Goal: Task Accomplishment & Management: Manage account settings

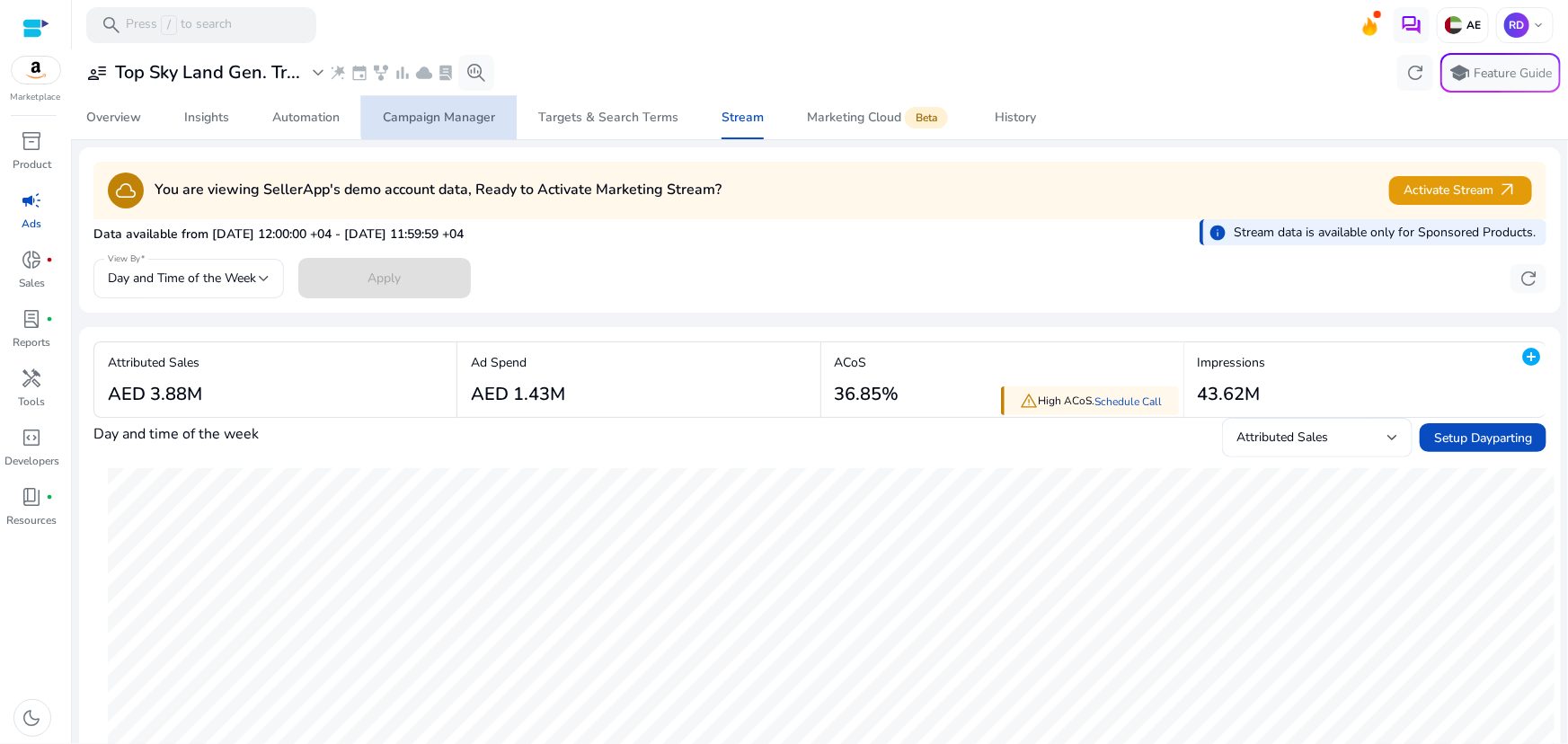
click at [459, 111] on div "Campaign Manager" at bounding box center [439, 118] width 112 height 13
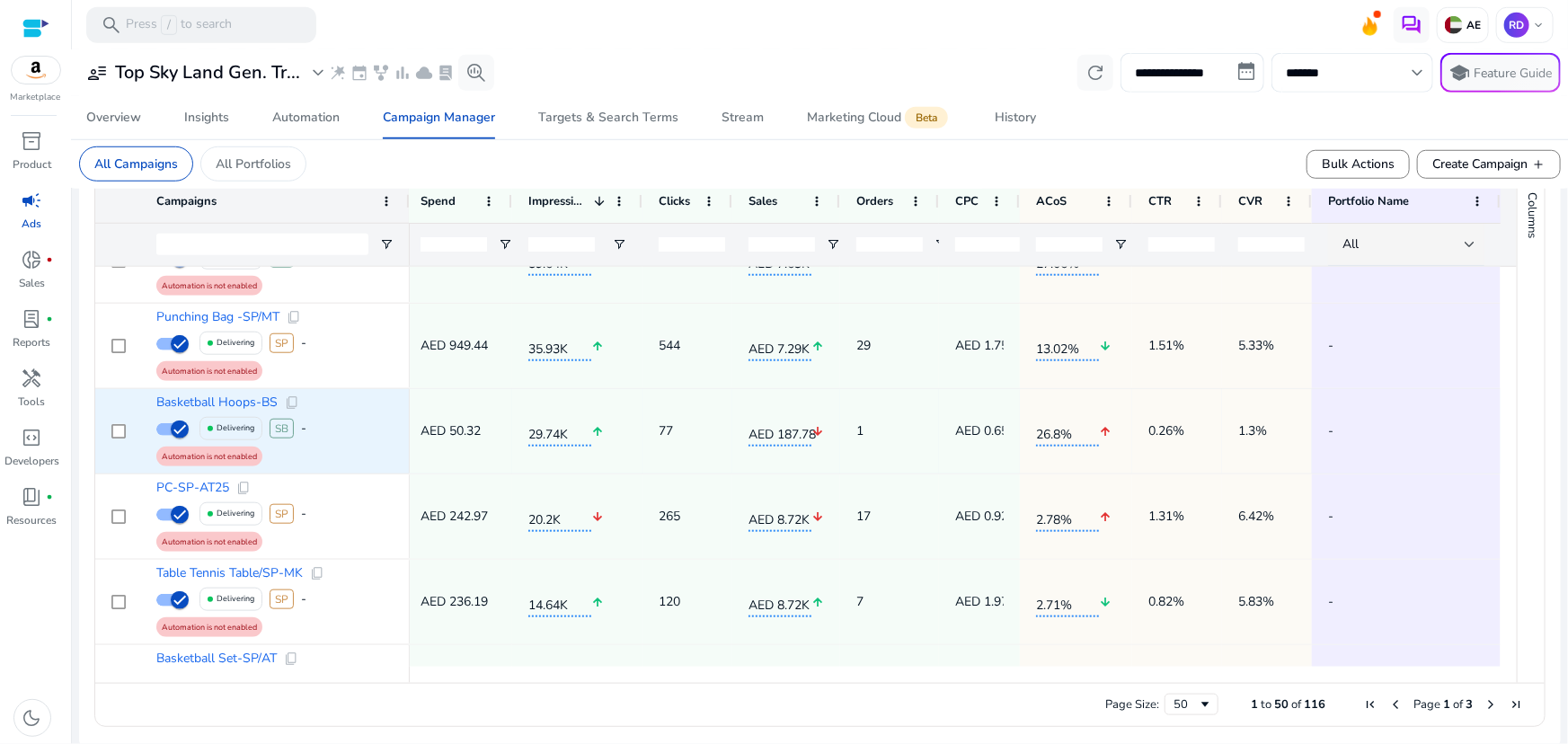
scroll to position [517, 0]
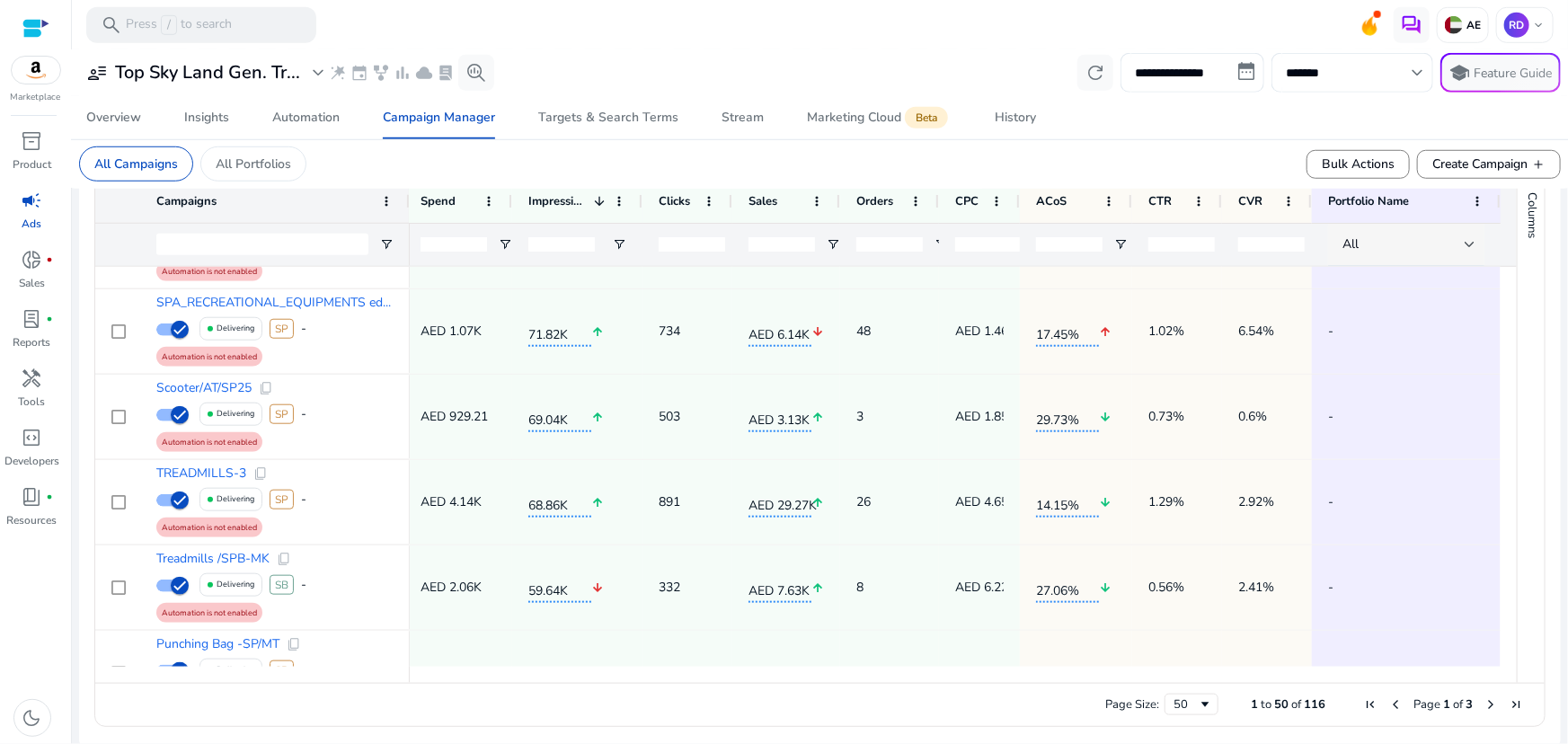
click at [1465, 245] on div at bounding box center [1471, 245] width 11 height 7
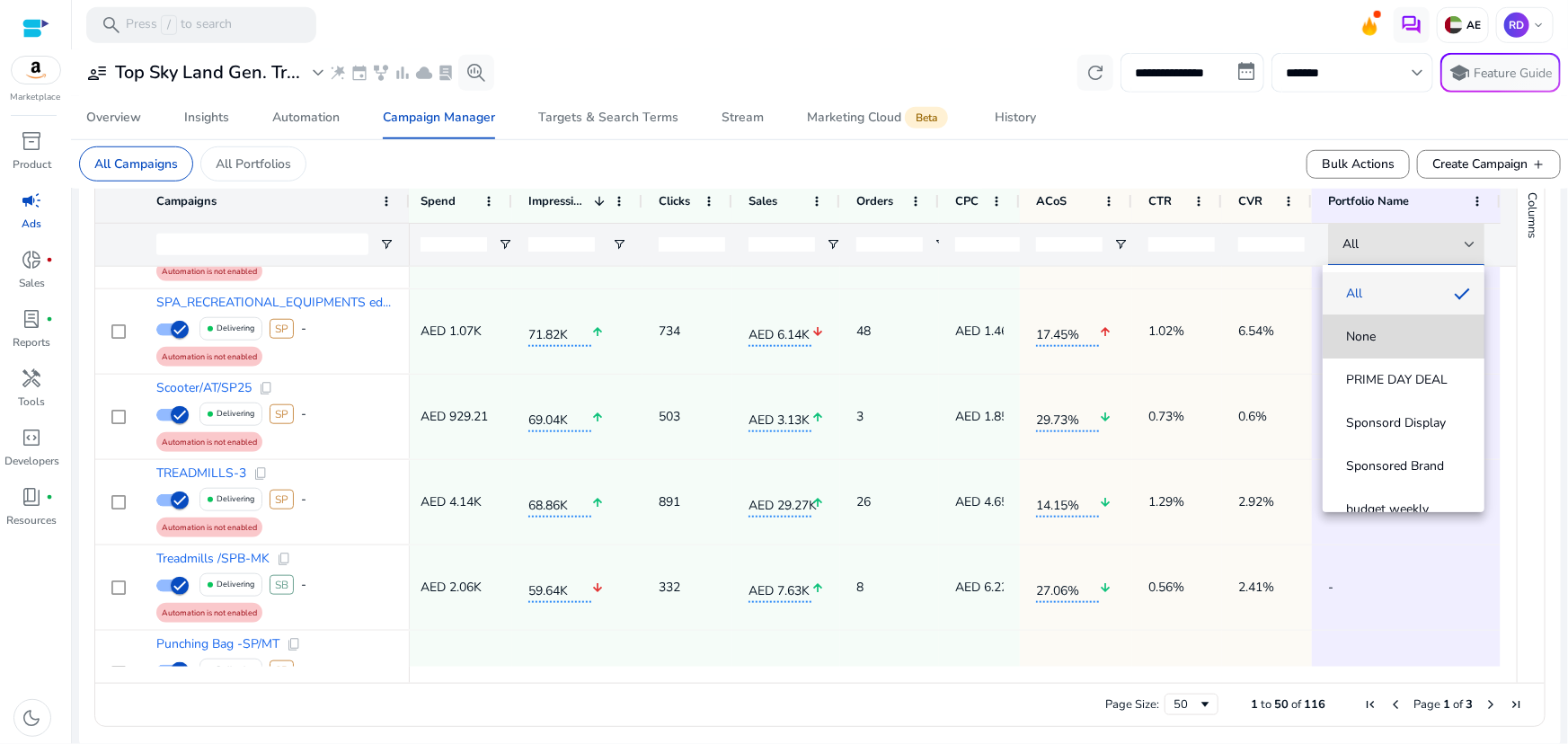
click at [1412, 330] on span "None" at bounding box center [1403, 338] width 133 height 18
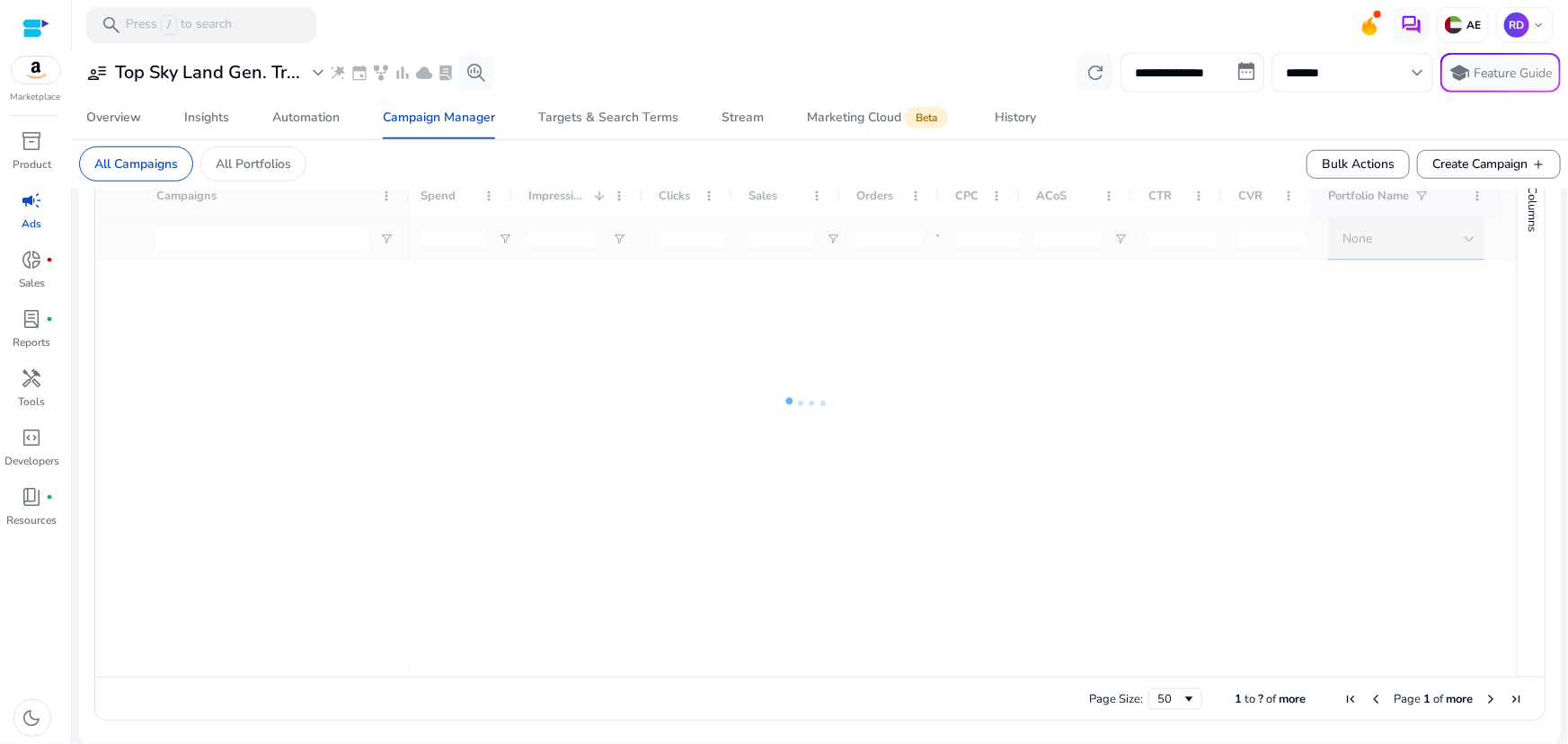
scroll to position [0, 0]
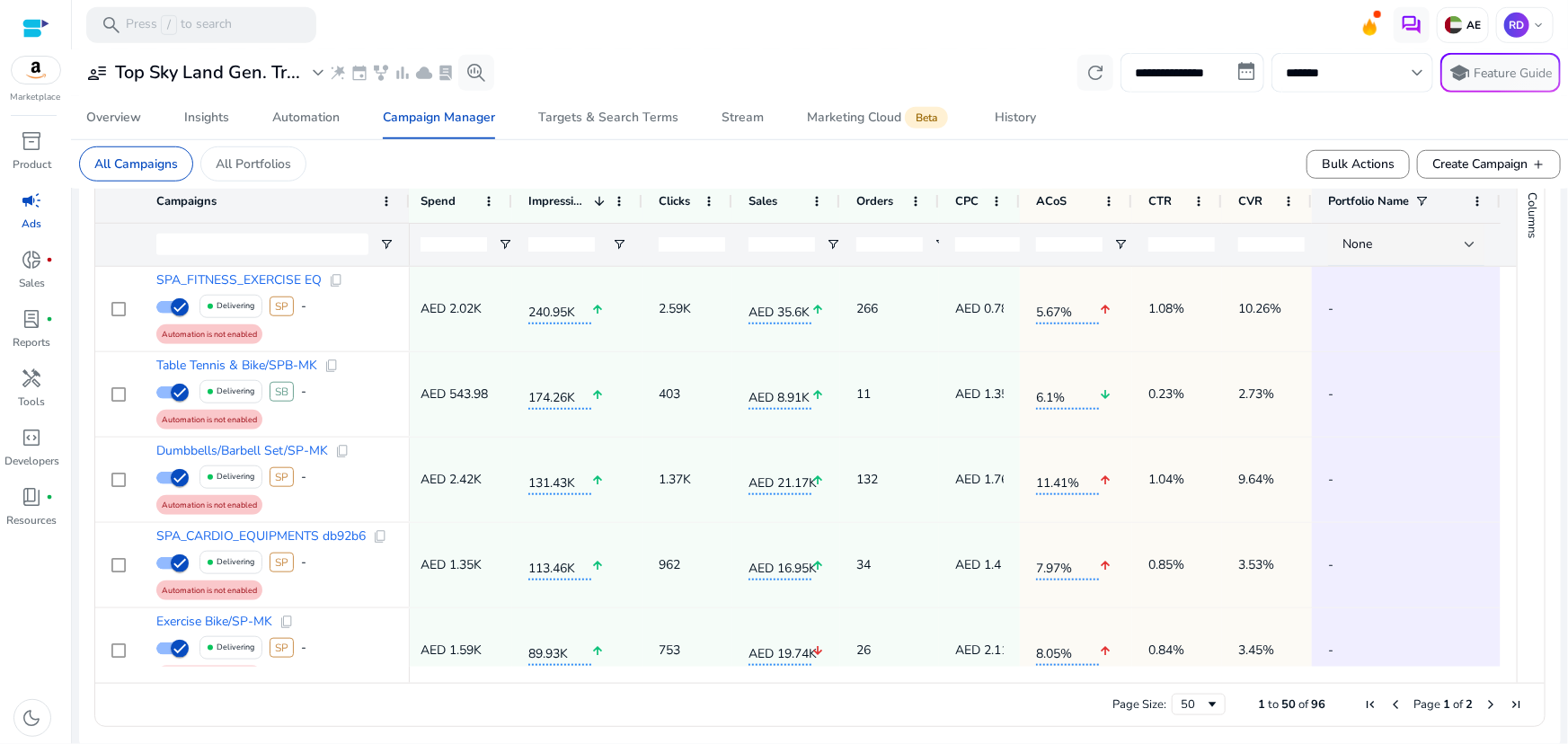
click at [1480, 193] on div "Portfolio Name" at bounding box center [1406, 200] width 189 height 43
click at [1471, 198] on span at bounding box center [1478, 201] width 15 height 15
click at [1285, 212] on div "CVR" at bounding box center [1267, 201] width 58 height 42
click at [1285, 205] on span at bounding box center [1289, 201] width 15 height 15
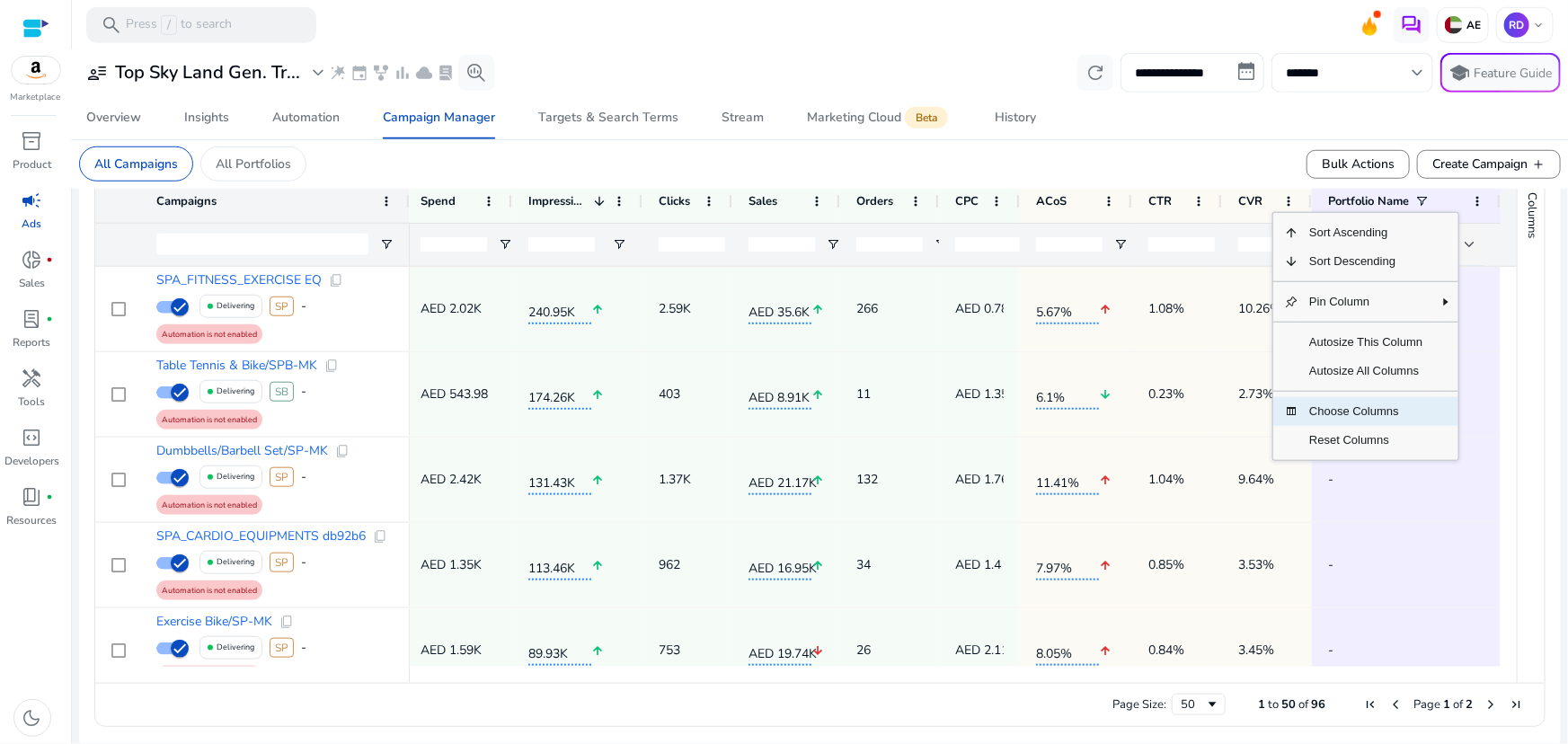
click at [1328, 413] on span "Choose Columns" at bounding box center [1366, 411] width 135 height 29
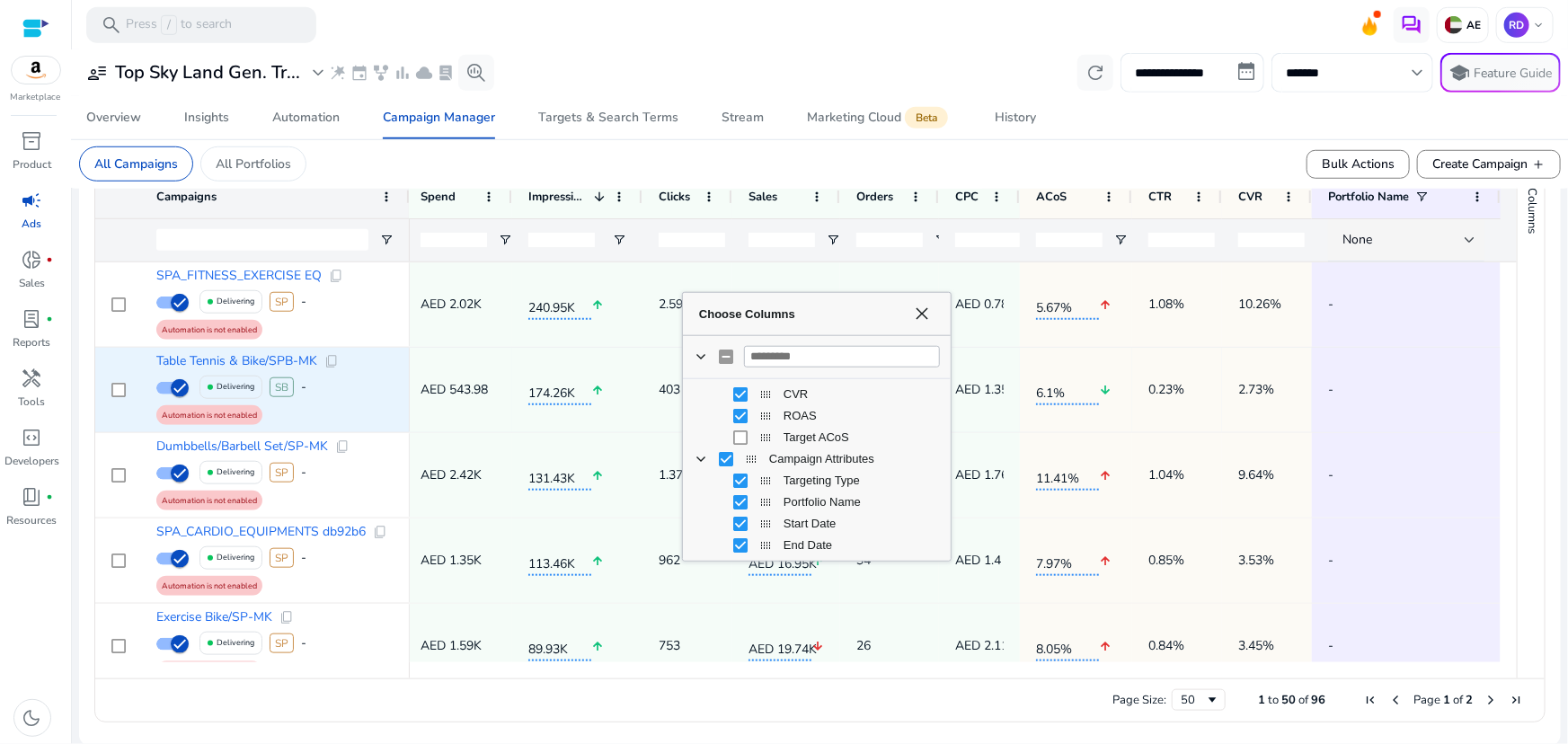
click at [1403, 374] on span "-" at bounding box center [1406, 390] width 156 height 37
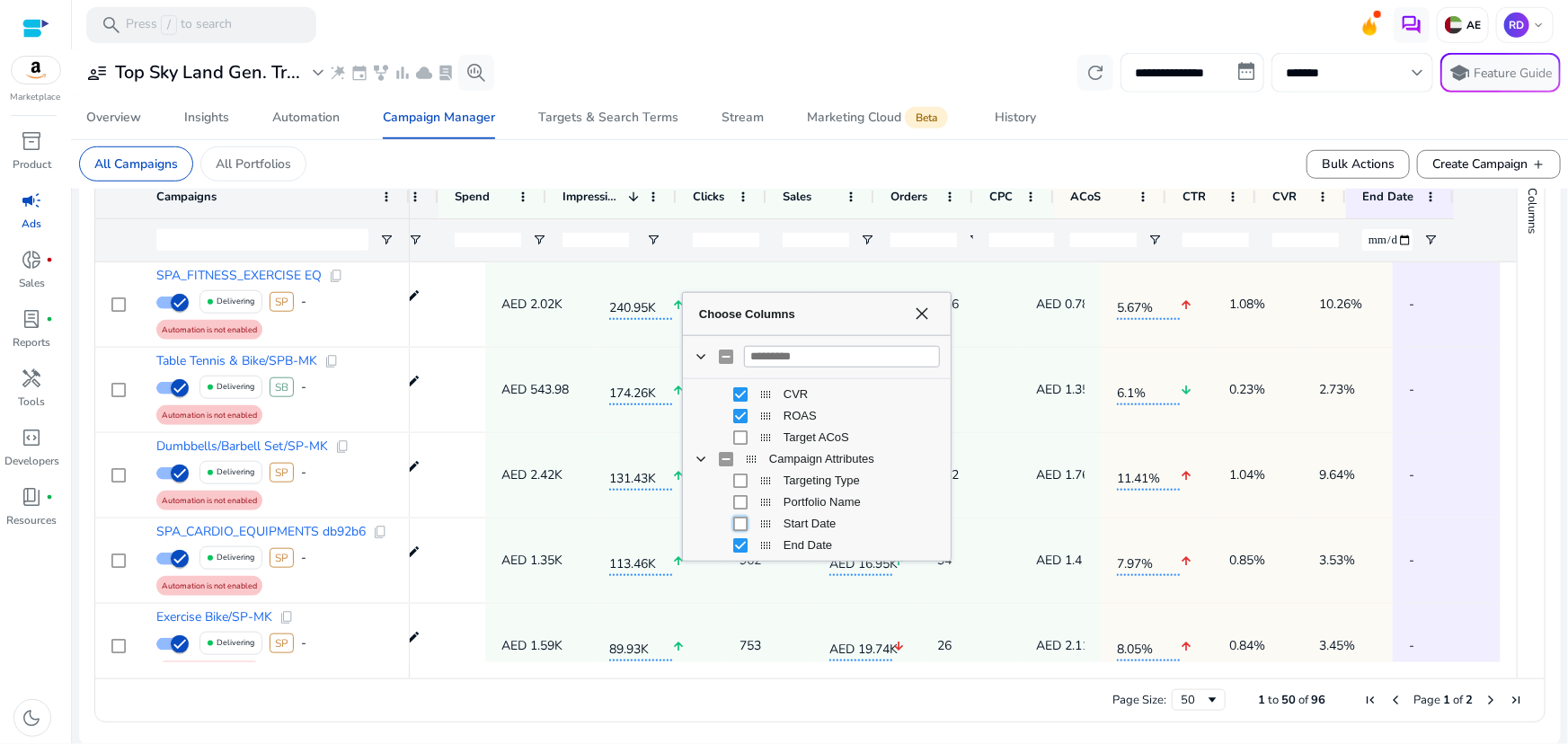
scroll to position [0, 100]
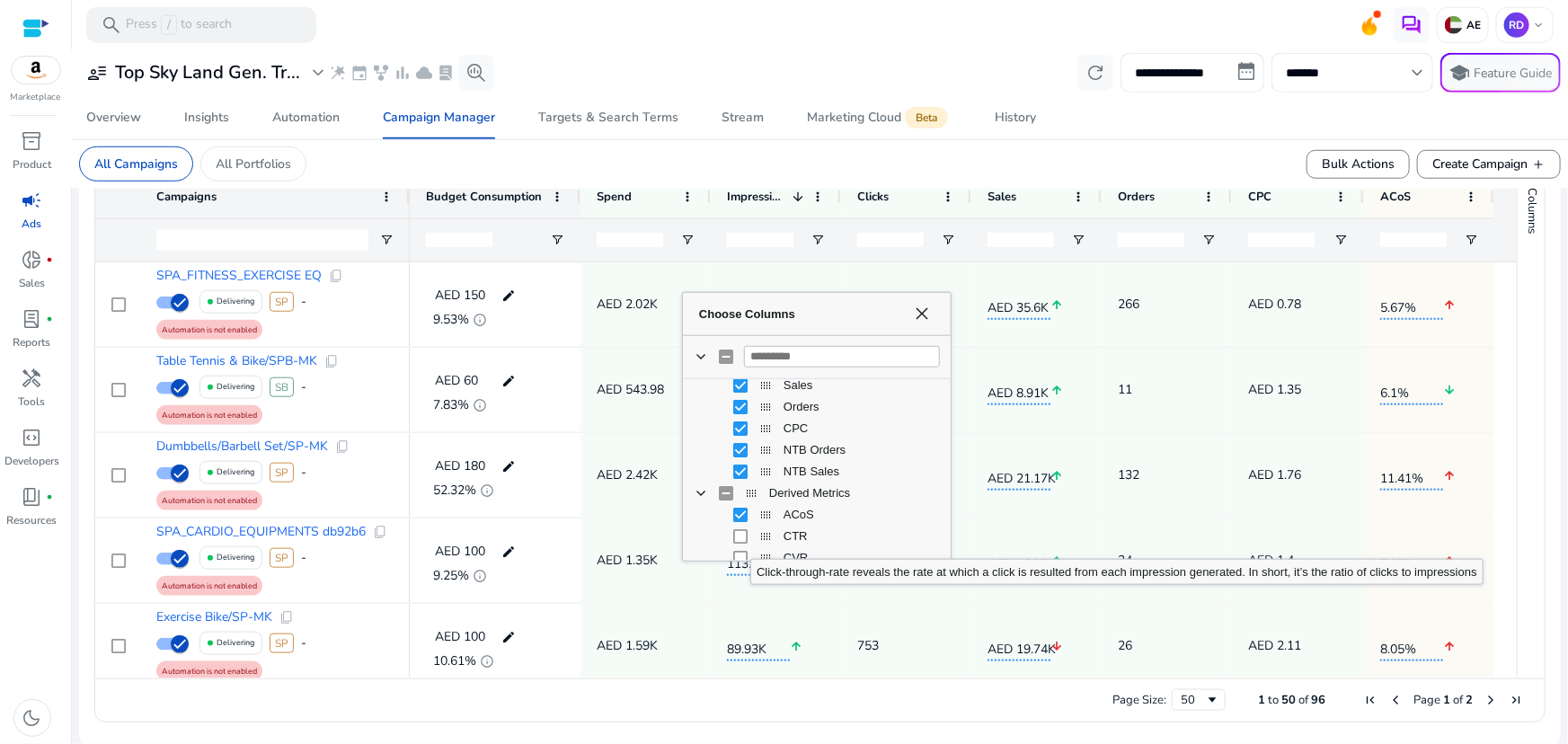
click at [737, 541] on div "CTR Column" at bounding box center [740, 537] width 15 height 15
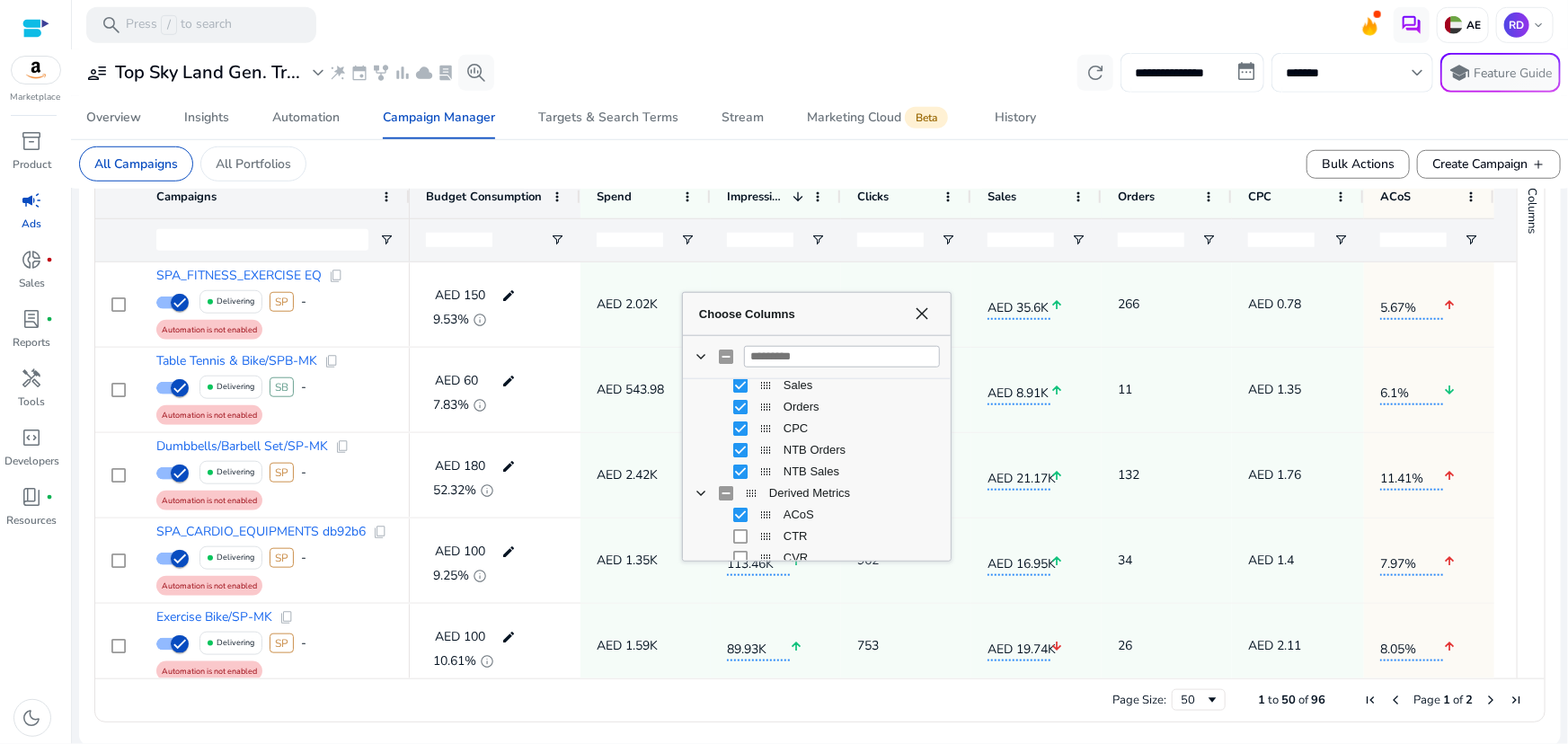
click at [737, 557] on div "Choose Columns" at bounding box center [817, 558] width 258 height 5
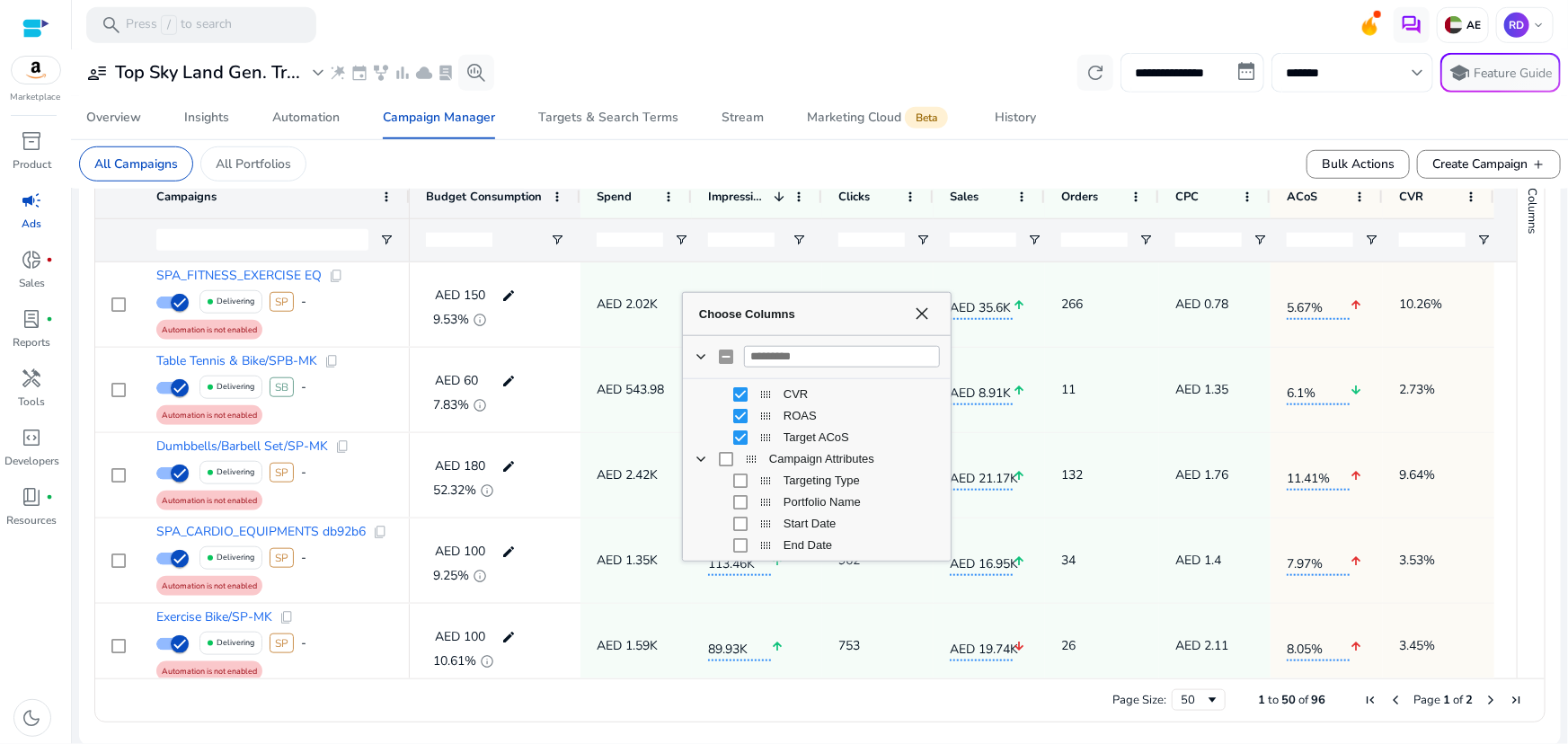
click at [1518, 403] on div "Columns" at bounding box center [1531, 406] width 27 height 546
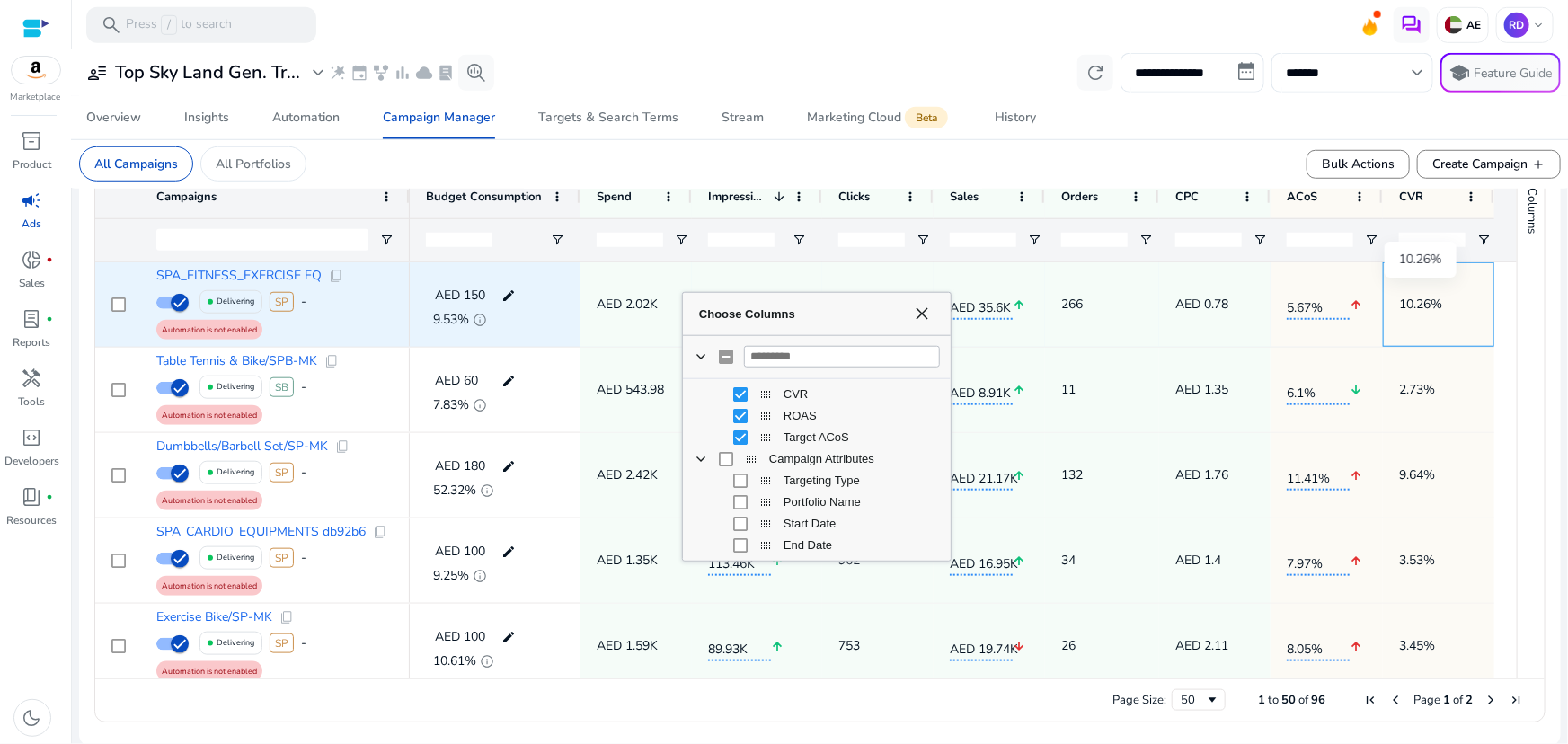
click at [1436, 318] on p "10.26%" at bounding box center [1421, 304] width 43 height 37
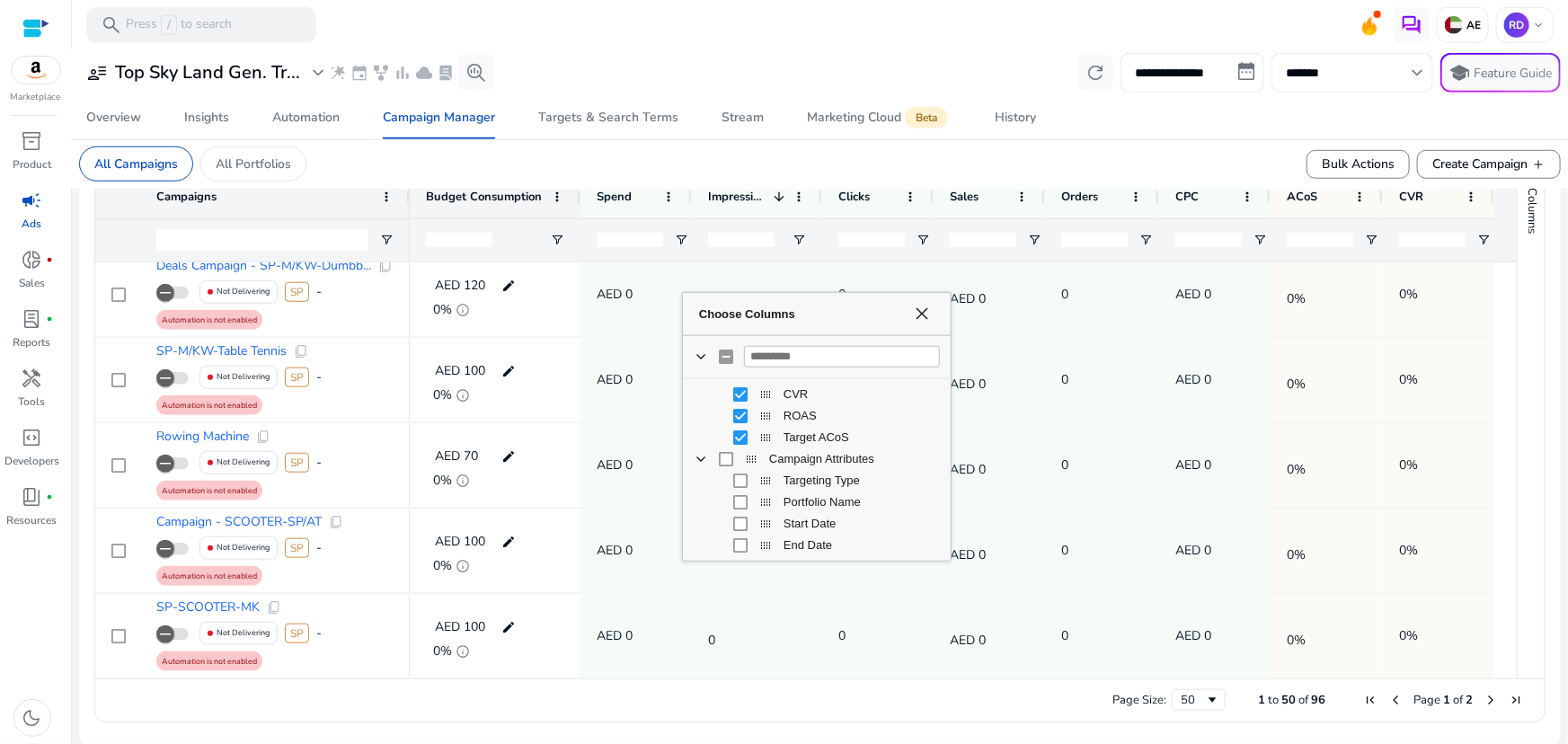
scroll to position [2984, 0]
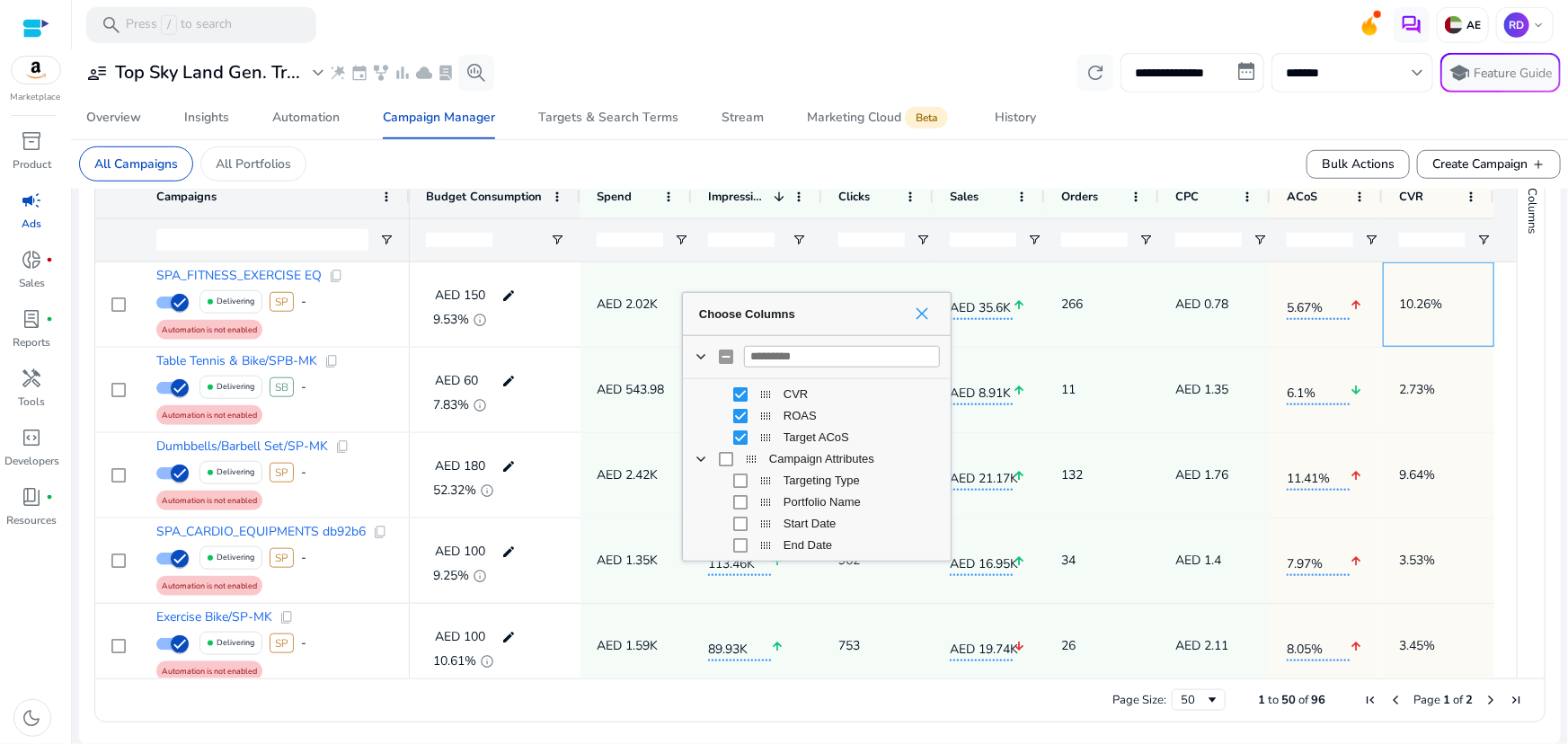
click at [921, 316] on span "Choose Columns" at bounding box center [922, 314] width 15 height 15
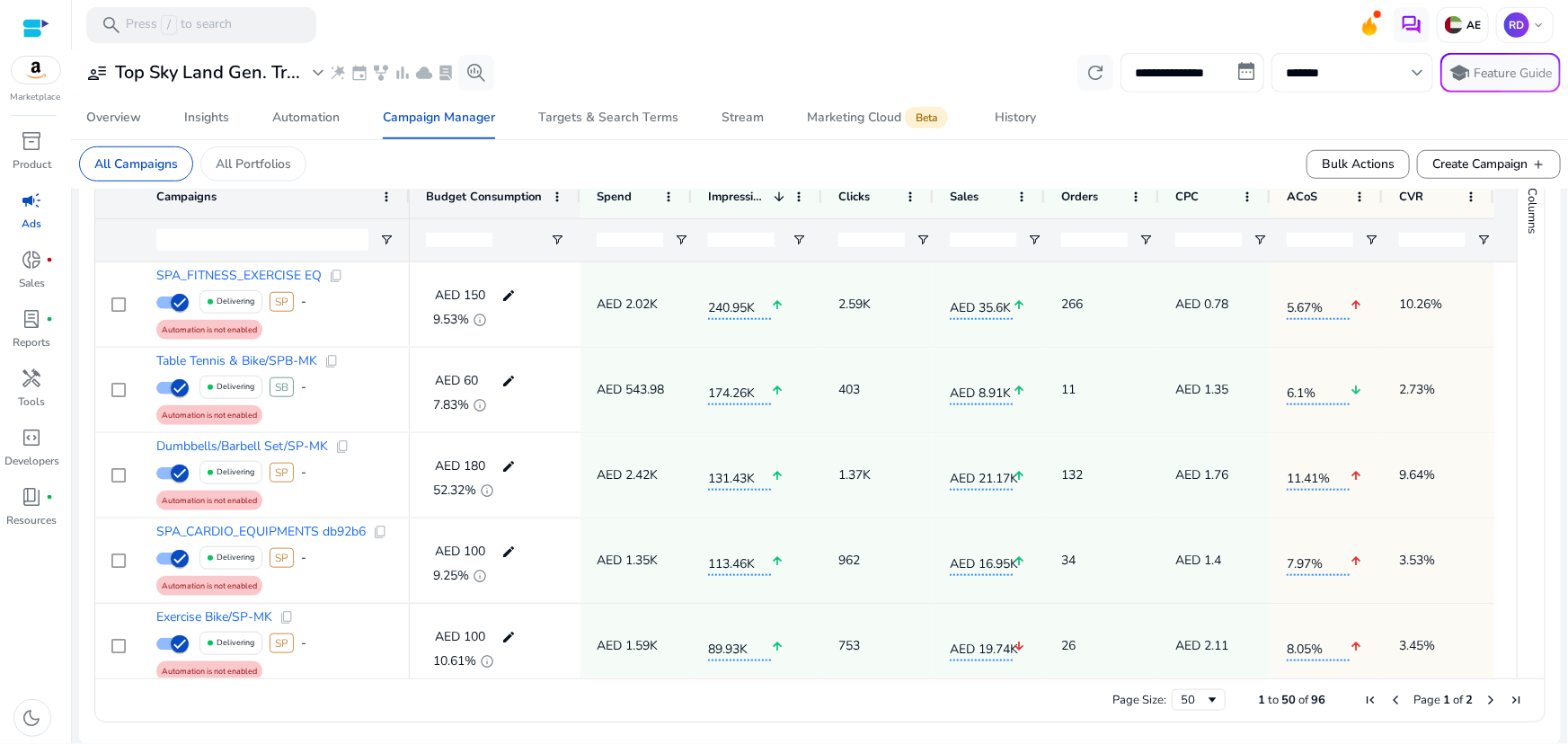
click at [1484, 698] on span "Next Page" at bounding box center [1492, 700] width 15 height 15
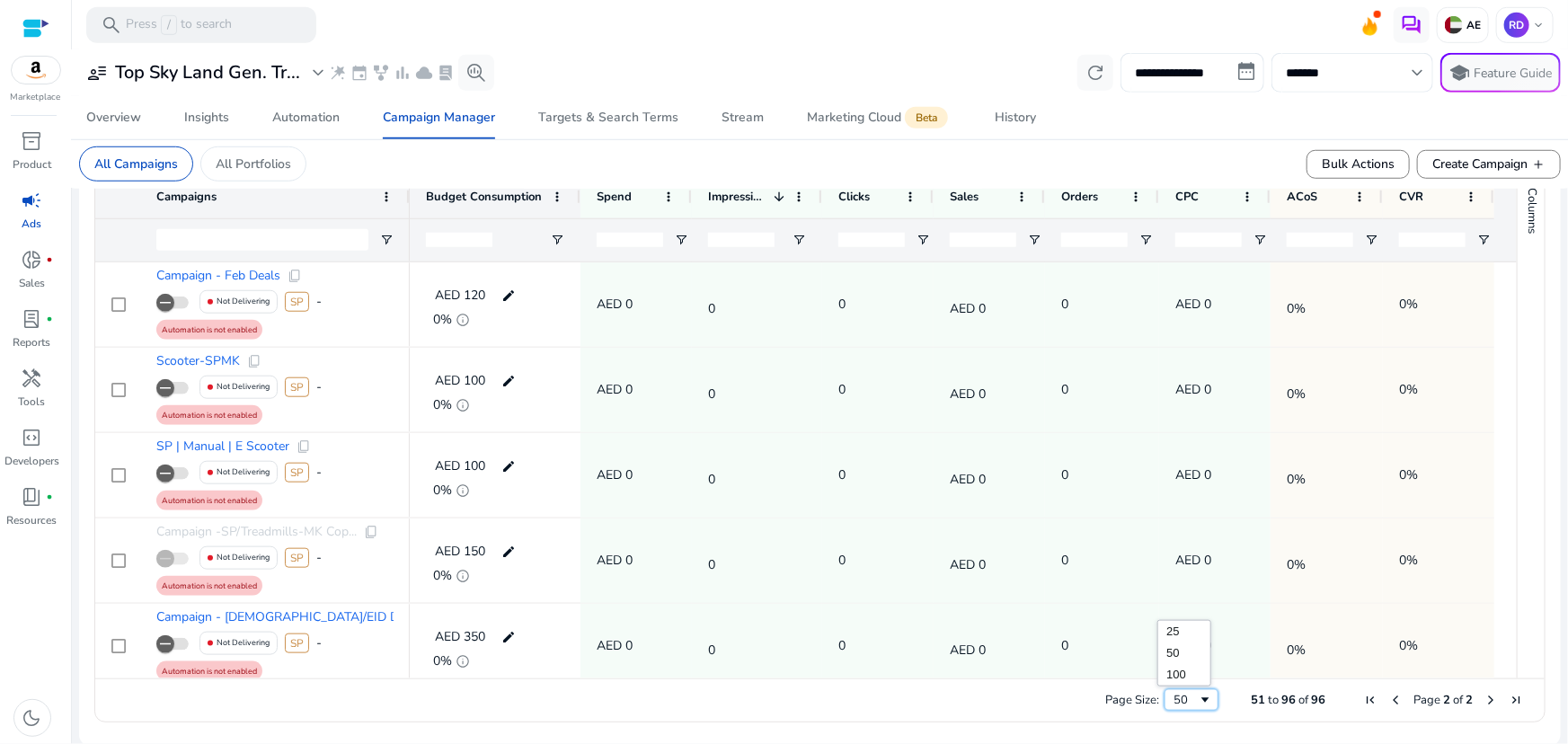
click at [1197, 708] on div "50" at bounding box center [1192, 700] width 54 height 21
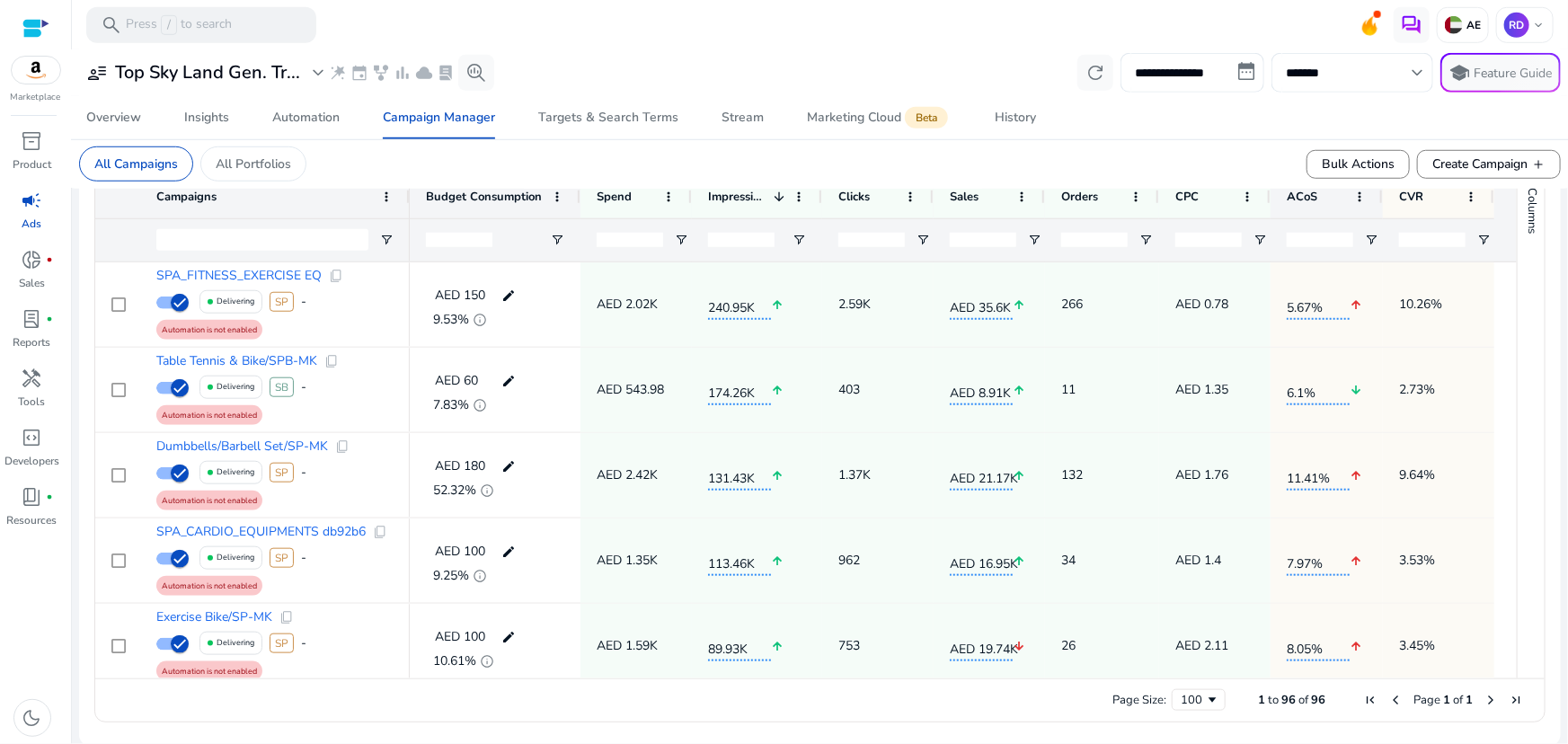
drag, startPoint x: 1366, startPoint y: 196, endPoint x: 1338, endPoint y: 200, distance: 28.3
click at [1329, 200] on div "ACoS" at bounding box center [1327, 197] width 112 height 43
click at [1474, 197] on span at bounding box center [1471, 197] width 15 height 15
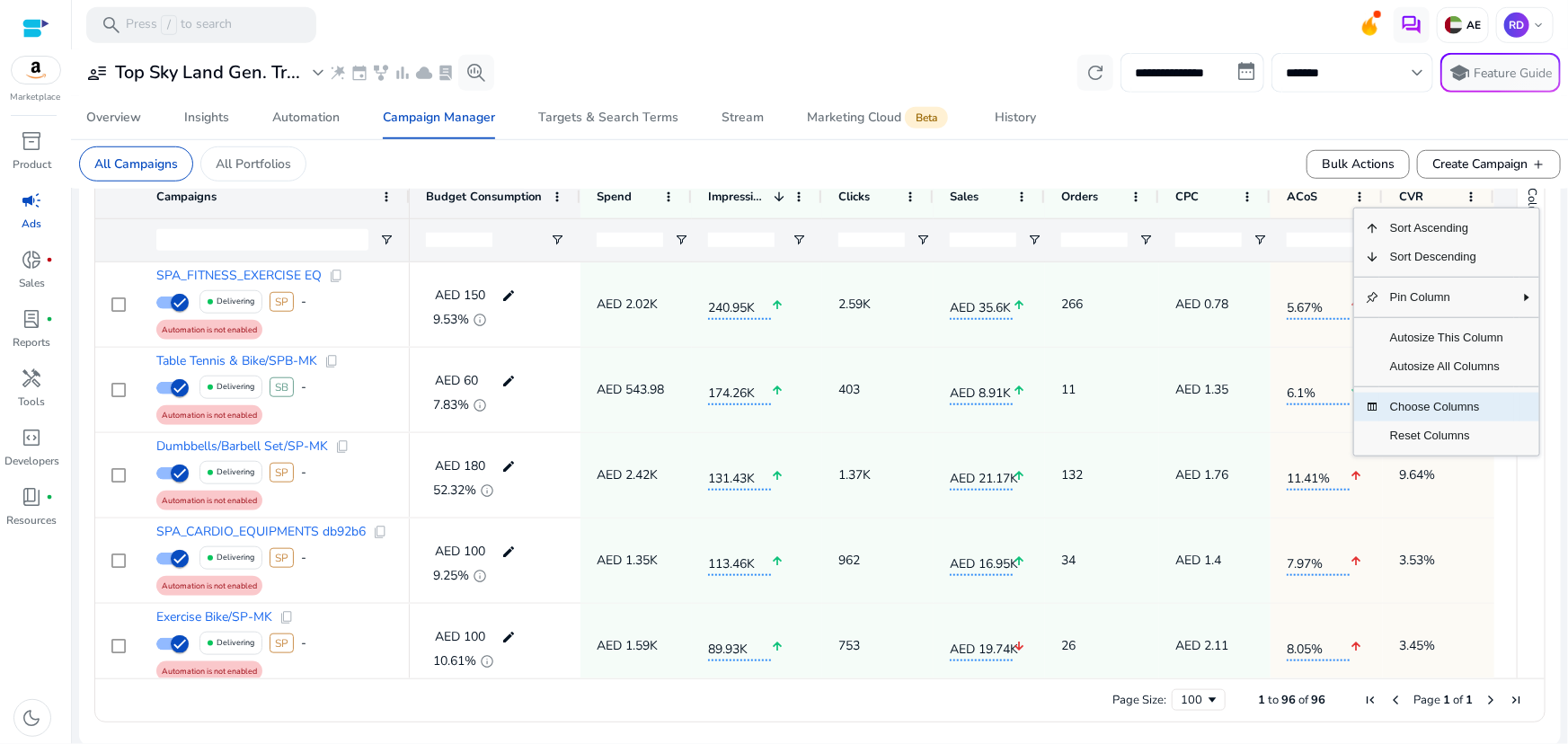
click at [1455, 406] on span "Choose Columns" at bounding box center [1447, 406] width 135 height 29
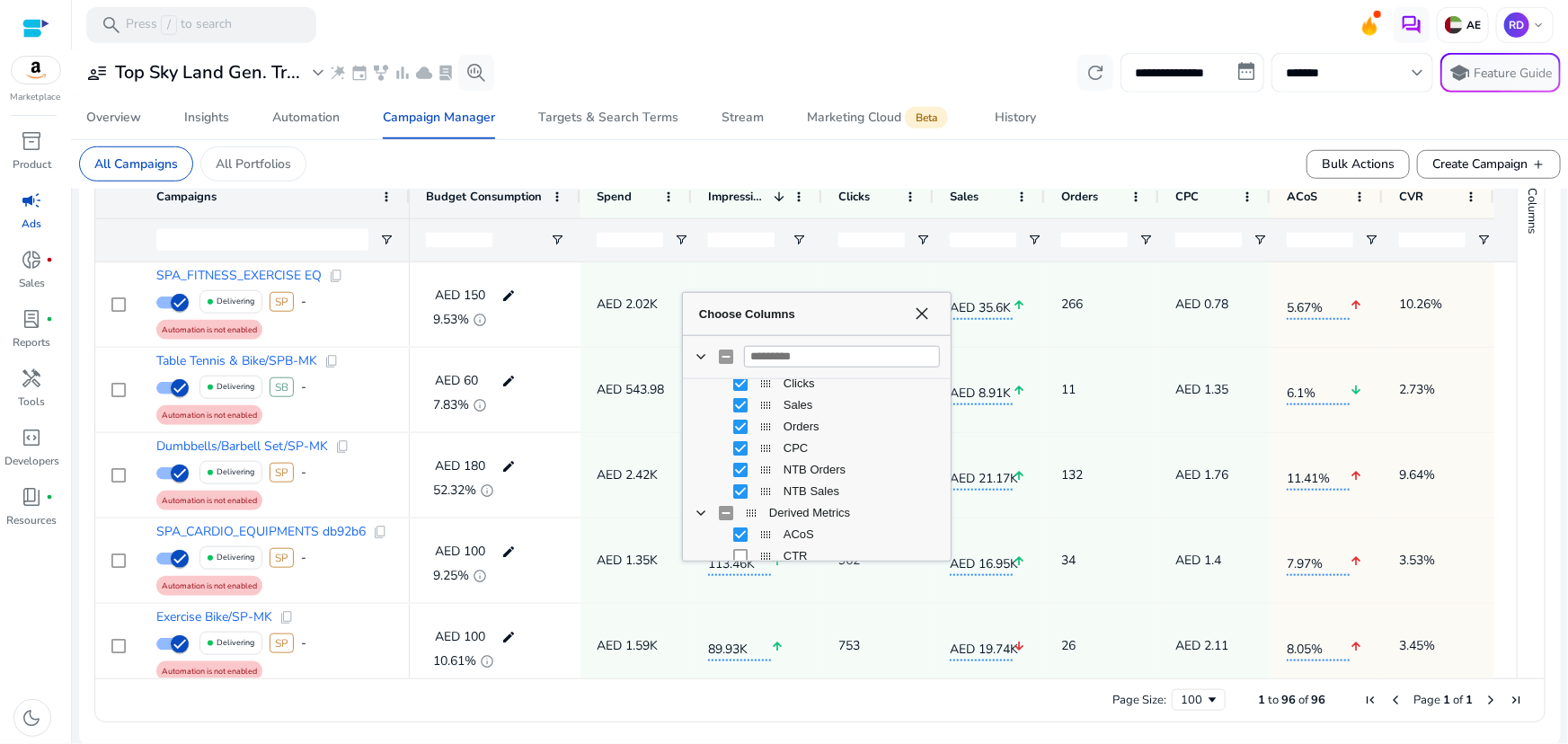
scroll to position [326, 0]
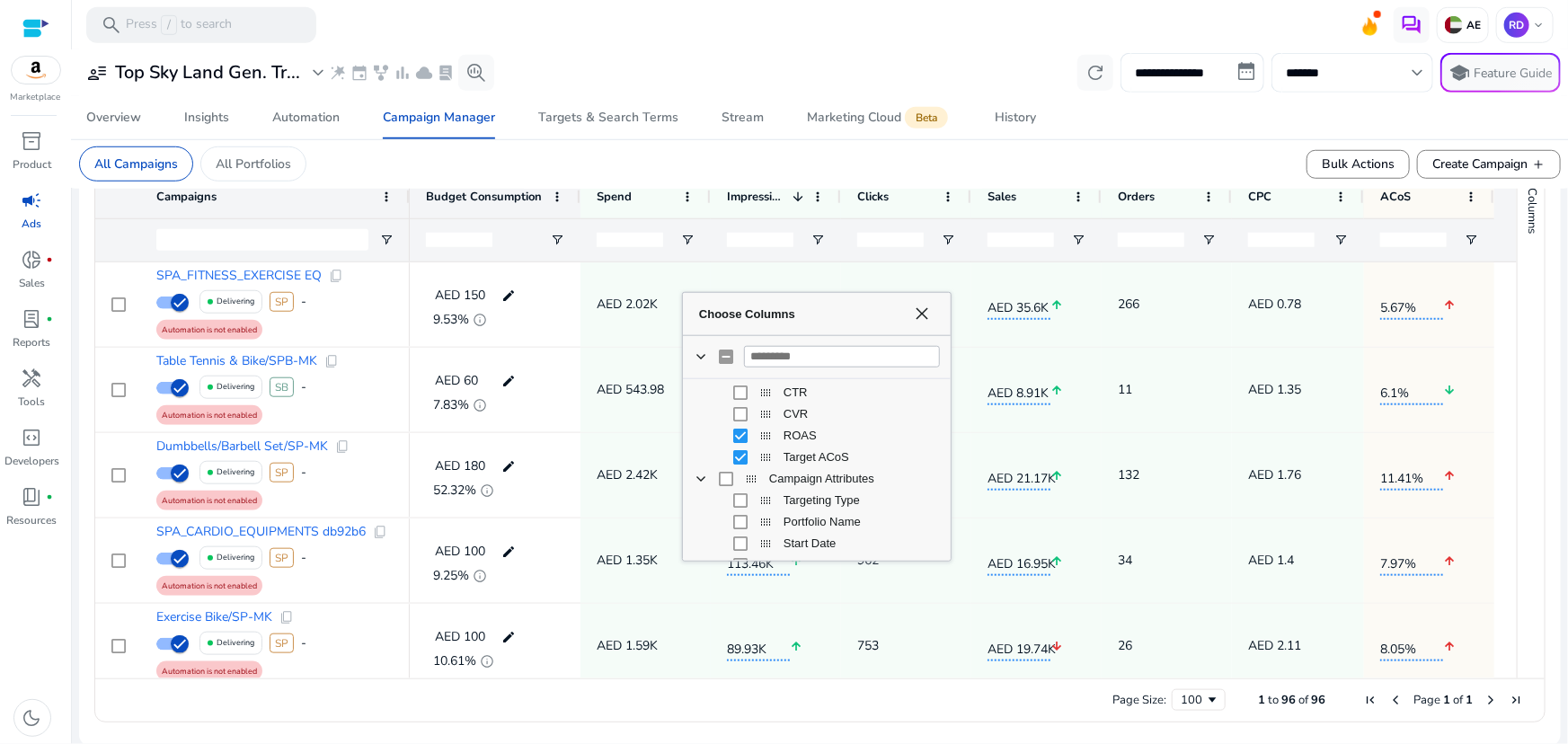
click at [746, 462] on div "Target ACoS" at bounding box center [830, 457] width 221 height 21
click at [872, 418] on span "CVR" at bounding box center [862, 414] width 156 height 14
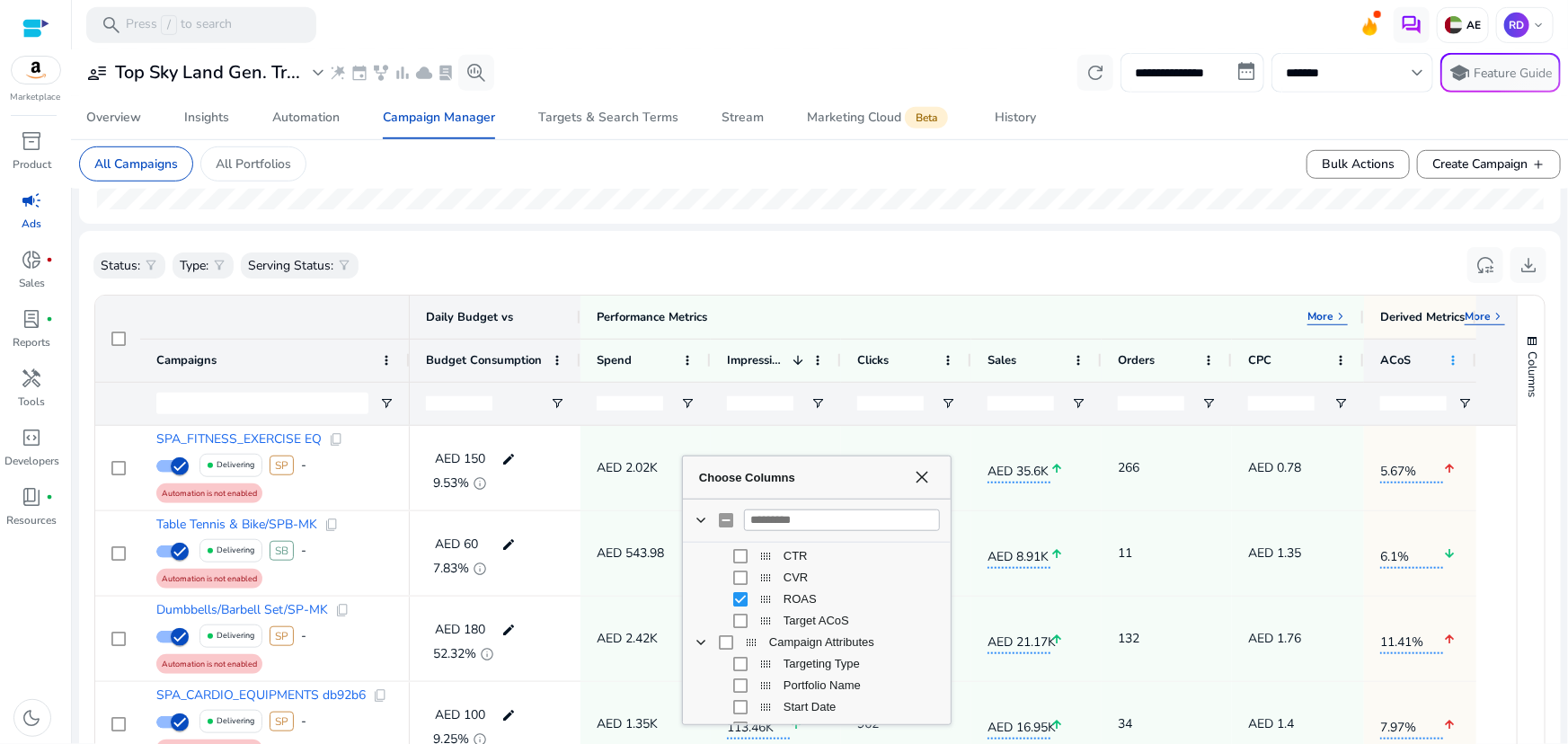
drag, startPoint x: 1492, startPoint y: 362, endPoint x: 1456, endPoint y: 361, distance: 36.0
click at [1456, 361] on div "ACoS" at bounding box center [1421, 360] width 112 height 43
click at [1486, 315] on p "More" at bounding box center [1478, 316] width 26 height 15
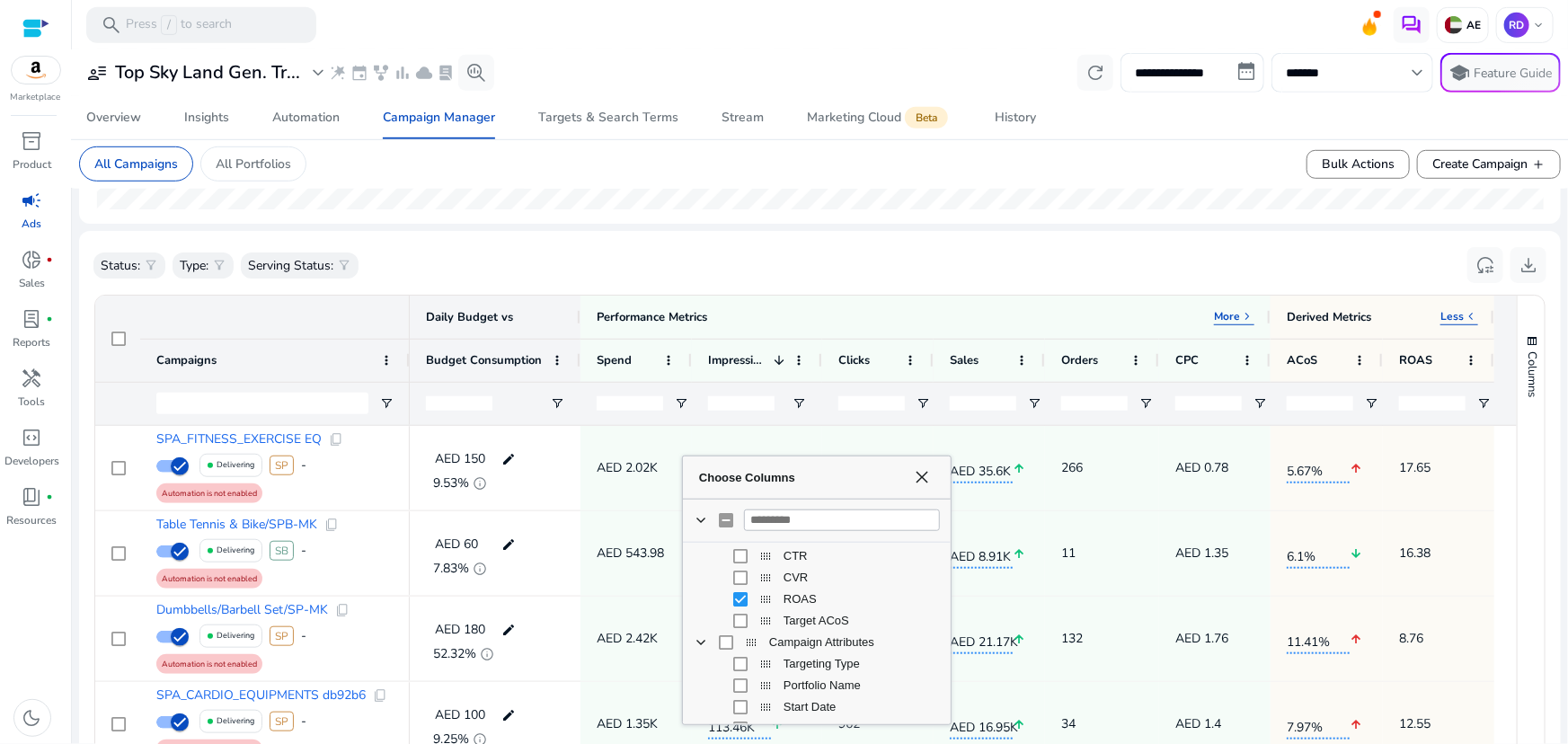
click at [925, 474] on span "Choose Columns" at bounding box center [922, 477] width 15 height 15
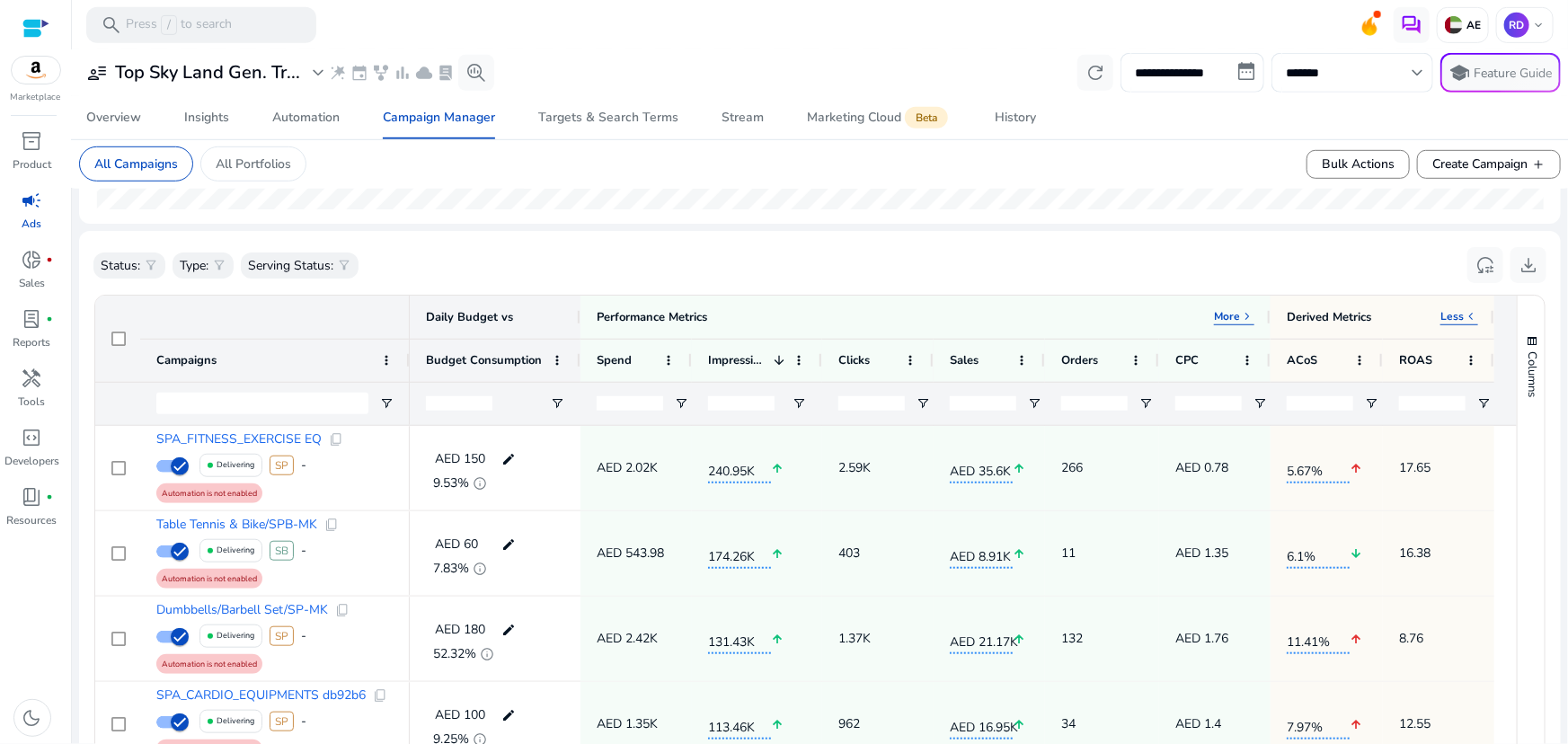
scroll to position [658, 0]
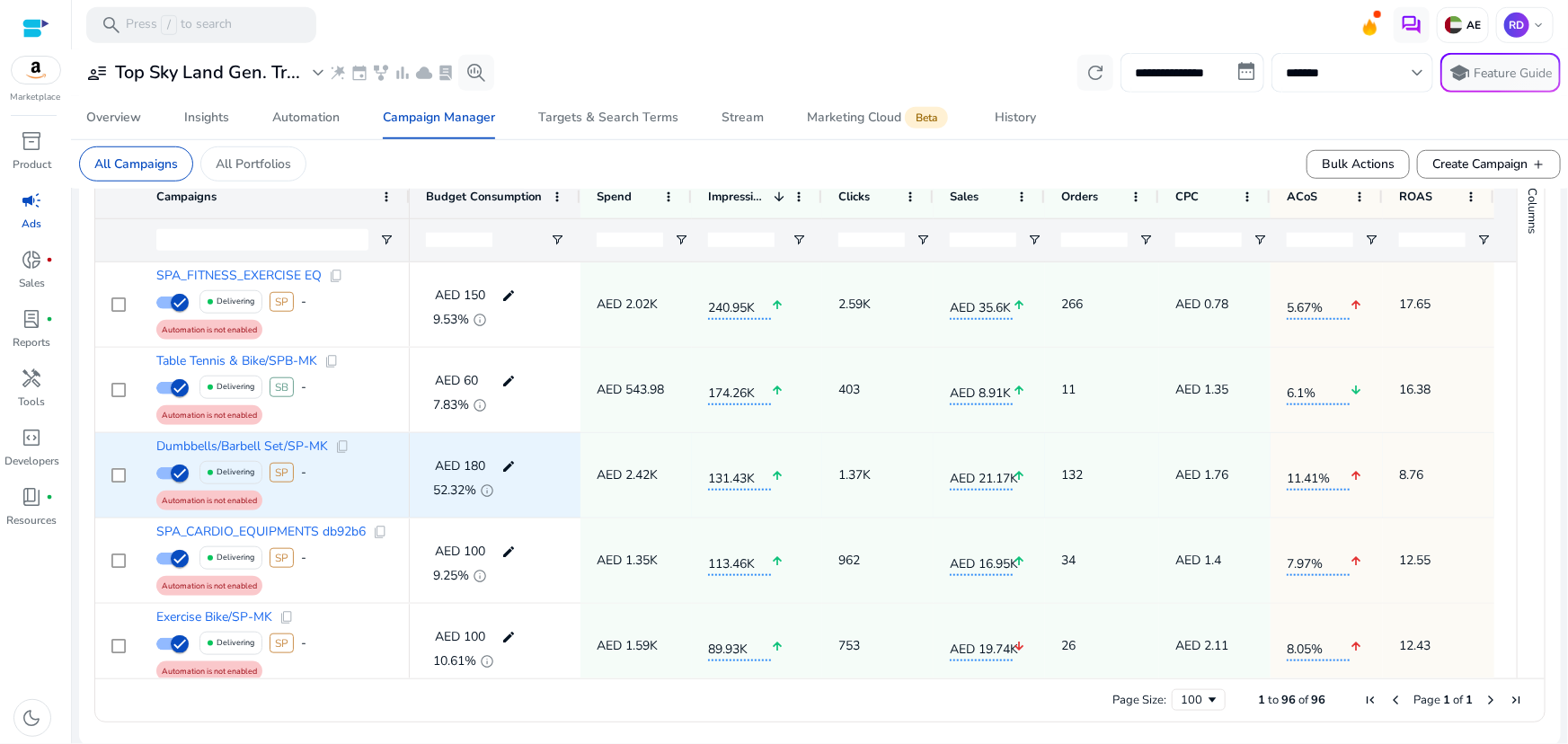
click at [503, 459] on mat-icon "edit" at bounding box center [508, 466] width 23 height 27
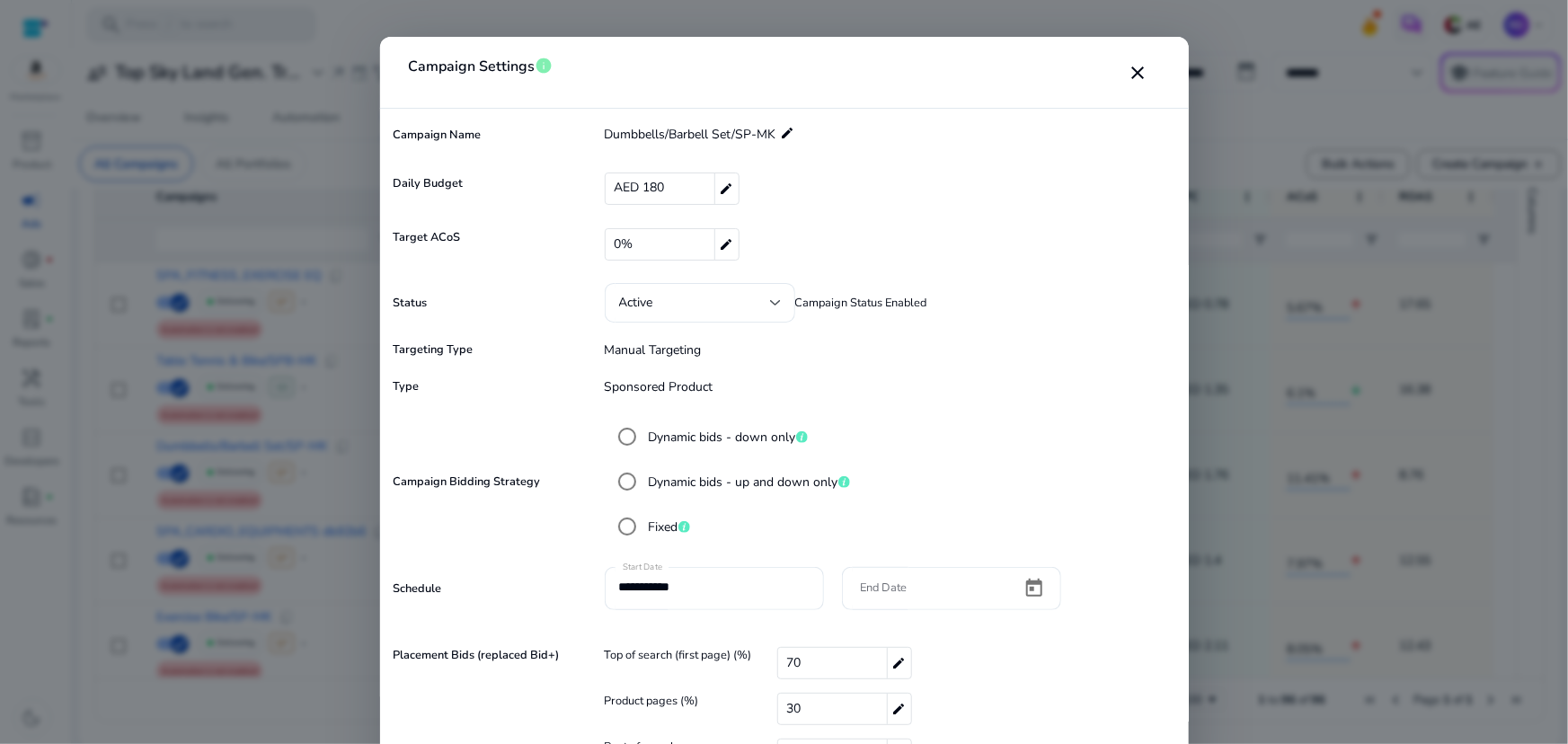
click at [655, 182] on span "AED 180" at bounding box center [639, 189] width 51 height 28
type input "***"
click at [1146, 189] on mat-icon "check" at bounding box center [1150, 189] width 20 height 27
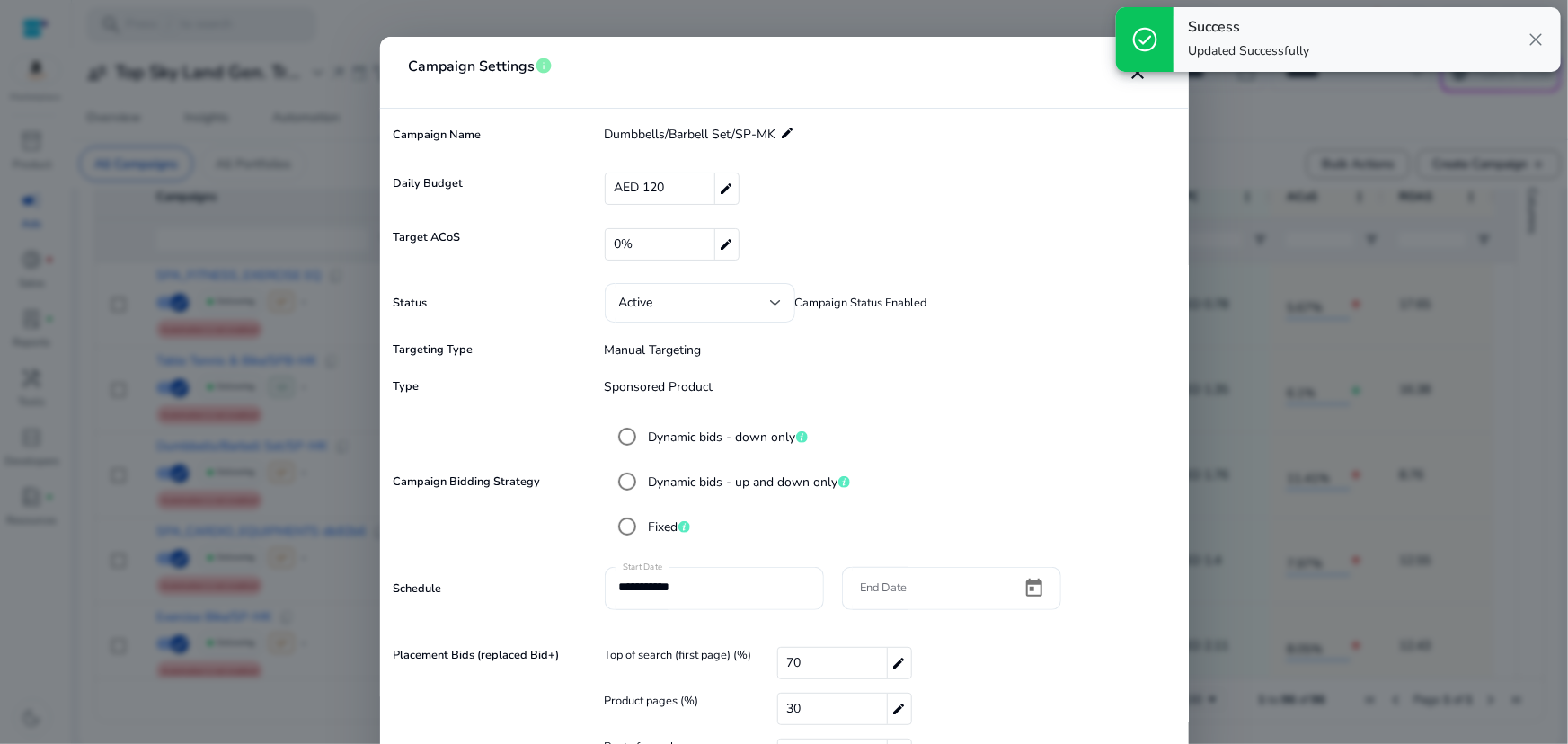
click at [1301, 309] on div at bounding box center [784, 372] width 1568 height 744
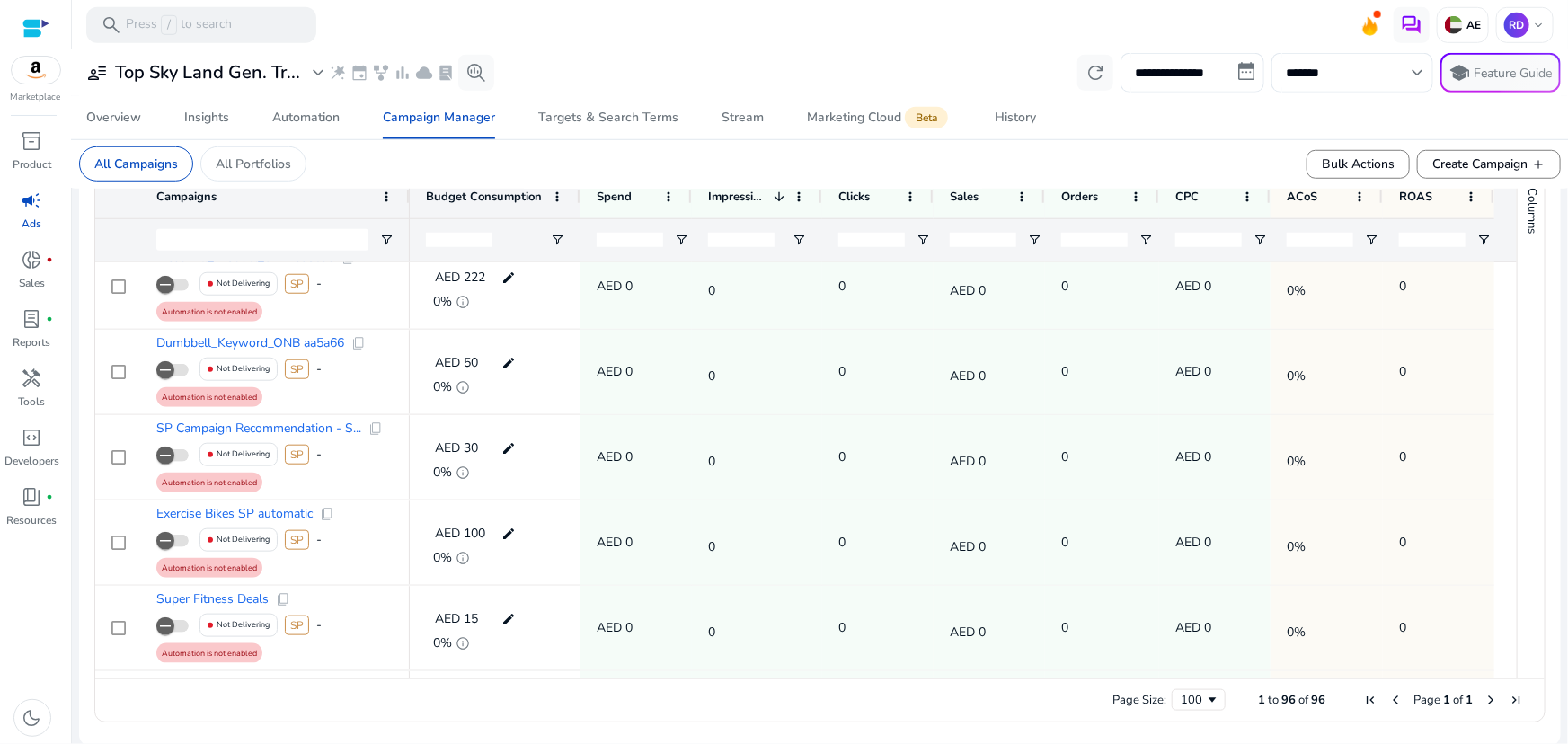
scroll to position [2777, 0]
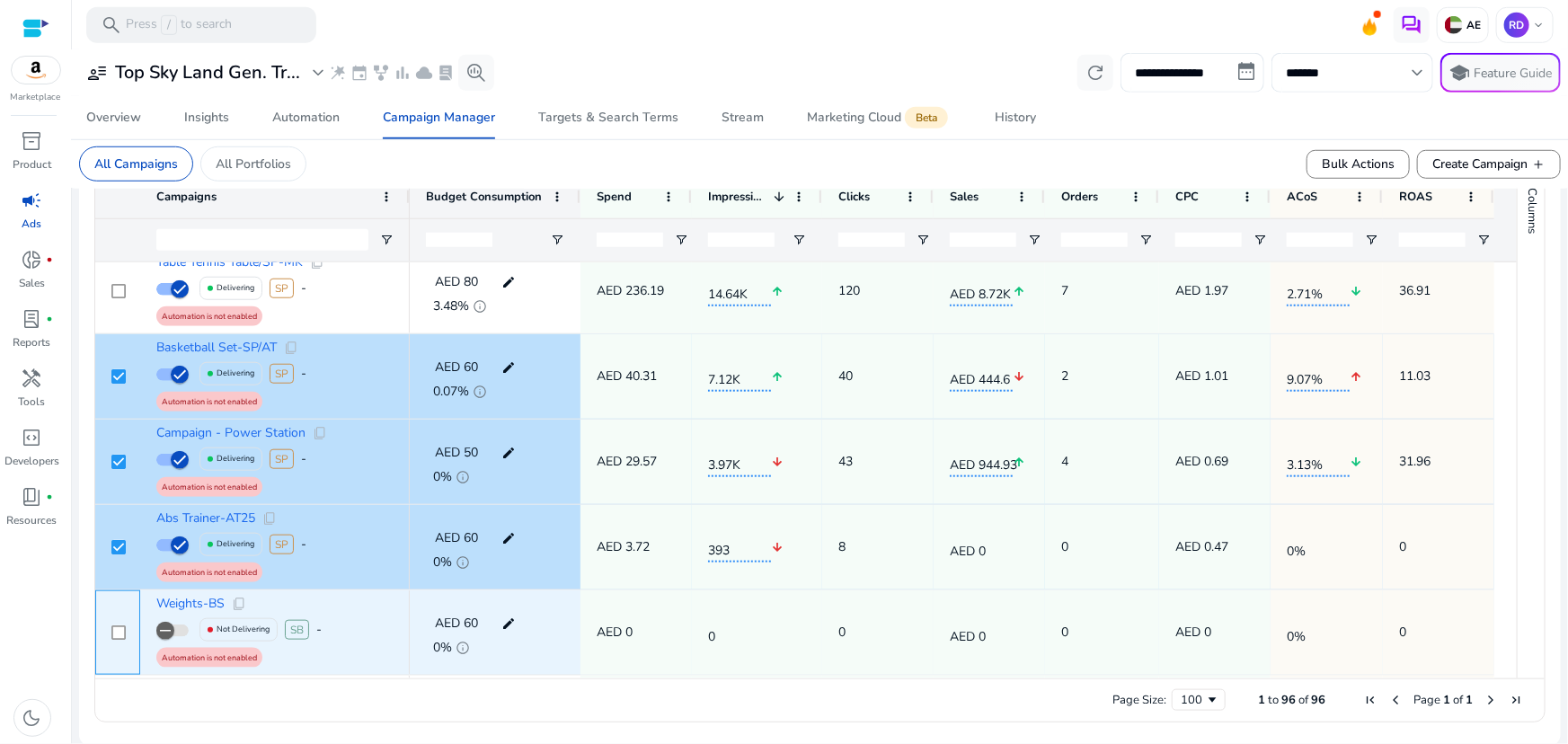
click at [128, 626] on div at bounding box center [118, 633] width 45 height 85
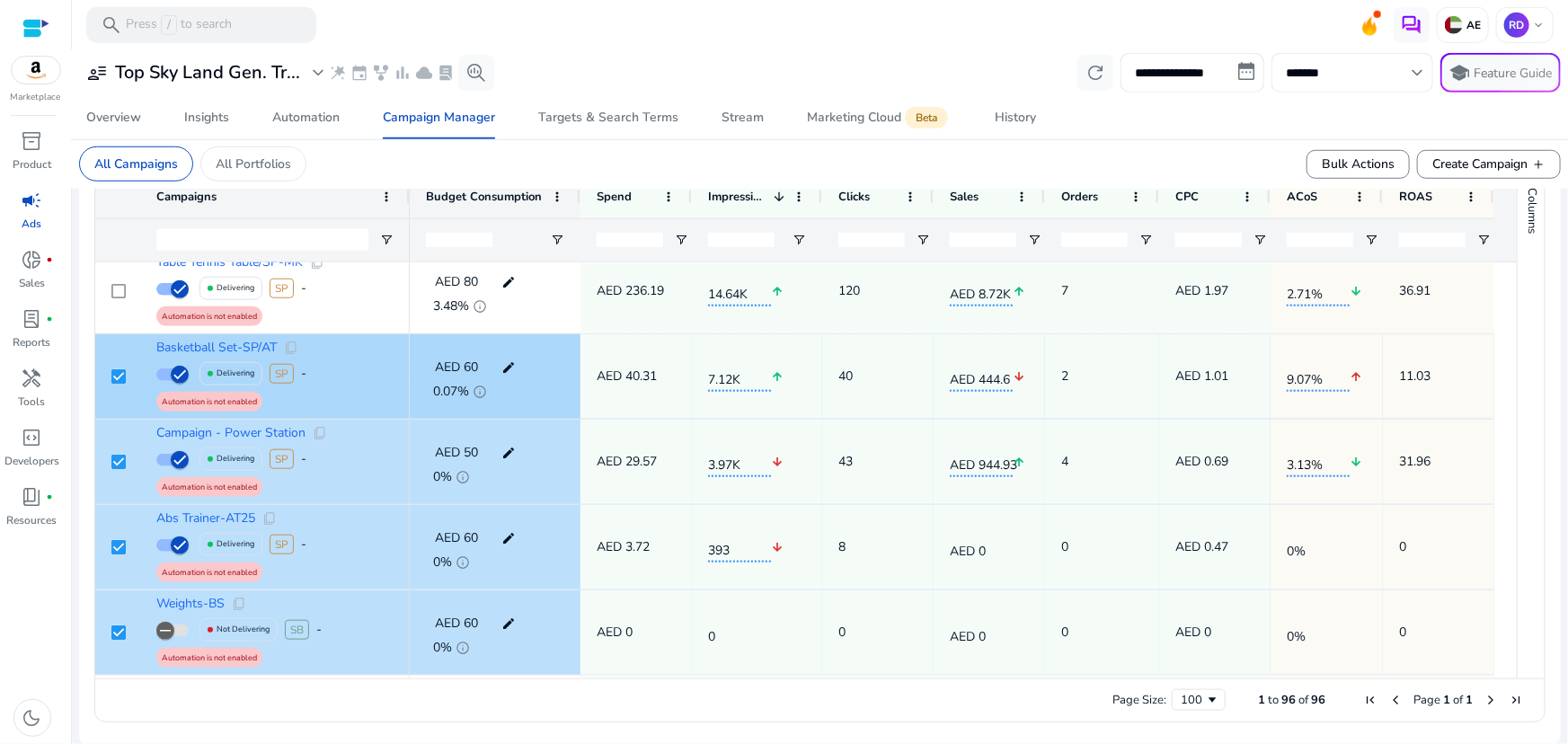
click at [117, 364] on div at bounding box center [119, 376] width 15 height 37
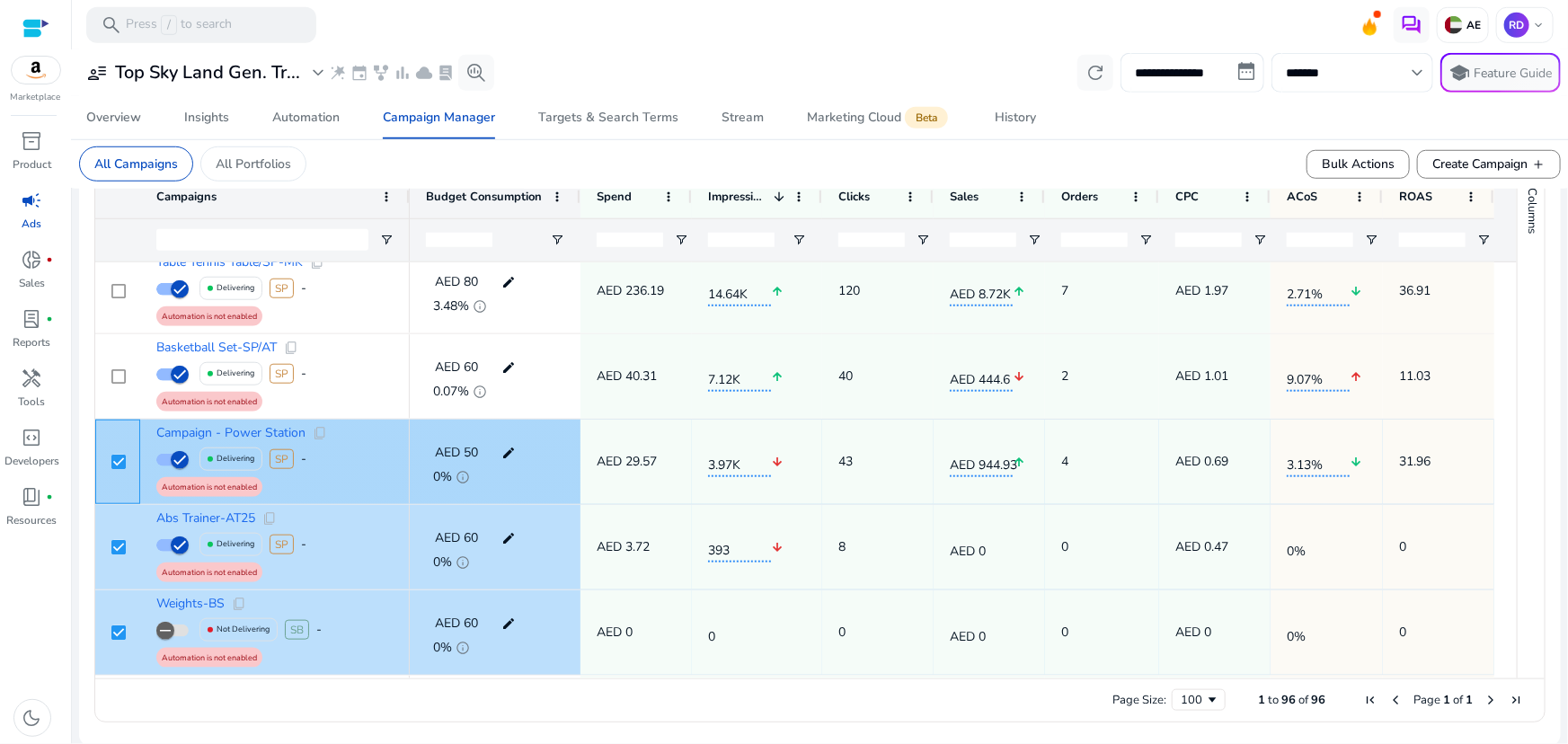
click at [119, 447] on div at bounding box center [119, 462] width 15 height 37
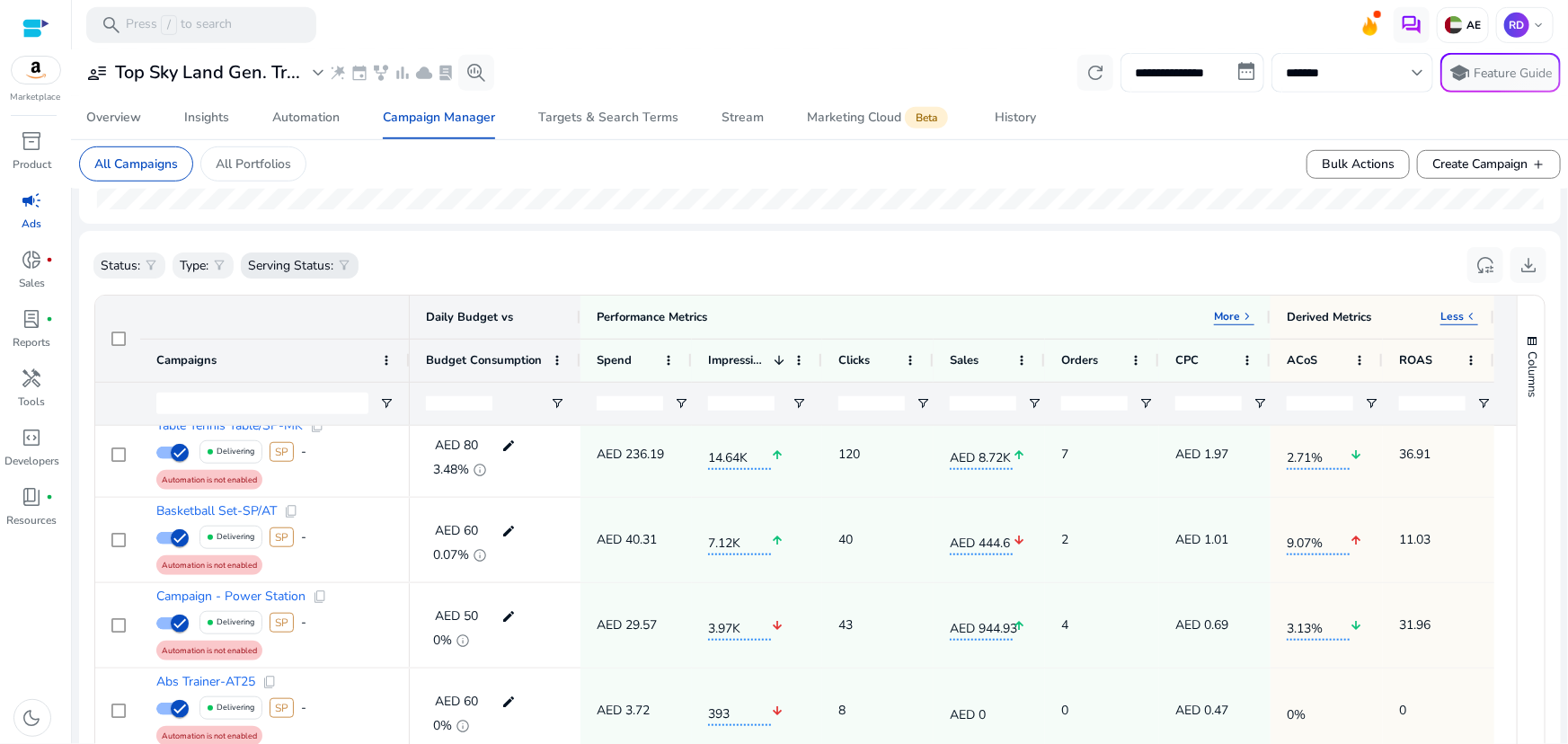
click at [324, 259] on p "Serving Status:" at bounding box center [291, 266] width 86 height 19
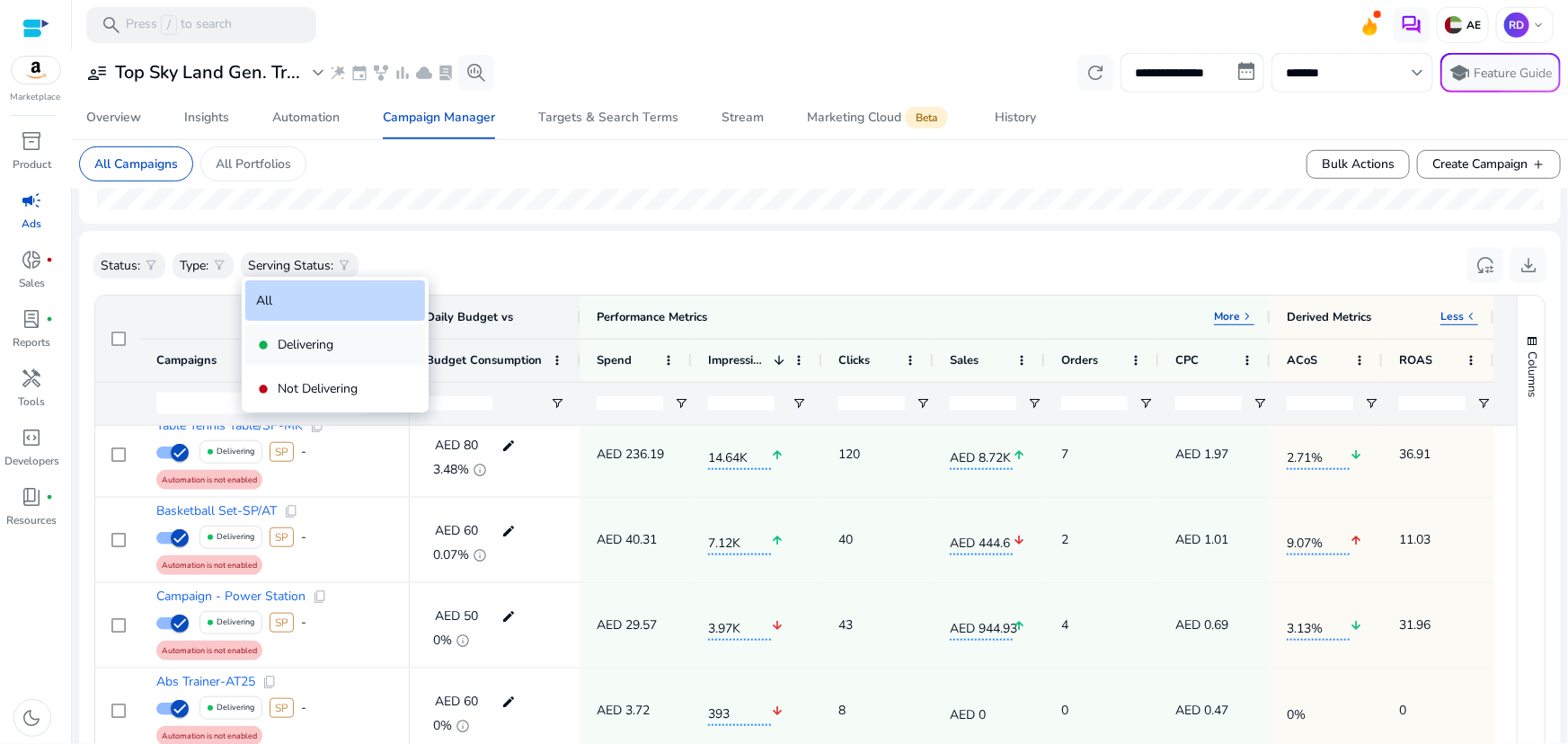
click at [294, 341] on p "Delivering" at bounding box center [305, 345] width 56 height 19
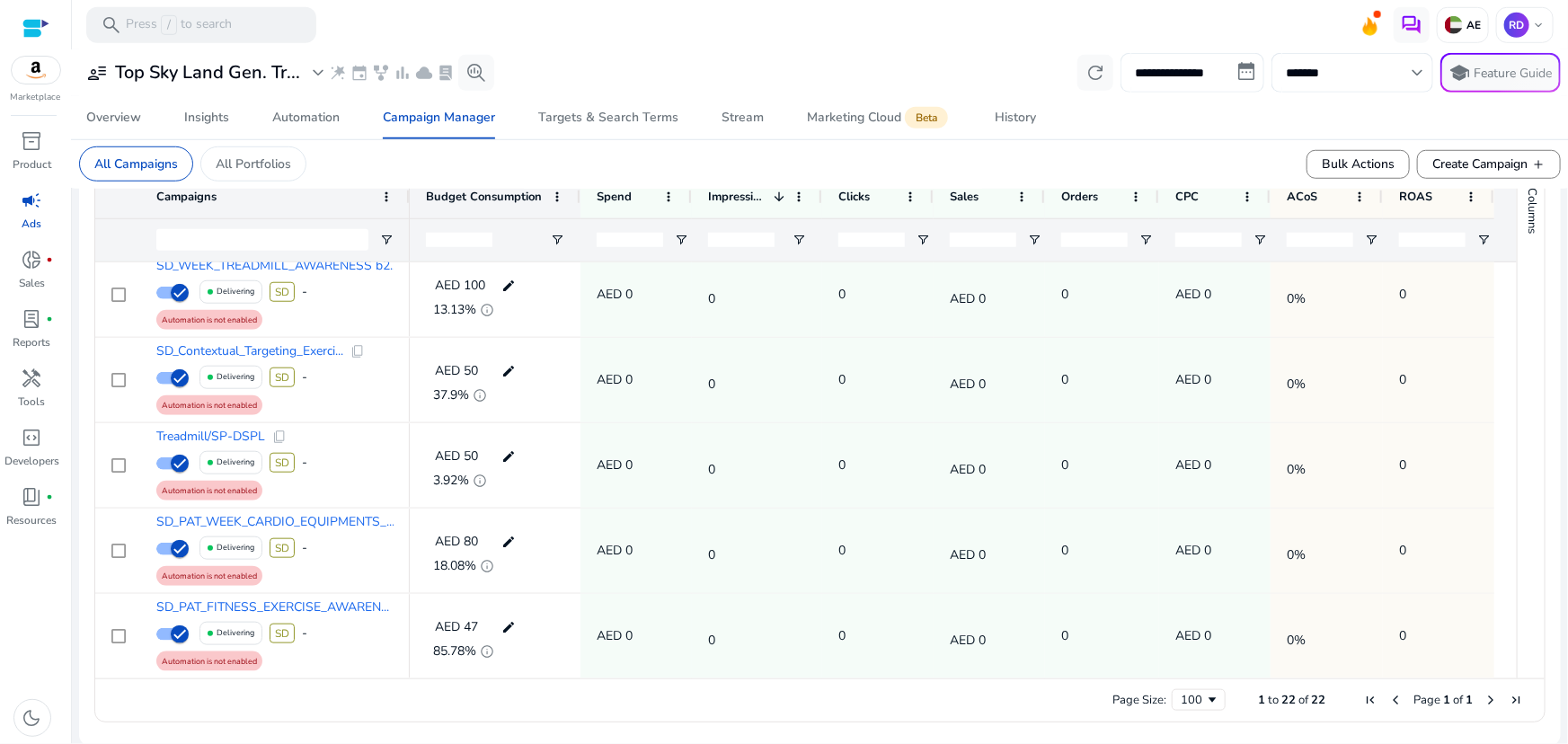
click at [1147, 78] on input "**********" at bounding box center [1193, 73] width 143 height 40
select select "*"
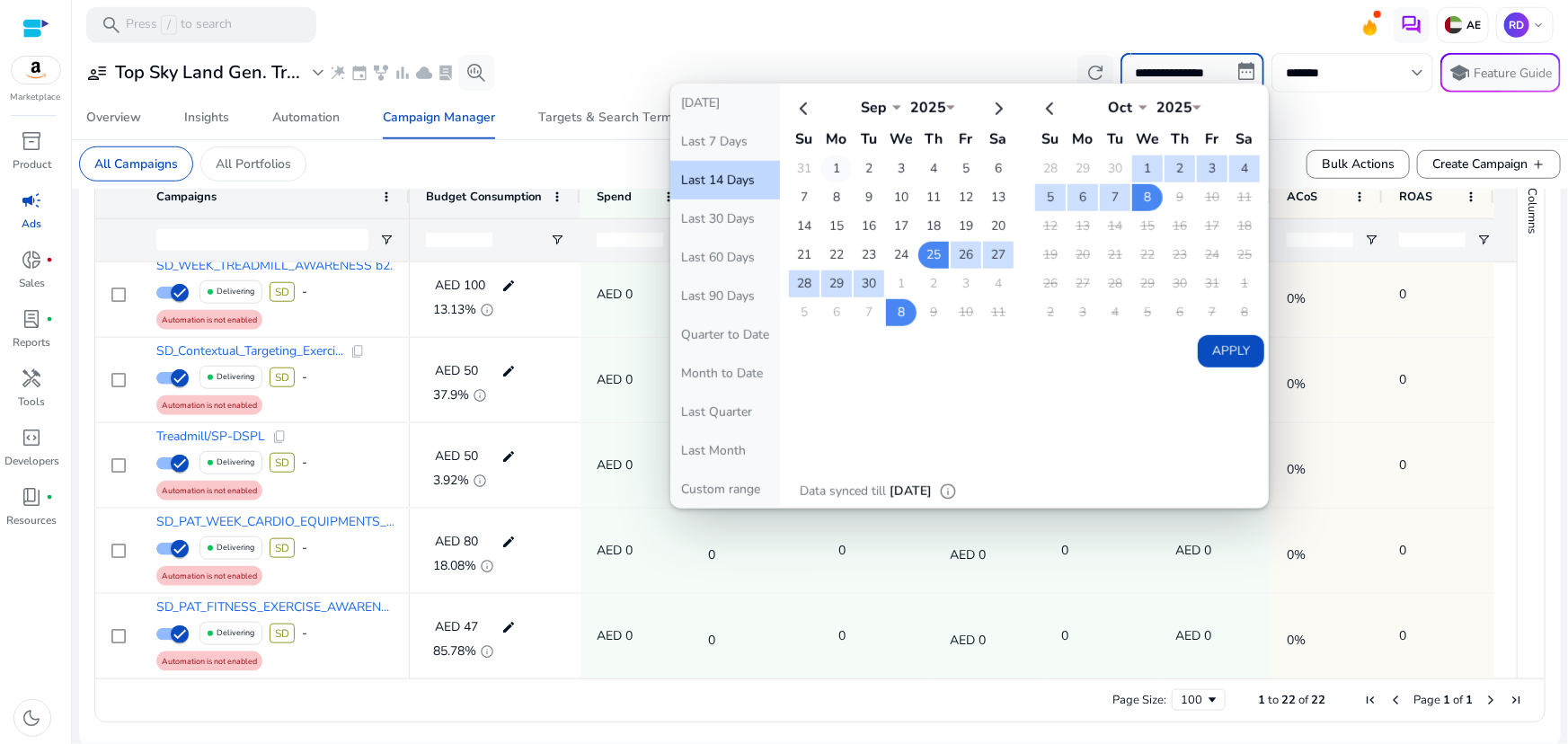
click at [827, 168] on td "1" at bounding box center [836, 168] width 30 height 27
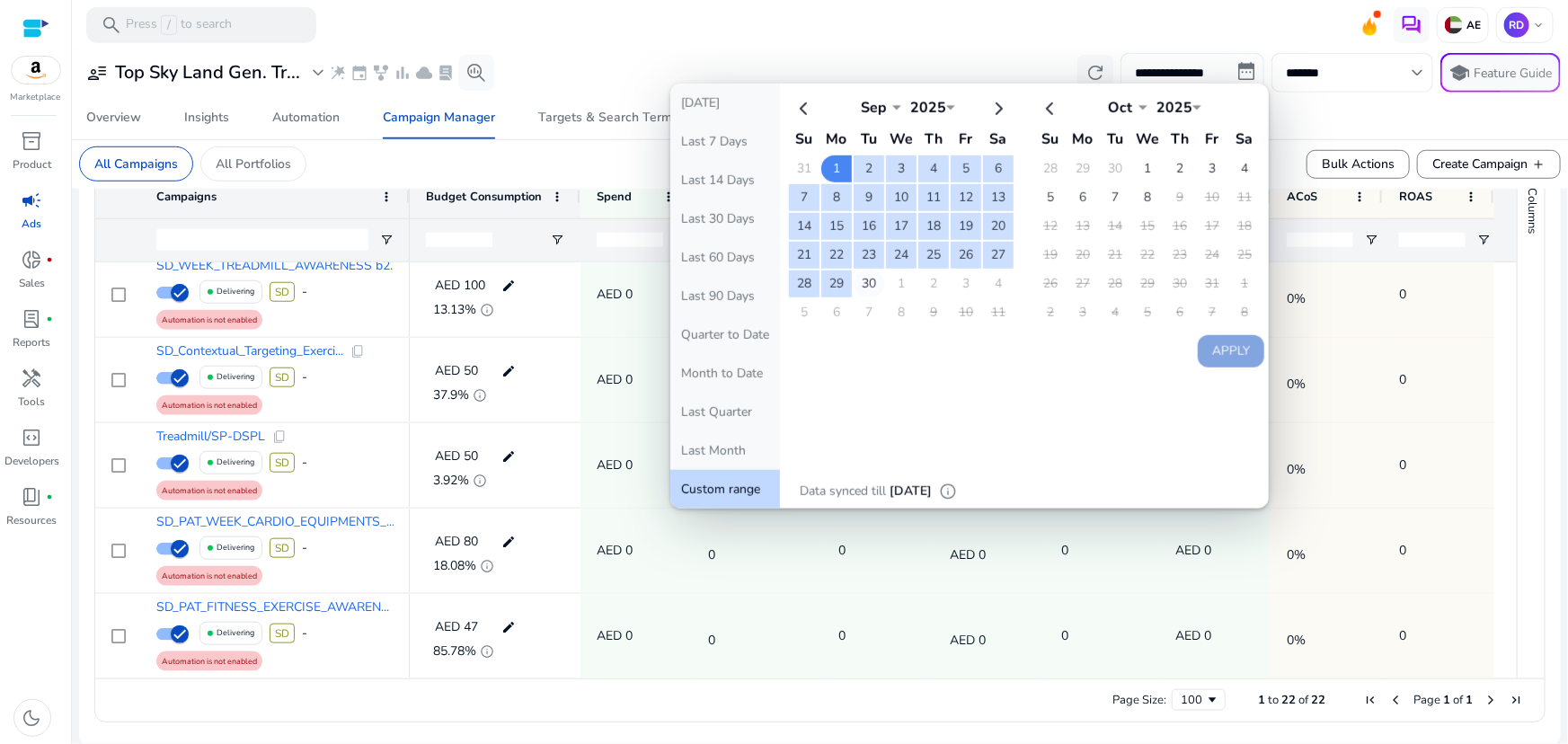
click at [863, 274] on td "30" at bounding box center [868, 283] width 30 height 27
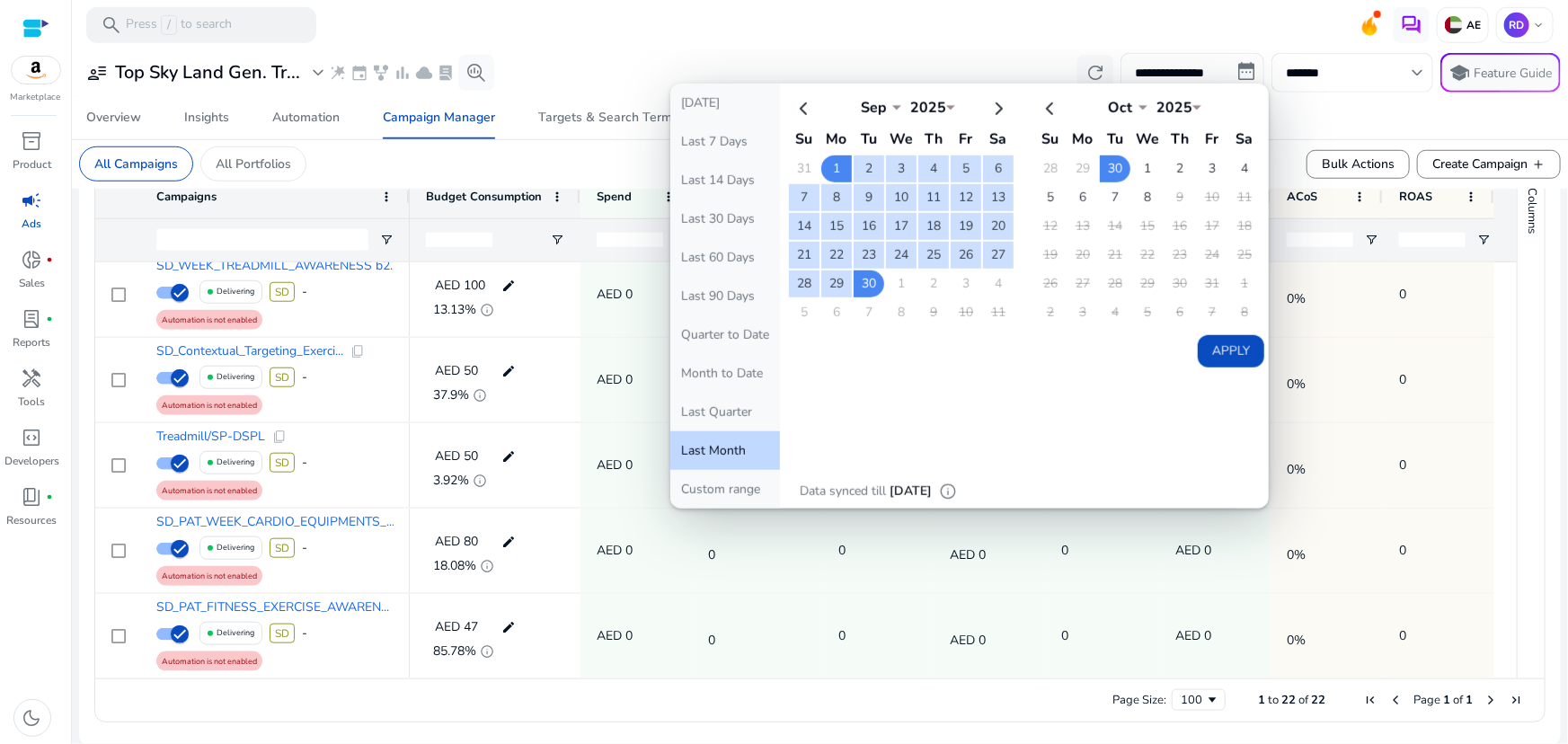
click at [1228, 341] on button "Apply" at bounding box center [1231, 351] width 66 height 32
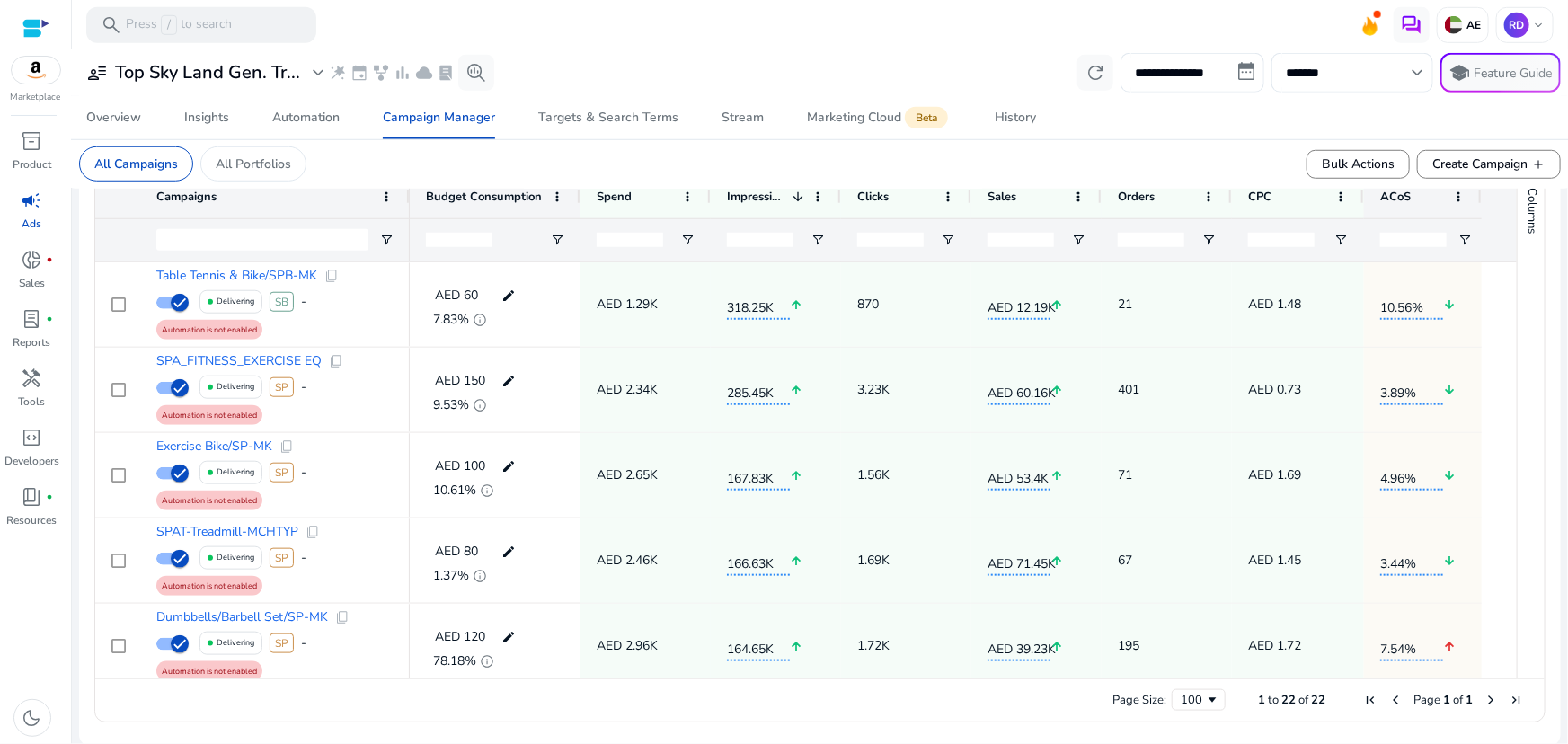
drag, startPoint x: 1493, startPoint y: 199, endPoint x: 1443, endPoint y: 197, distance: 50.0
click at [1443, 197] on div "ACoS" at bounding box center [1424, 197] width 118 height 43
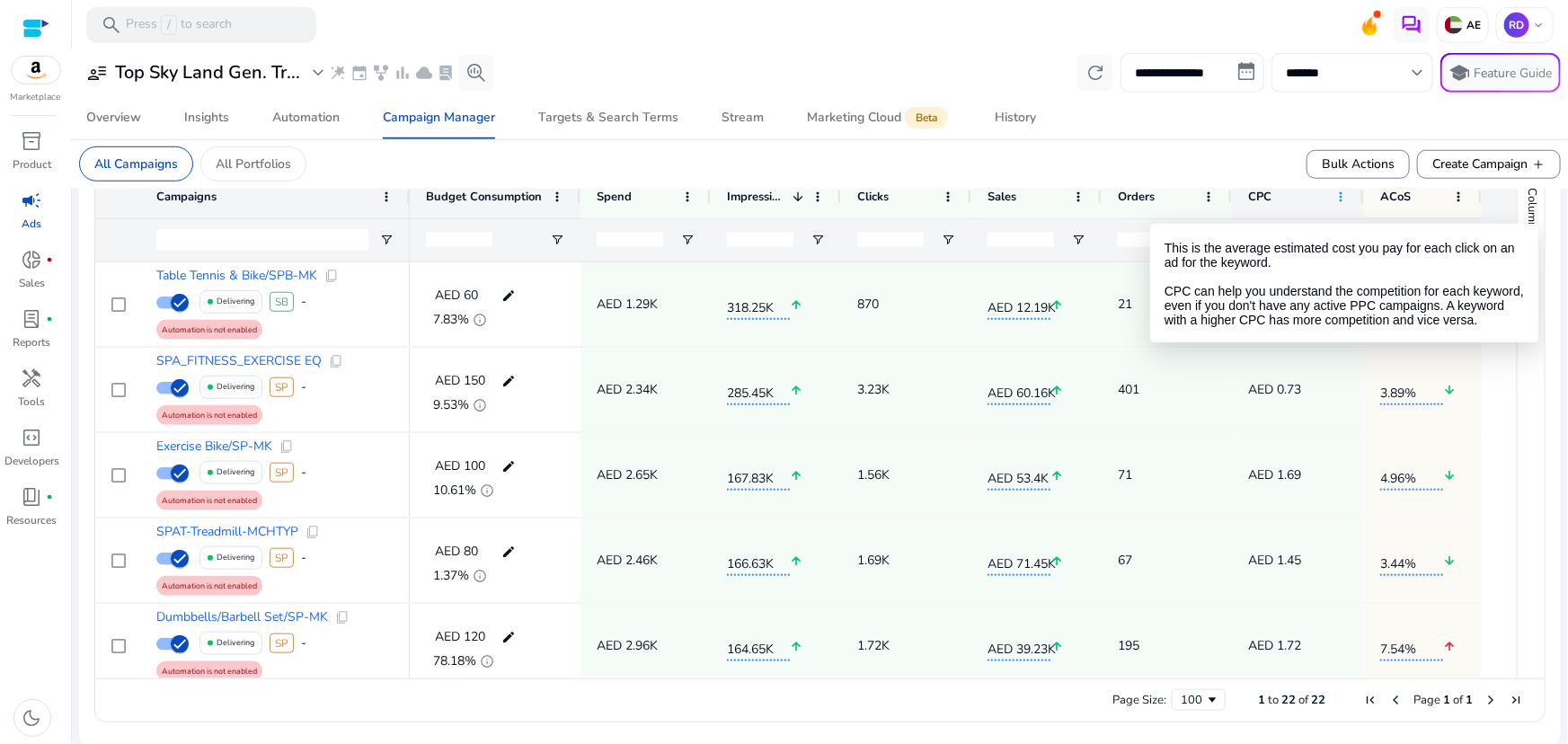
click at [1339, 202] on span at bounding box center [1341, 197] width 15 height 15
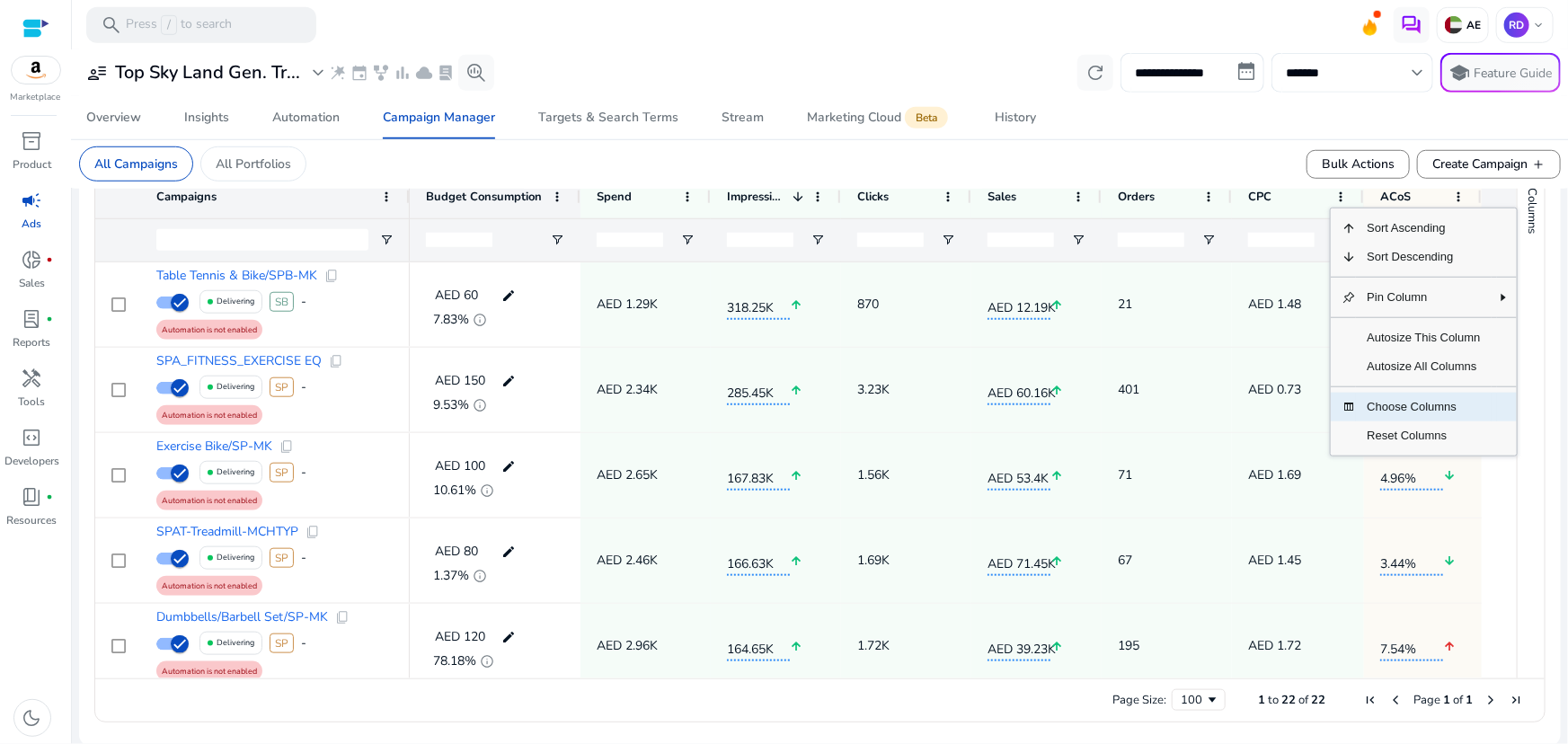
click at [1414, 397] on span "Choose Columns" at bounding box center [1424, 406] width 135 height 29
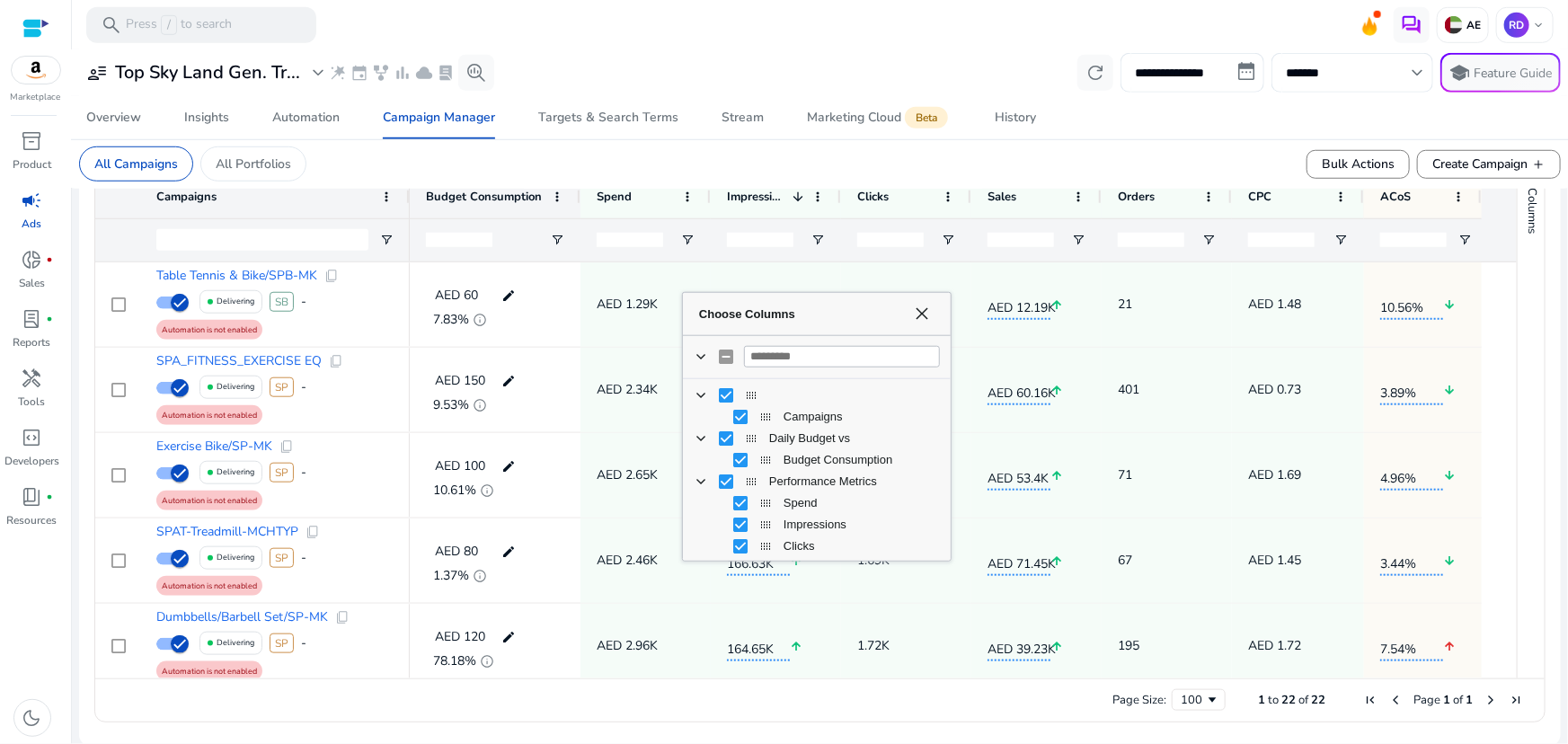
click at [947, 409] on div "Choose Columns" at bounding box center [948, 426] width 5 height 258
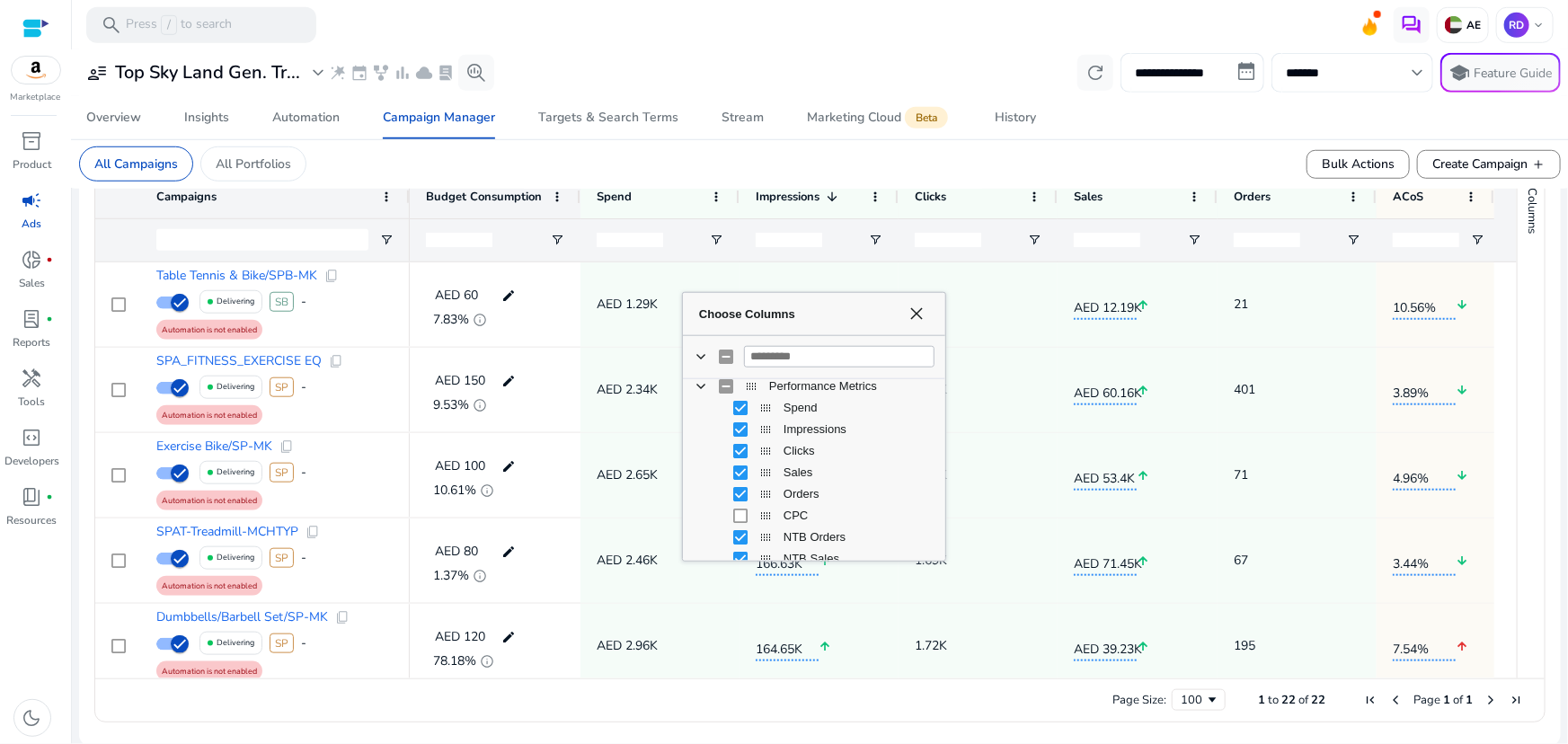
drag, startPoint x: 945, startPoint y: 426, endPoint x: 941, endPoint y: 440, distance: 14.6
click at [941, 440] on div "Choose Columns" at bounding box center [943, 426] width 5 height 258
drag, startPoint x: 936, startPoint y: 434, endPoint x: 934, endPoint y: 456, distance: 22.1
click at [934, 456] on div "Performance Metrics Spend Impressions Clicks Sales Orders CPC" at bounding box center [814, 548] width 262 height 518
drag, startPoint x: 944, startPoint y: 440, endPoint x: 926, endPoint y: 452, distance: 21.6
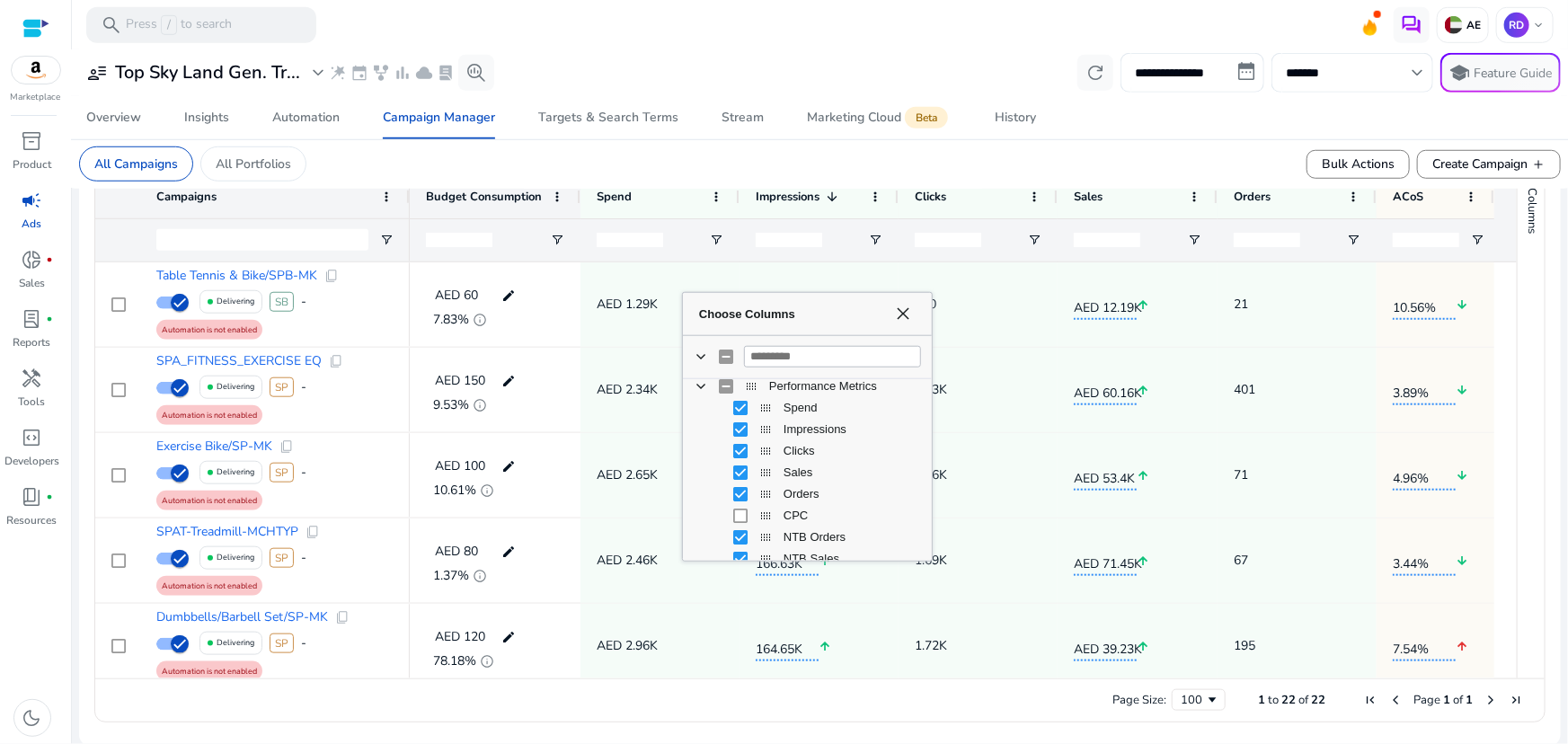
click at [928, 476] on div "Choose Columns" at bounding box center [930, 426] width 5 height 258
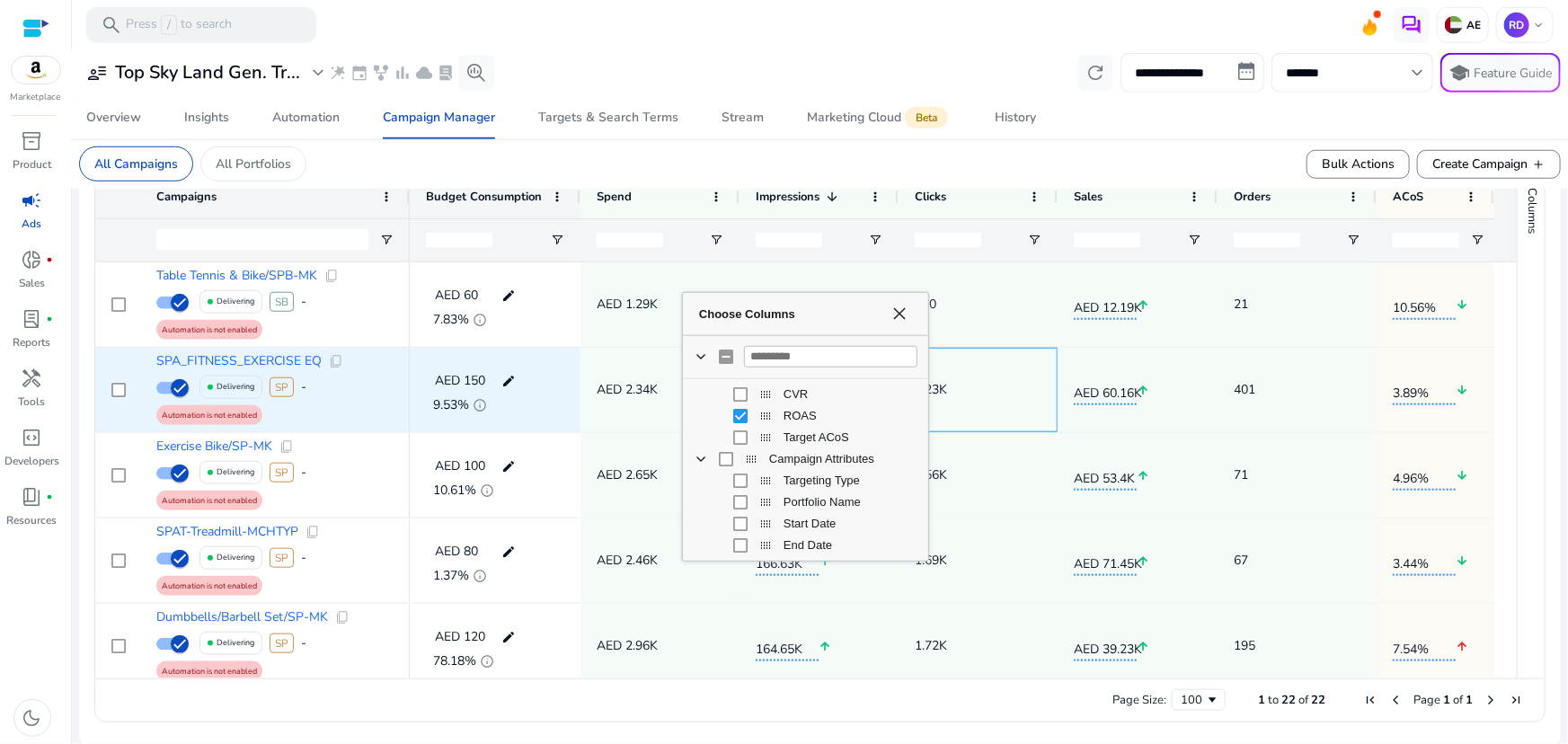
click at [1028, 352] on div "3.23K" at bounding box center [979, 390] width 127 height 83
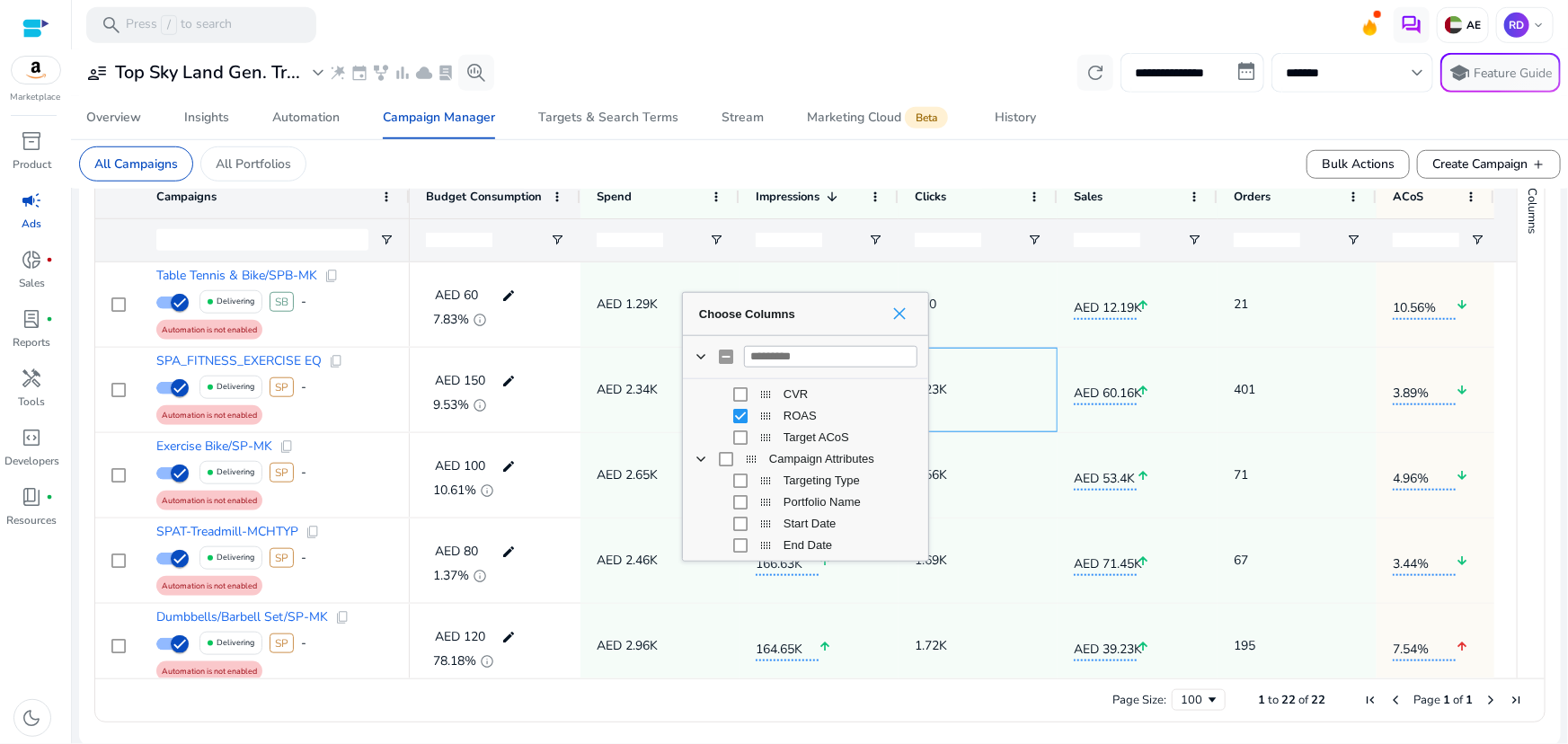
click at [895, 315] on span "Choose Columns" at bounding box center [899, 314] width 15 height 15
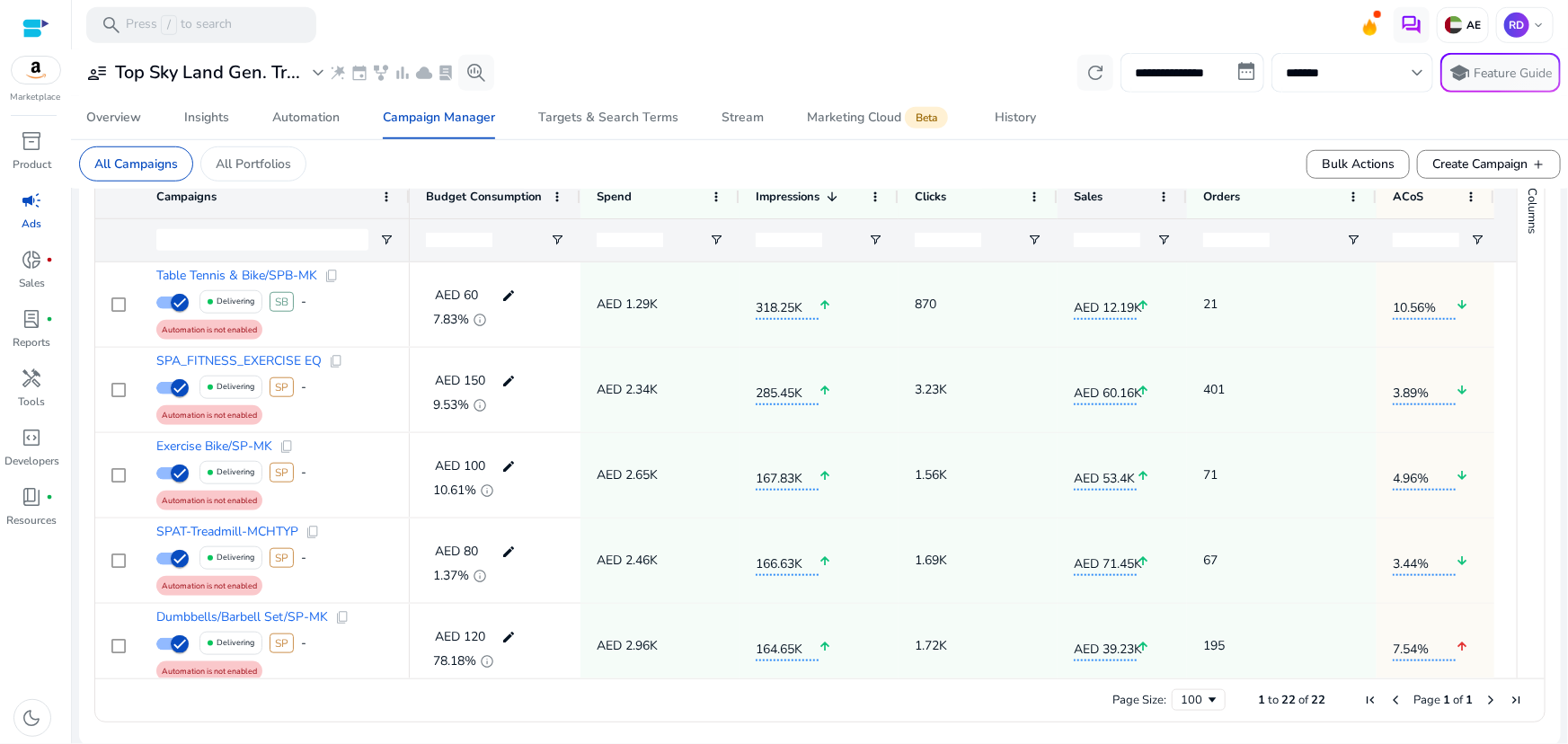
drag, startPoint x: 1217, startPoint y: 197, endPoint x: 1117, endPoint y: 203, distance: 100.2
click at [1141, 203] on div "Sales" at bounding box center [1122, 197] width 130 height 43
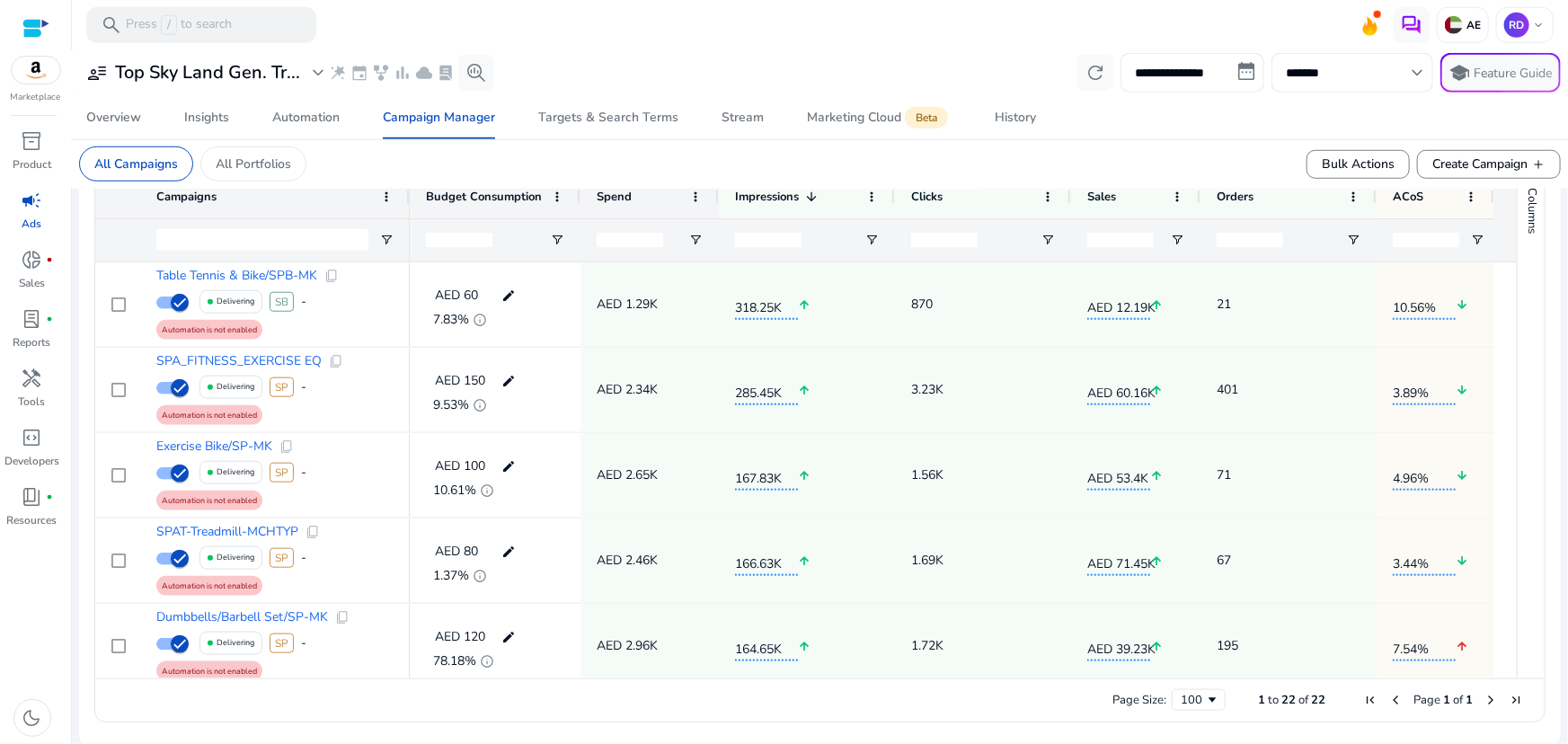
drag, startPoint x: 735, startPoint y: 196, endPoint x: 646, endPoint y: 195, distance: 89.0
click at [646, 195] on div "Spend" at bounding box center [649, 197] width 139 height 43
drag, startPoint x: 576, startPoint y: 197, endPoint x: 542, endPoint y: 194, distance: 34.1
click at [542, 194] on div "Budget Consumption" at bounding box center [496, 197] width 171 height 43
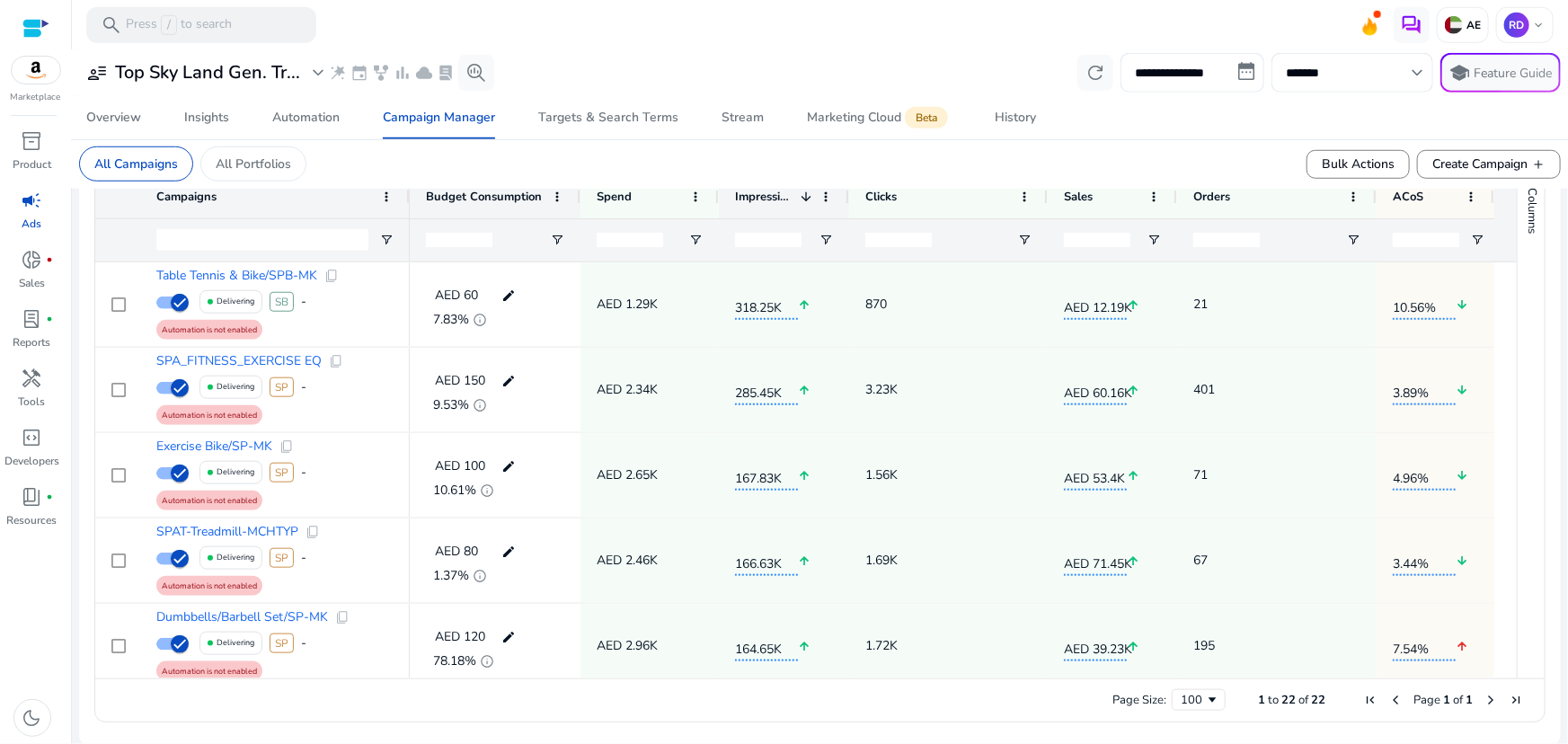
drag, startPoint x: 890, startPoint y: 197, endPoint x: 983, endPoint y: 209, distance: 93.8
click at [837, 195] on div "Impressions 1" at bounding box center [784, 197] width 131 height 43
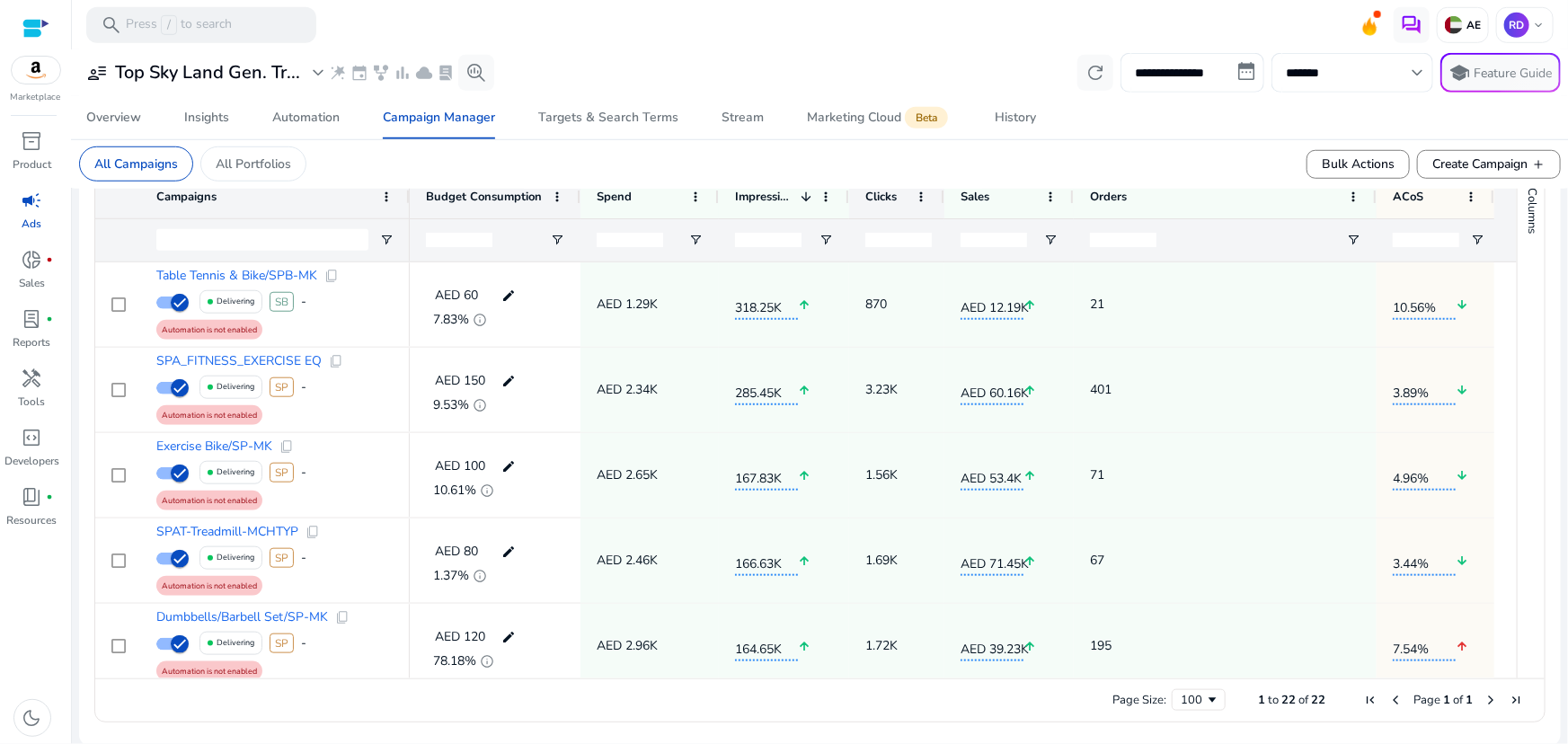
drag, startPoint x: 1047, startPoint y: 194, endPoint x: 933, endPoint y: 189, distance: 114.1
click at [933, 189] on div "Clicks" at bounding box center [898, 197] width 96 height 43
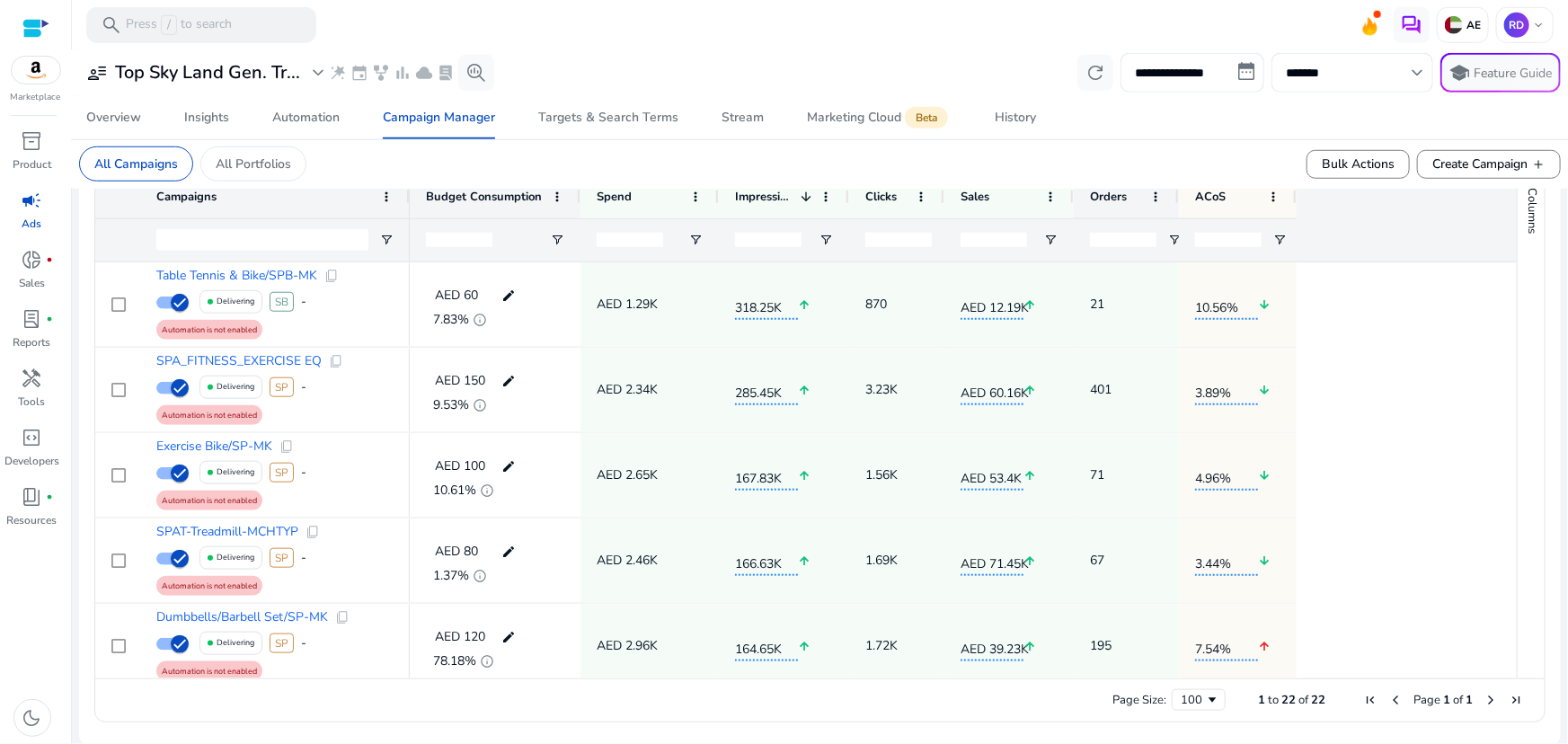
drag, startPoint x: 1375, startPoint y: 199, endPoint x: 1147, endPoint y: 185, distance: 228.4
click at [1147, 185] on app-campaign-manager "All Campaigns All Portfolios Bulk Actions Create Campaign add Ad Spend AED 30.3…" at bounding box center [820, 114] width 1482 height 1264
click at [1437, 208] on div "Daily Budget vs Performance Metrics More keyboard_arrow_right Derived Metrics M…" at bounding box center [964, 197] width 1107 height 130
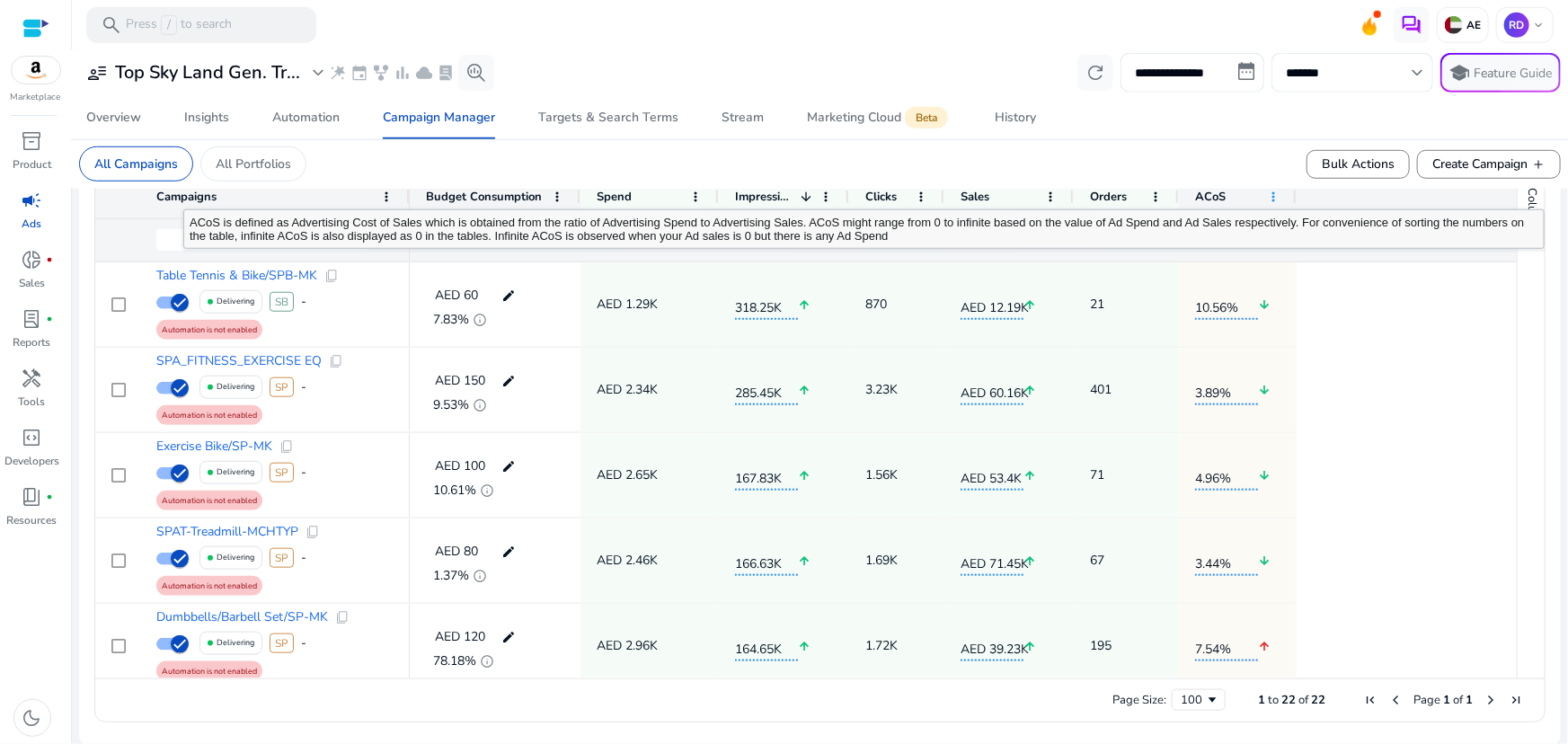
click at [1276, 191] on span at bounding box center [1274, 197] width 15 height 15
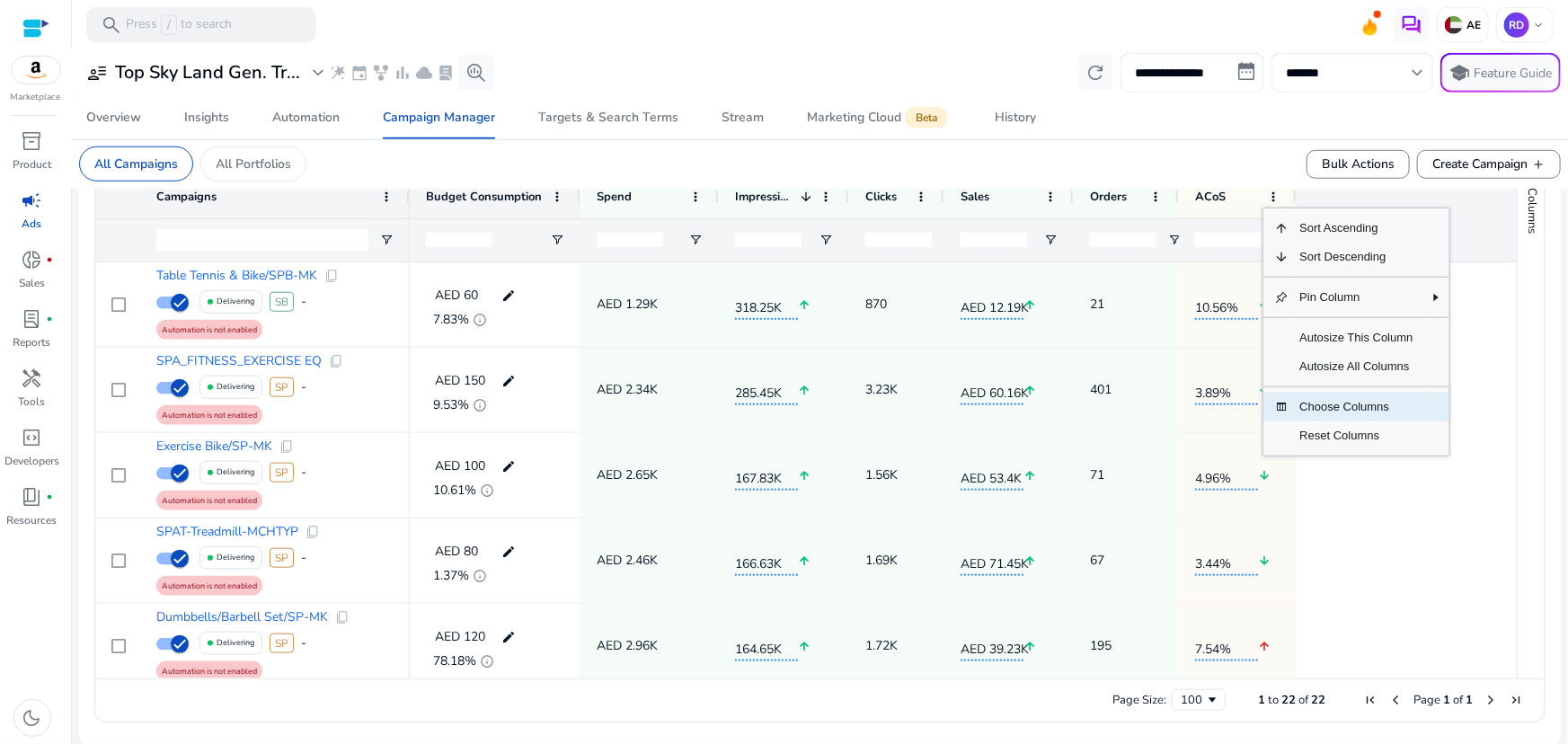
click at [1338, 399] on span "Choose Columns" at bounding box center [1356, 406] width 135 height 29
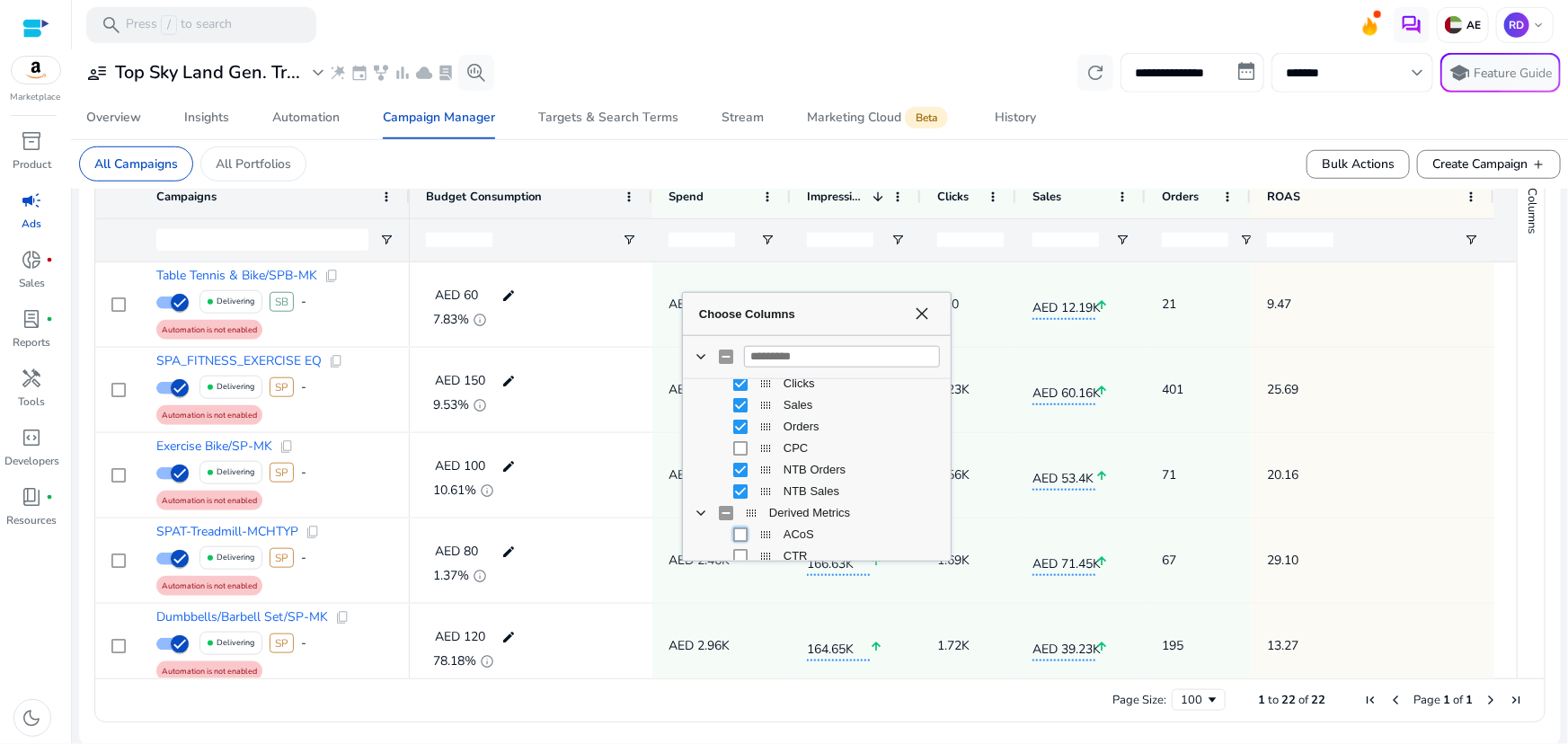
scroll to position [326, 0]
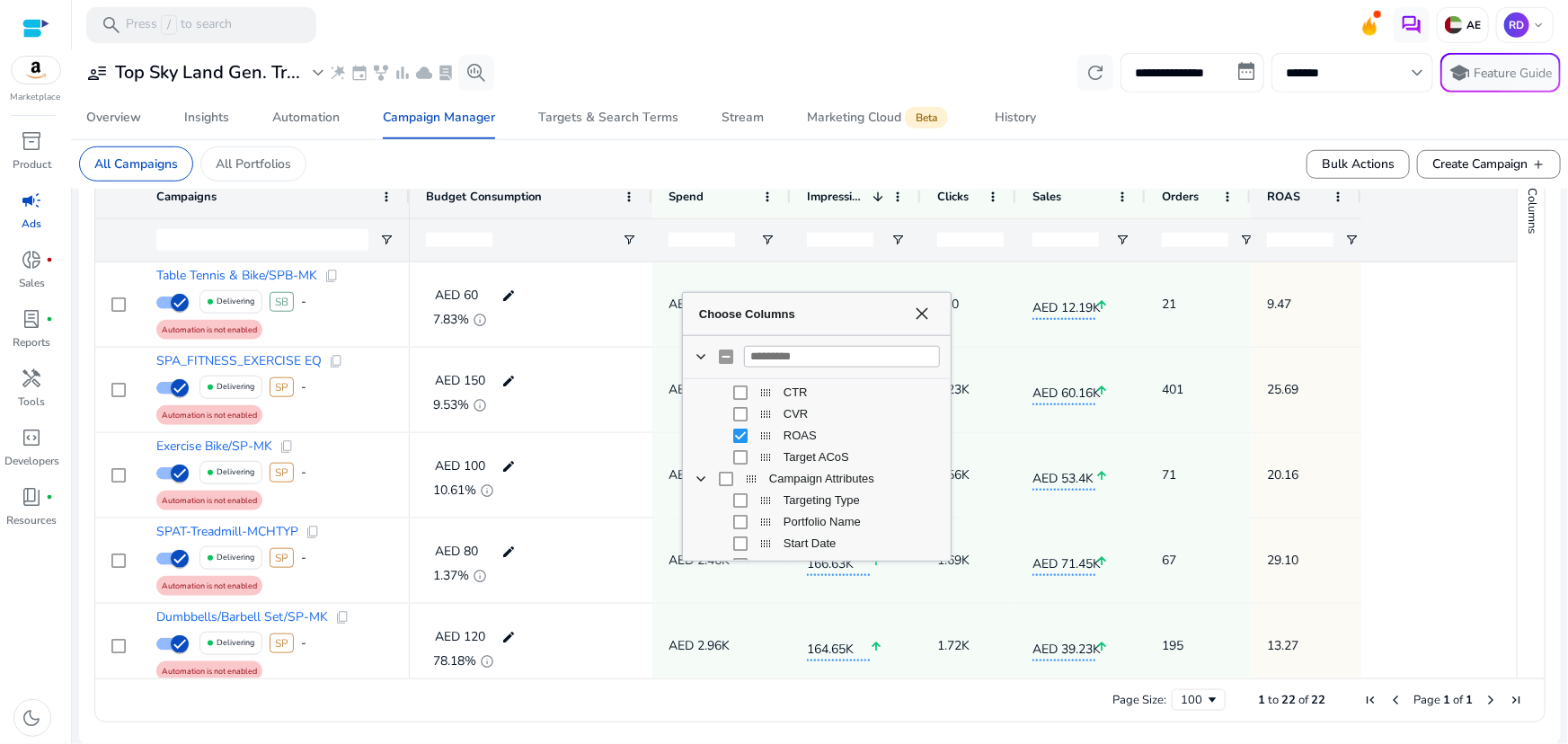
drag, startPoint x: 1492, startPoint y: 197, endPoint x: 1151, endPoint y: 227, distance: 342.3
click at [1322, 193] on div "ROAS" at bounding box center [1306, 197] width 110 height 43
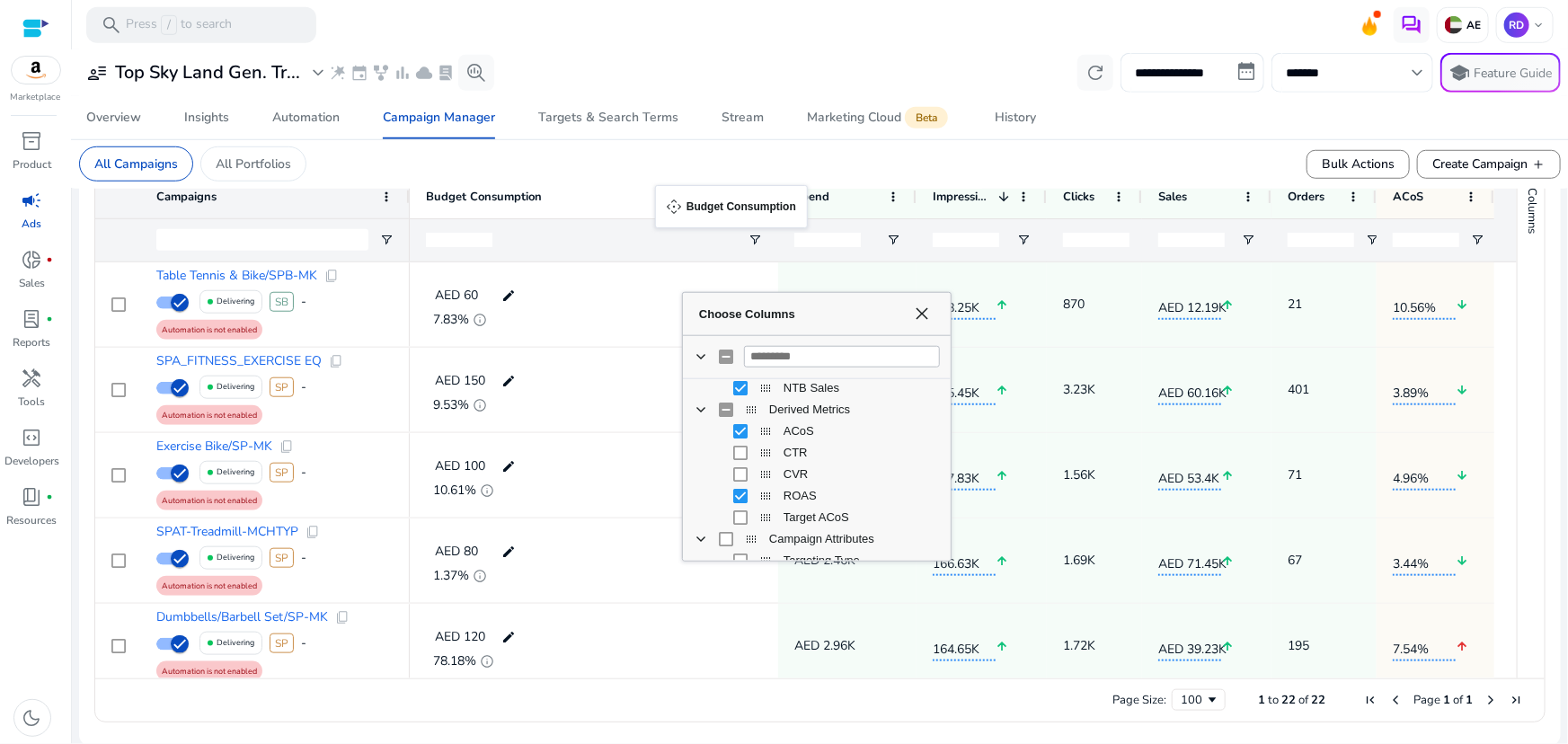
drag, startPoint x: 772, startPoint y: 200, endPoint x: 742, endPoint y: 246, distance: 54.9
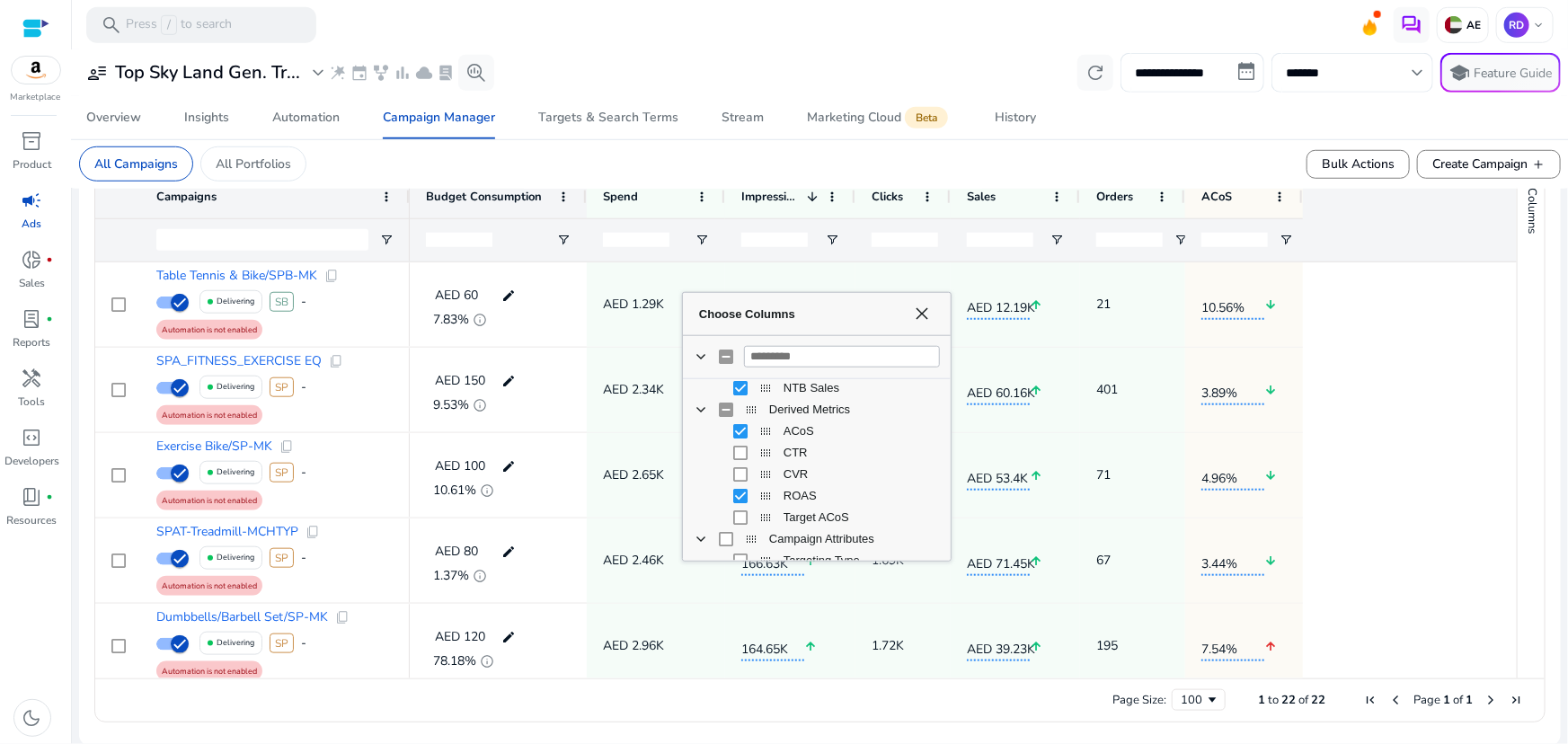
drag, startPoint x: 774, startPoint y: 197, endPoint x: 583, endPoint y: 203, distance: 191.1
click at [583, 203] on div at bounding box center [586, 198] width 7 height 42
click at [1402, 208] on div "Daily Budget vs Performance Metrics More keyboard_arrow_right Derived Metrics M…" at bounding box center [964, 197] width 1107 height 130
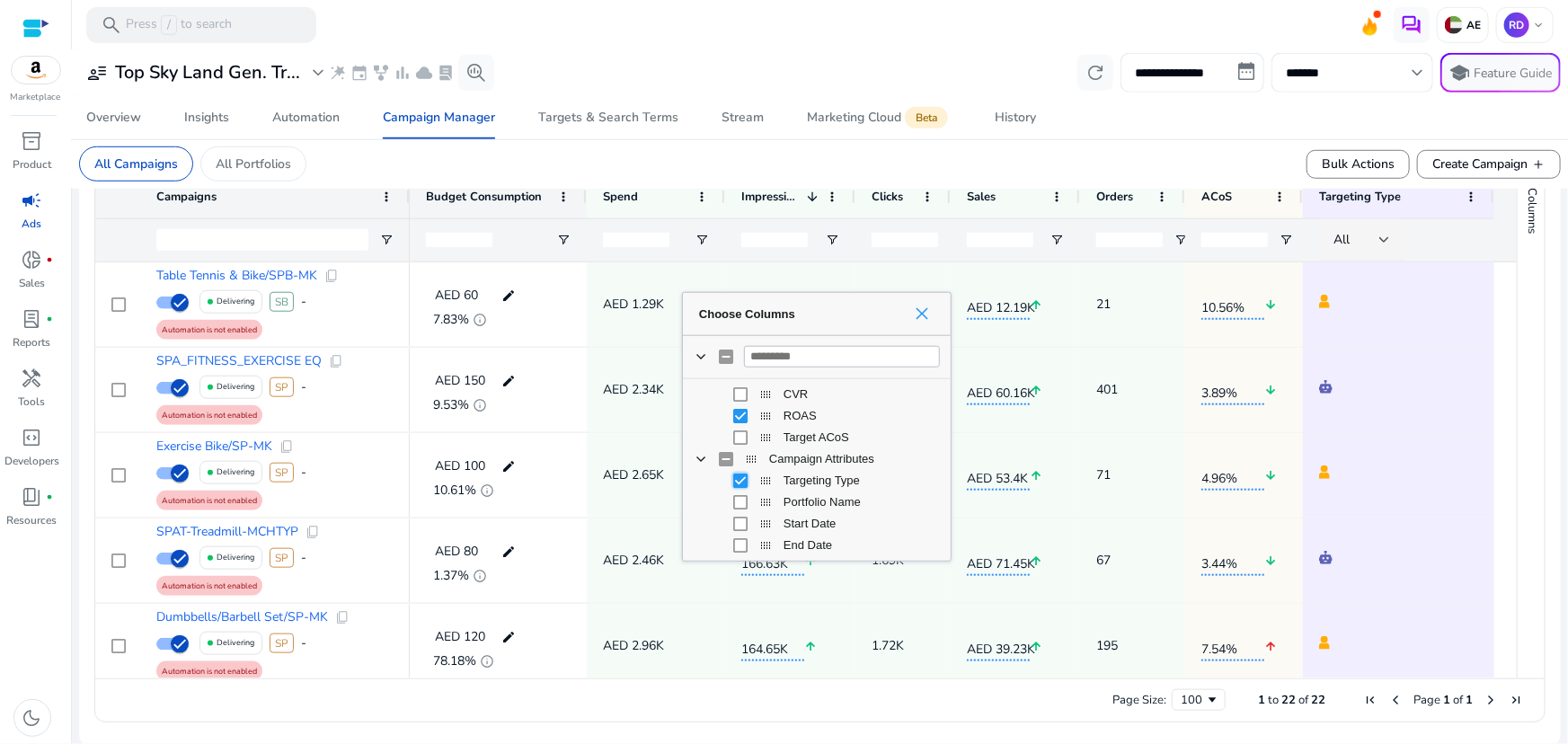
click at [918, 308] on span "Choose Columns" at bounding box center [922, 314] width 15 height 15
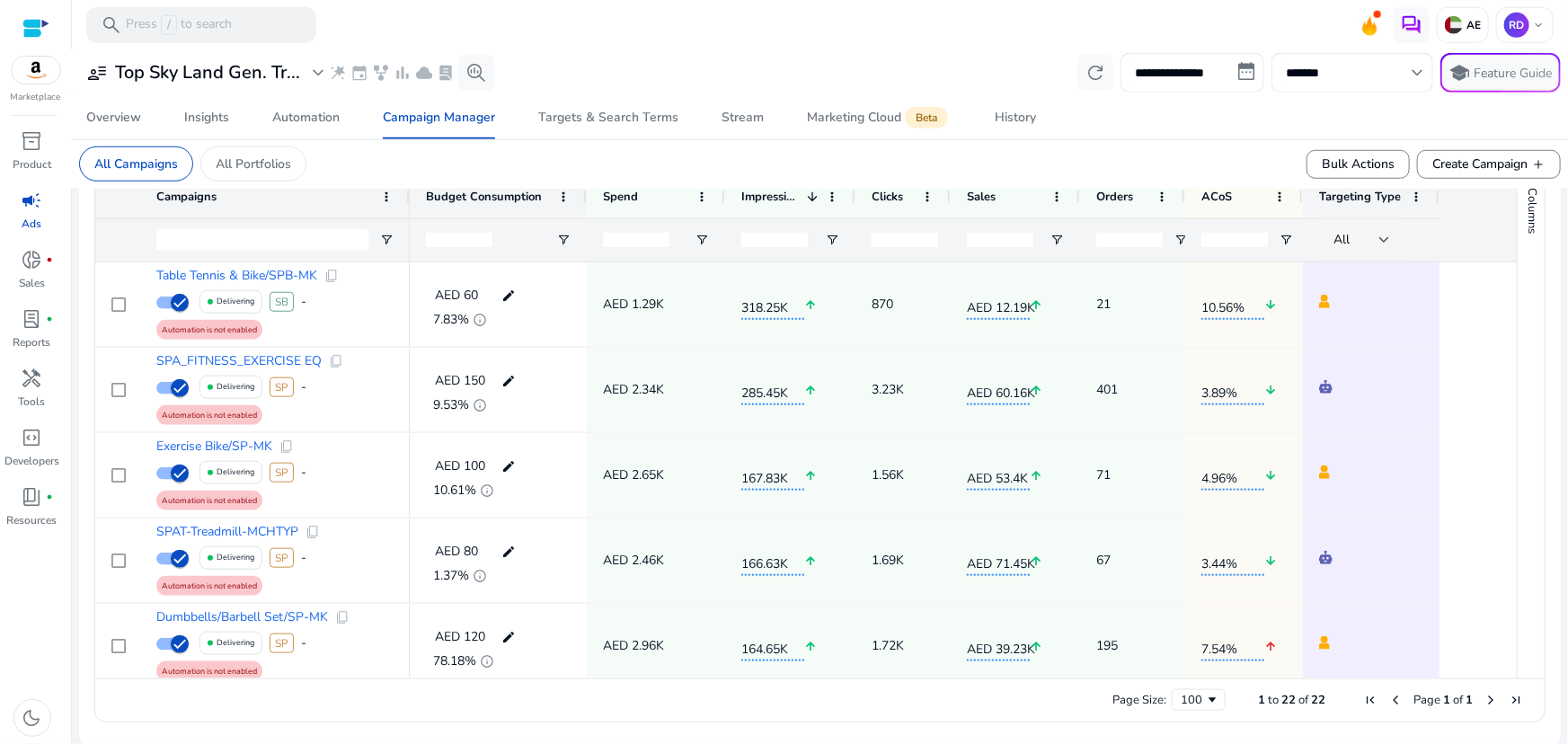
drag, startPoint x: 1437, startPoint y: 199, endPoint x: 1382, endPoint y: 205, distance: 55.3
click at [1382, 205] on div "Targeting Type" at bounding box center [1371, 197] width 137 height 43
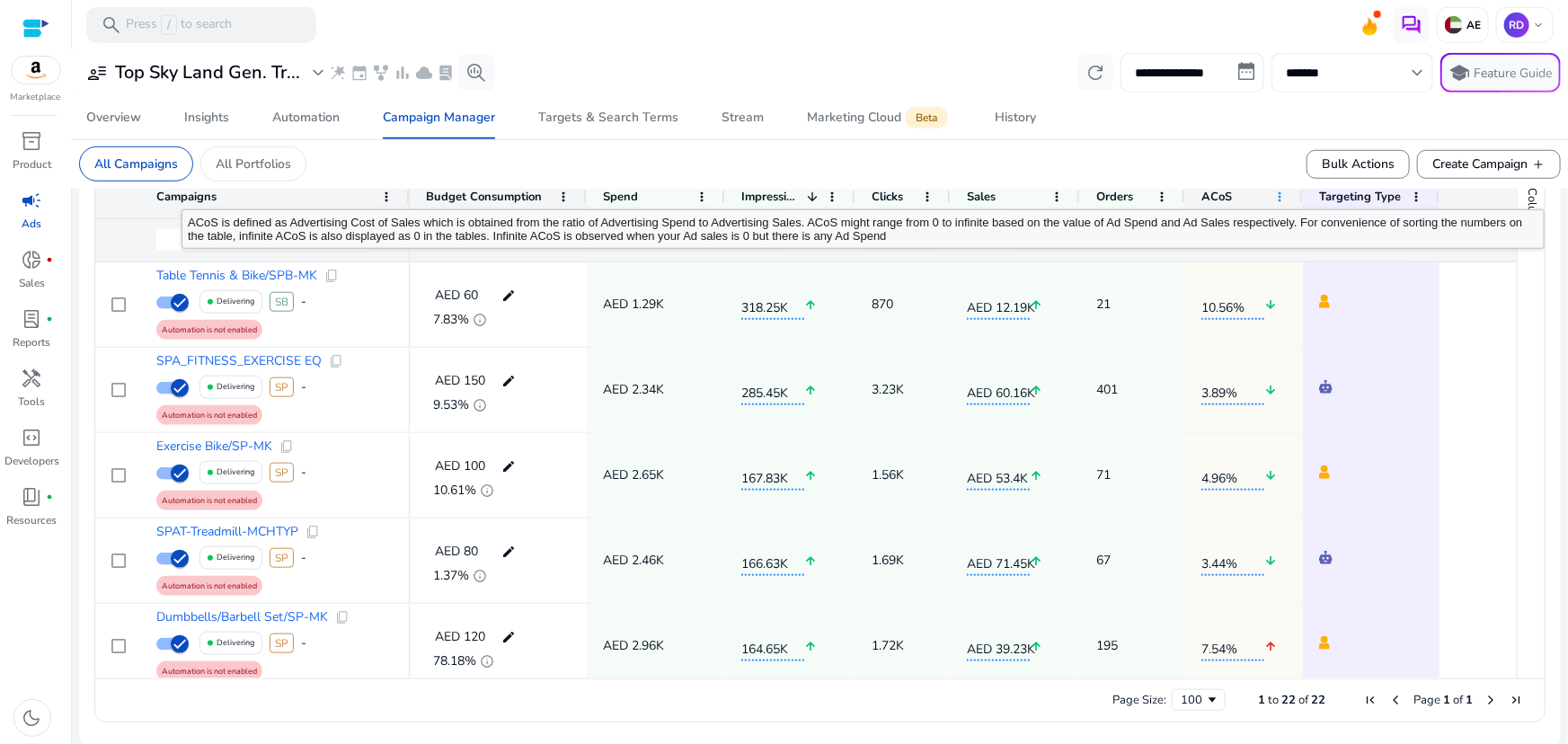
click at [1278, 191] on span at bounding box center [1280, 197] width 15 height 15
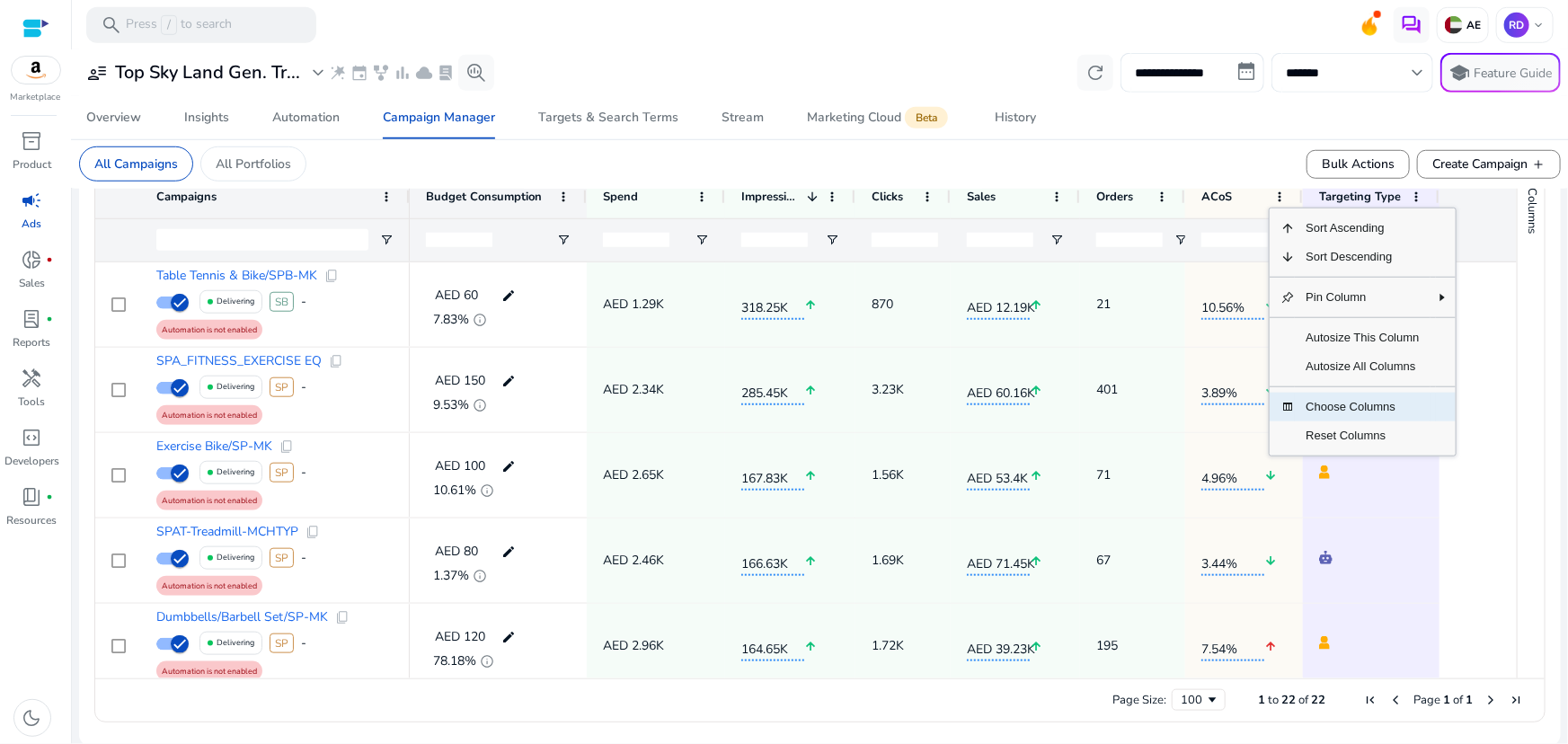
click at [1357, 405] on span "Choose Columns" at bounding box center [1362, 406] width 135 height 29
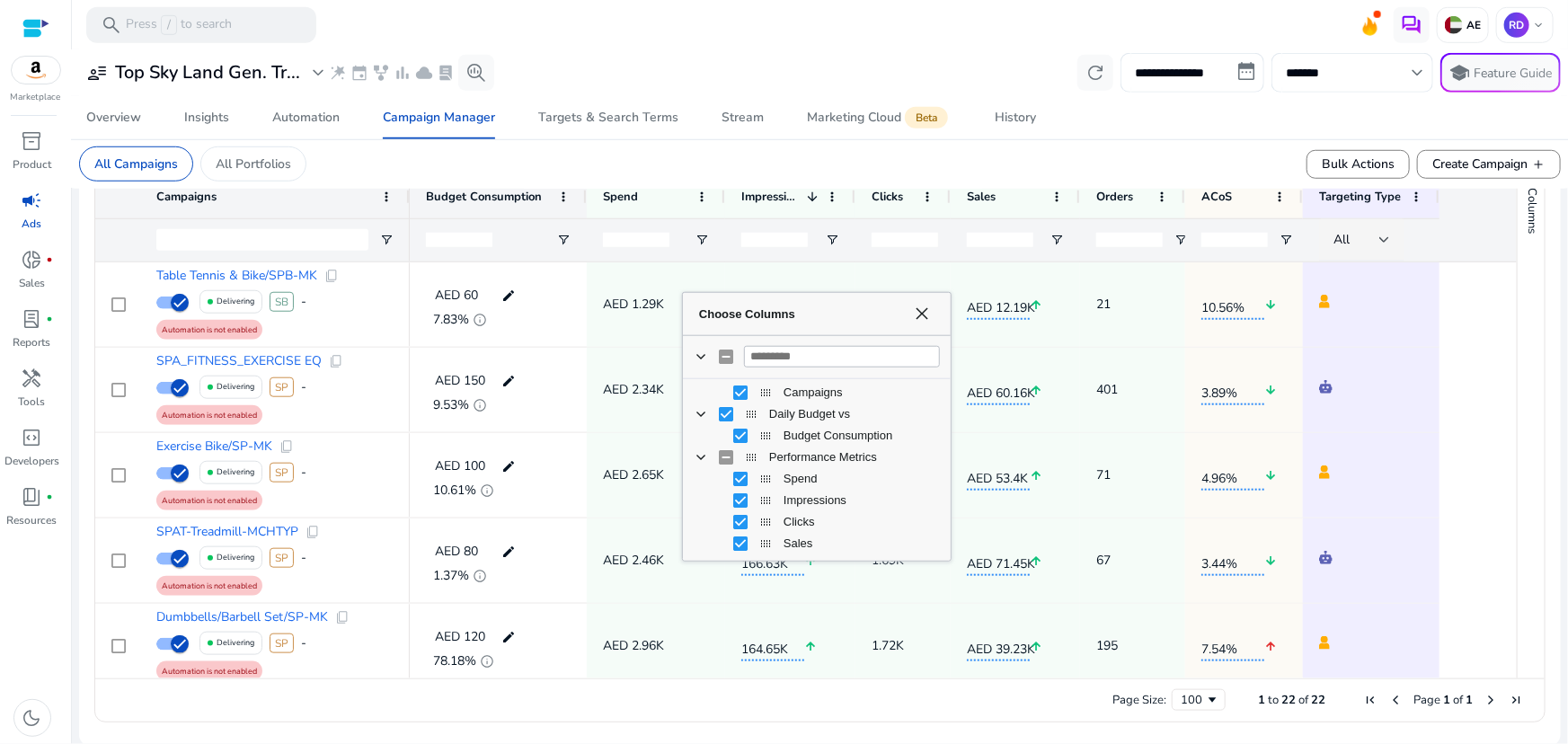
scroll to position [0, 0]
drag, startPoint x: 947, startPoint y: 398, endPoint x: 950, endPoint y: 421, distance: 23.2
click at [950, 421] on div "Choose Columns Impressions Clicks Sales Campaigns" at bounding box center [817, 427] width 269 height 269
drag, startPoint x: 942, startPoint y: 413, endPoint x: 944, endPoint y: 439, distance: 26.1
click at [944, 440] on div "Impressions Clicks Sales Campaigns Spend" at bounding box center [817, 469] width 267 height 181
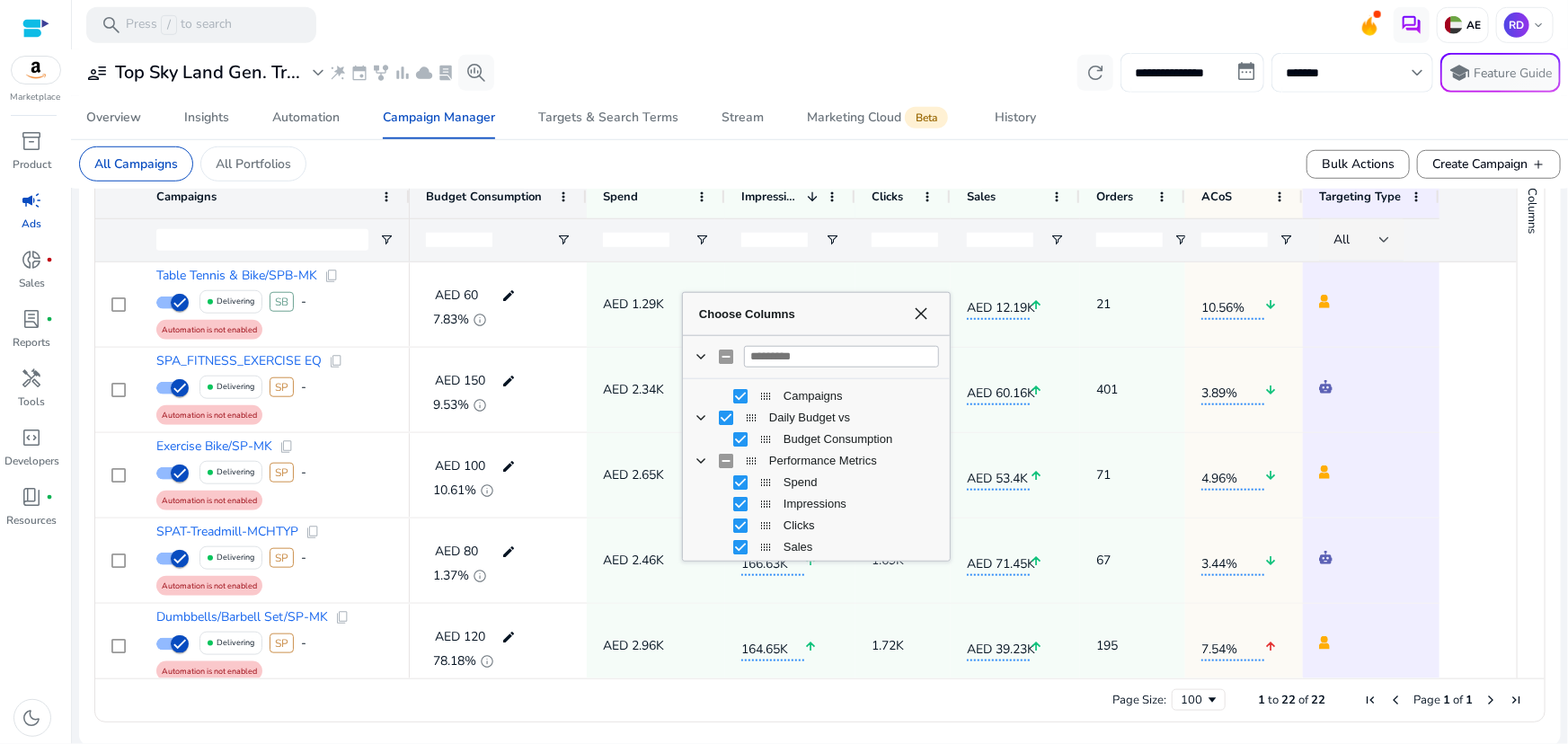
scroll to position [42, 0]
click at [1154, 83] on input "**********" at bounding box center [1193, 73] width 143 height 40
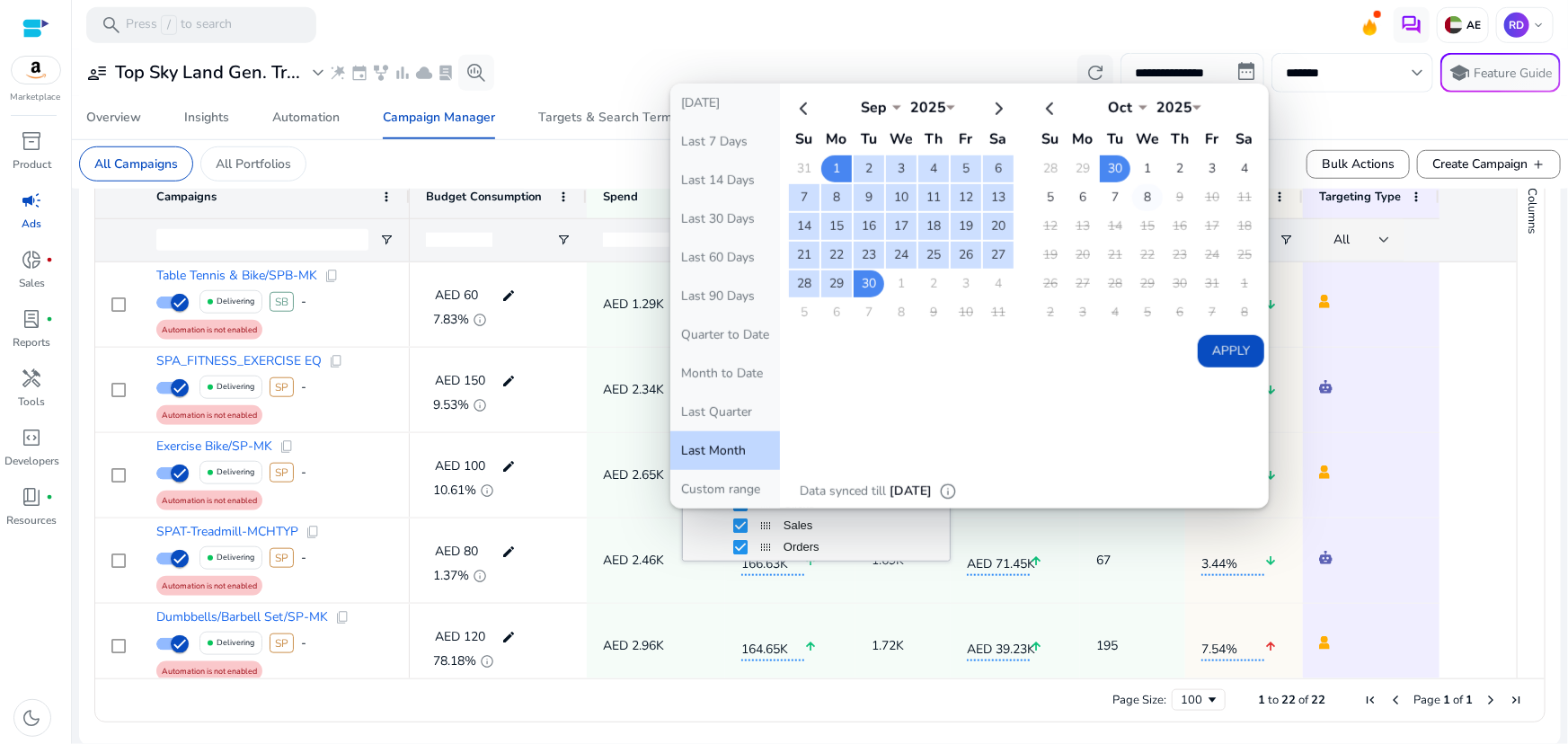
click at [1135, 192] on td "8" at bounding box center [1147, 197] width 30 height 27
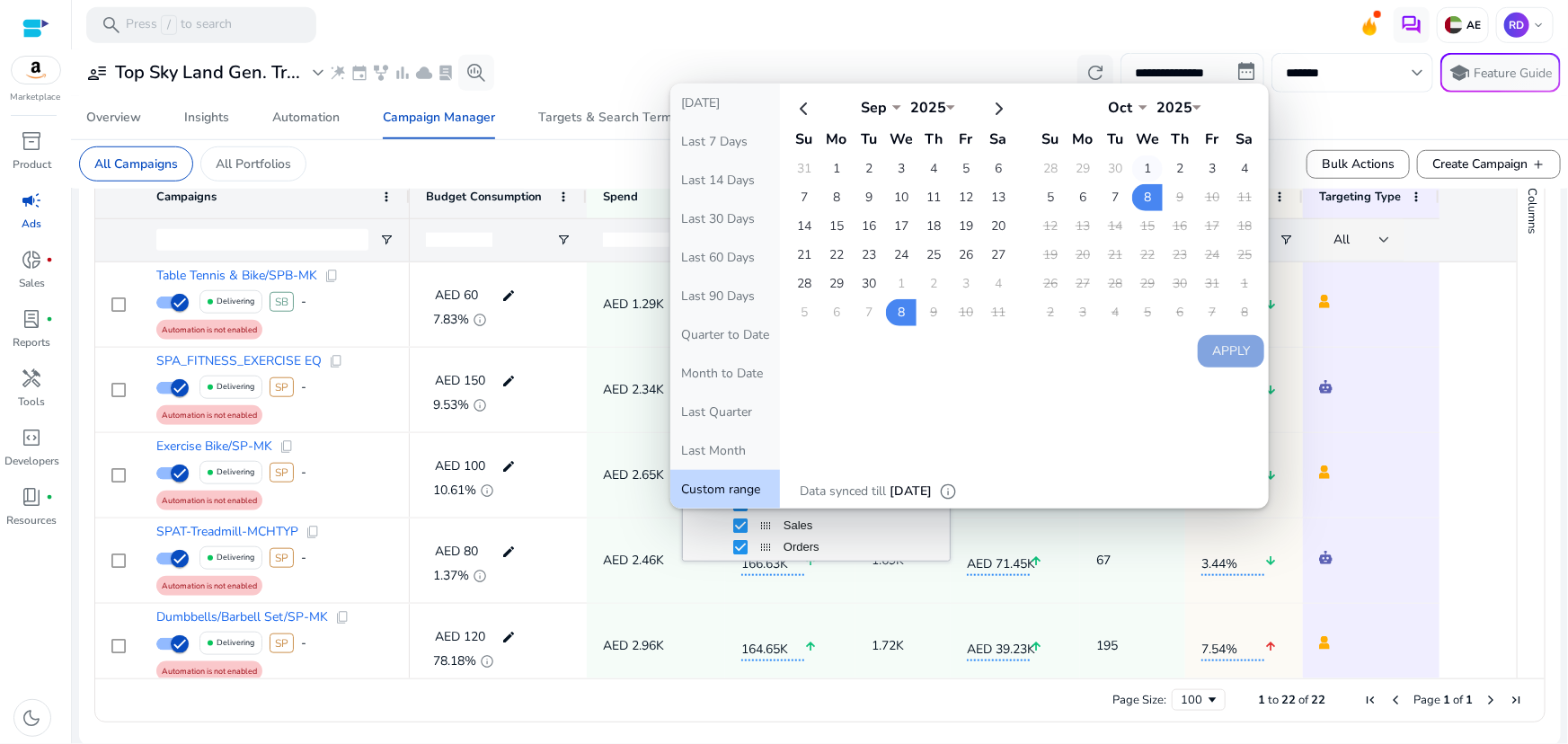
click at [1137, 162] on td "1" at bounding box center [1147, 168] width 30 height 27
click at [1140, 192] on td "8" at bounding box center [1147, 197] width 30 height 27
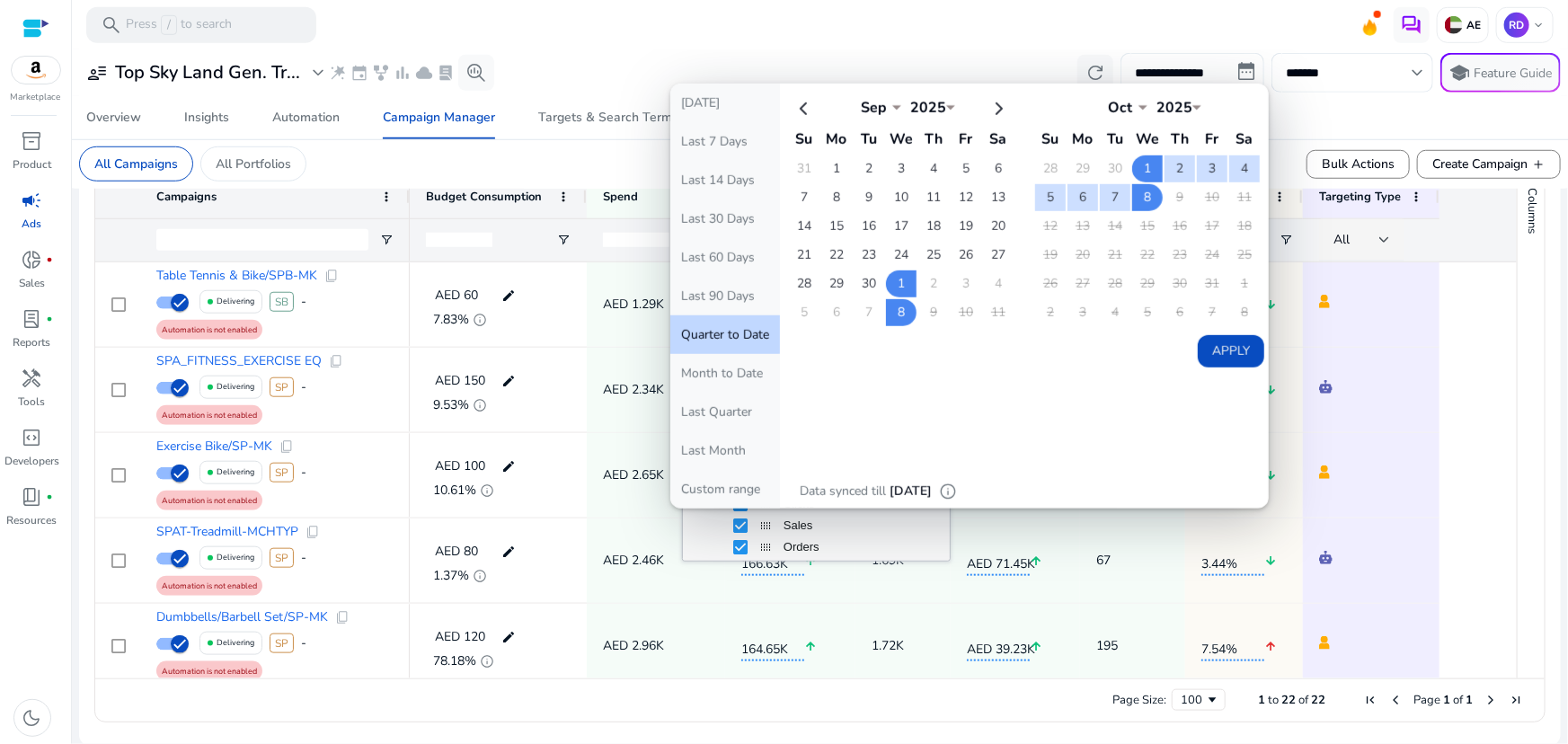
click at [1224, 349] on button "Apply" at bounding box center [1231, 351] width 66 height 32
type input "**********"
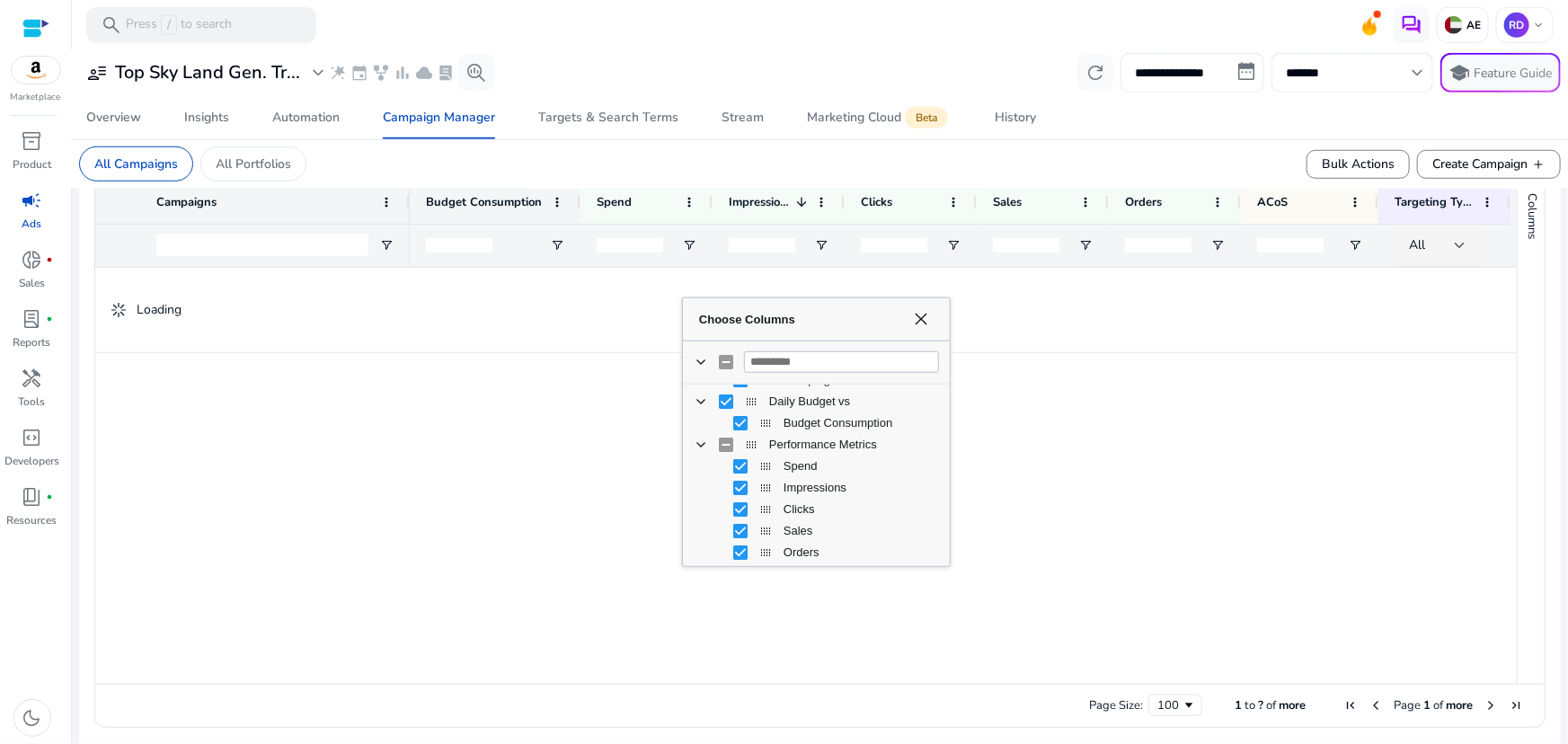
scroll to position [658, 0]
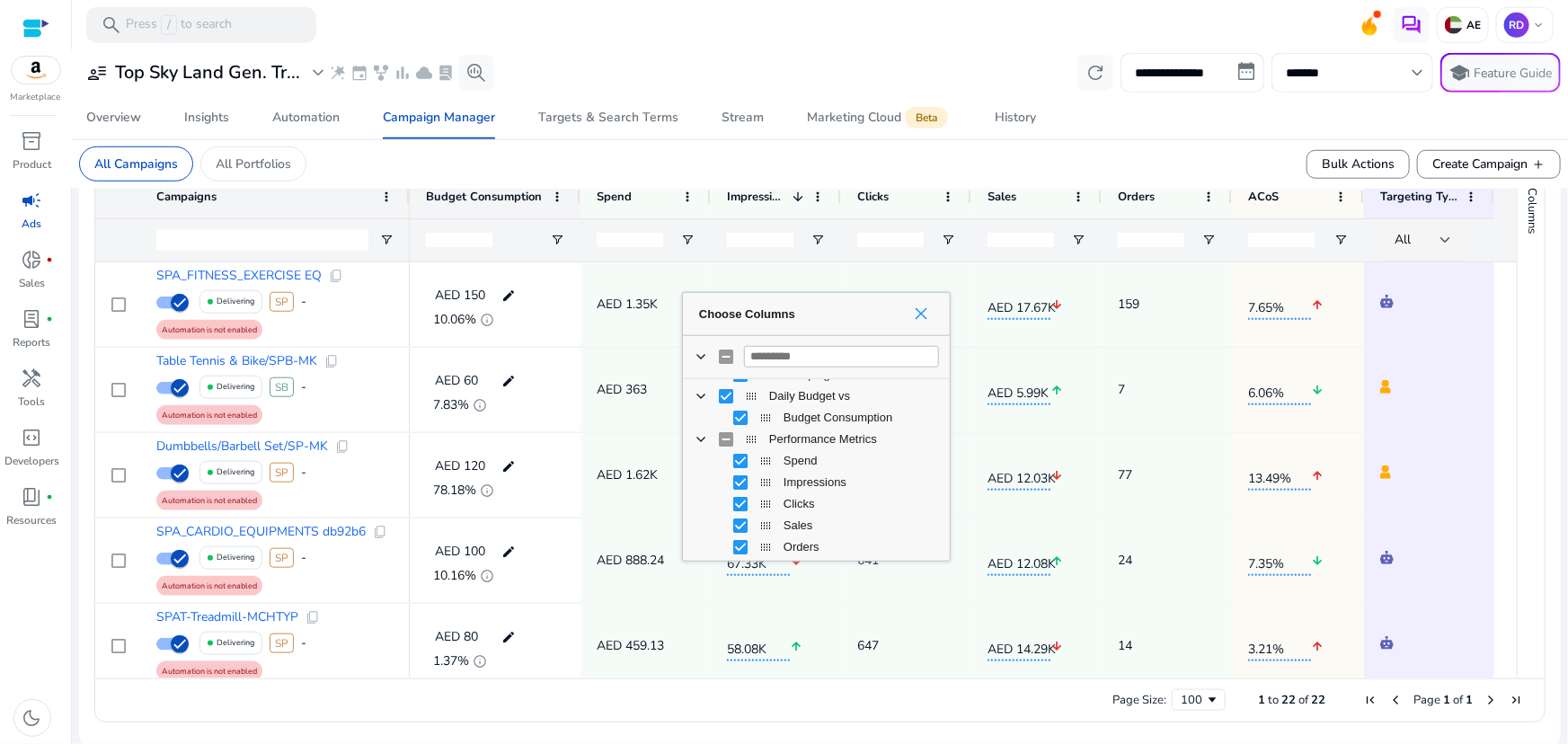
click at [927, 306] on span "Choose Columns" at bounding box center [921, 314] width 15 height 15
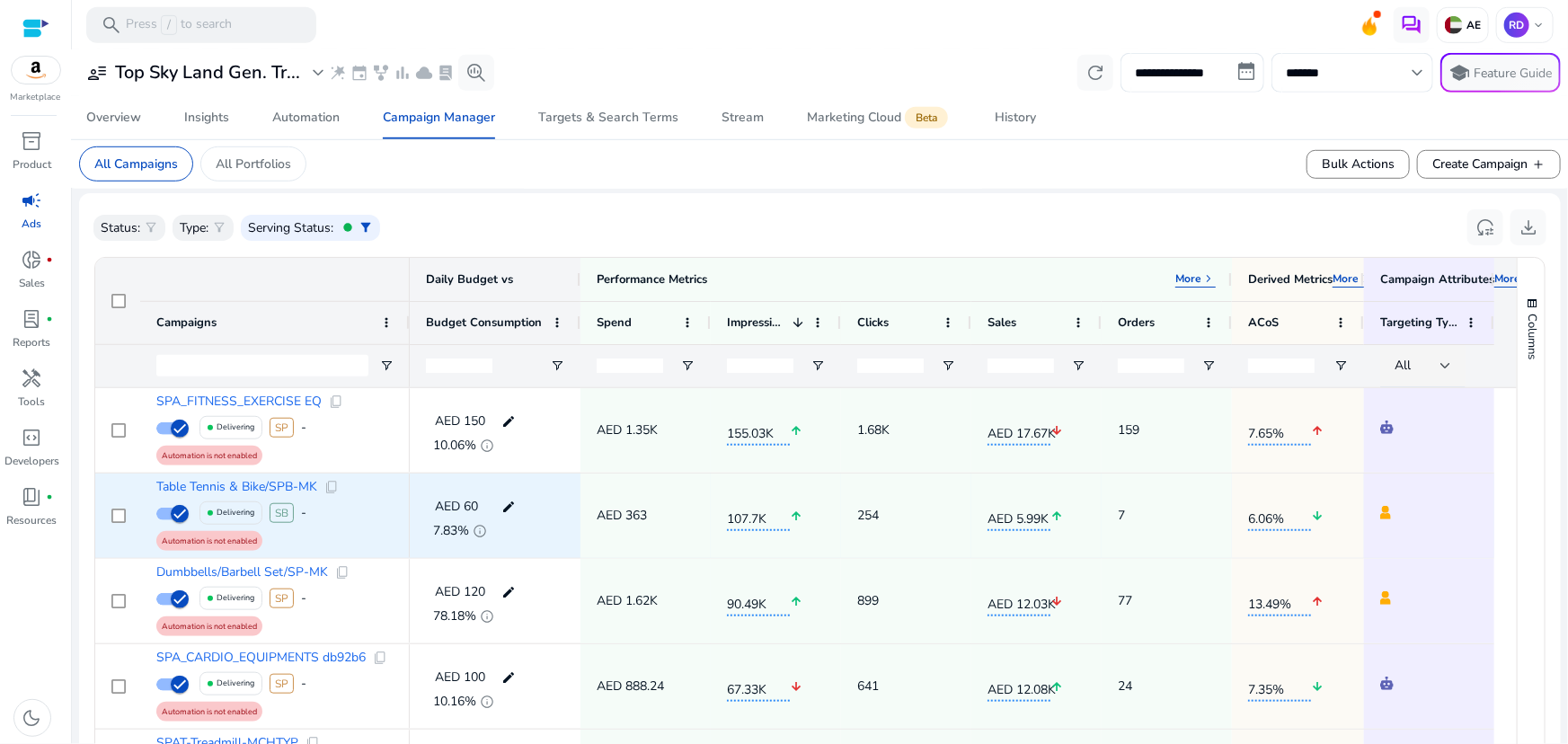
scroll to position [495, 0]
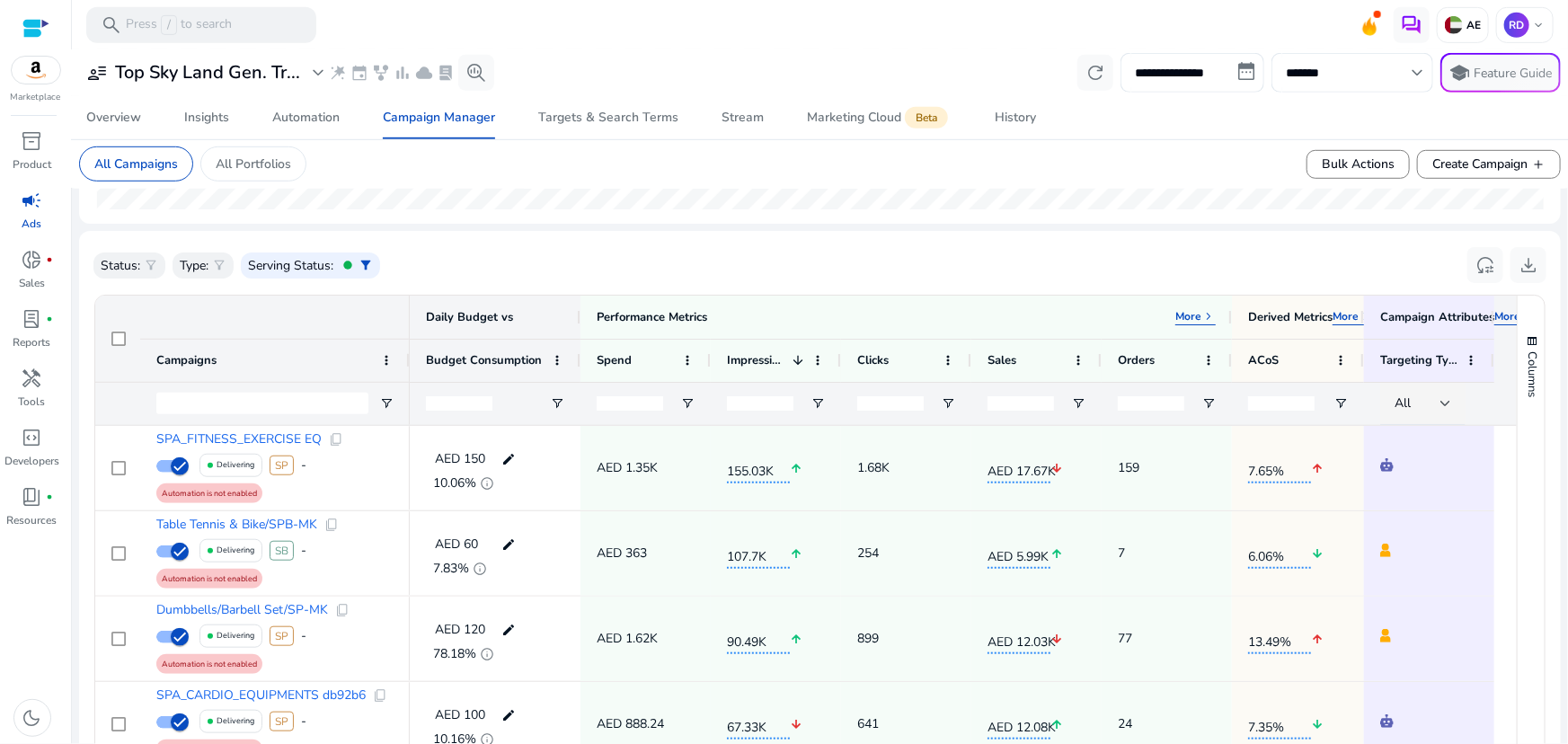
drag, startPoint x: 395, startPoint y: 356, endPoint x: 331, endPoint y: 355, distance: 64.0
click at [331, 355] on div "Campaigns" at bounding box center [274, 360] width 269 height 43
click at [1205, 314] on span "keyboard_arrow_right" at bounding box center [1209, 316] width 15 height 15
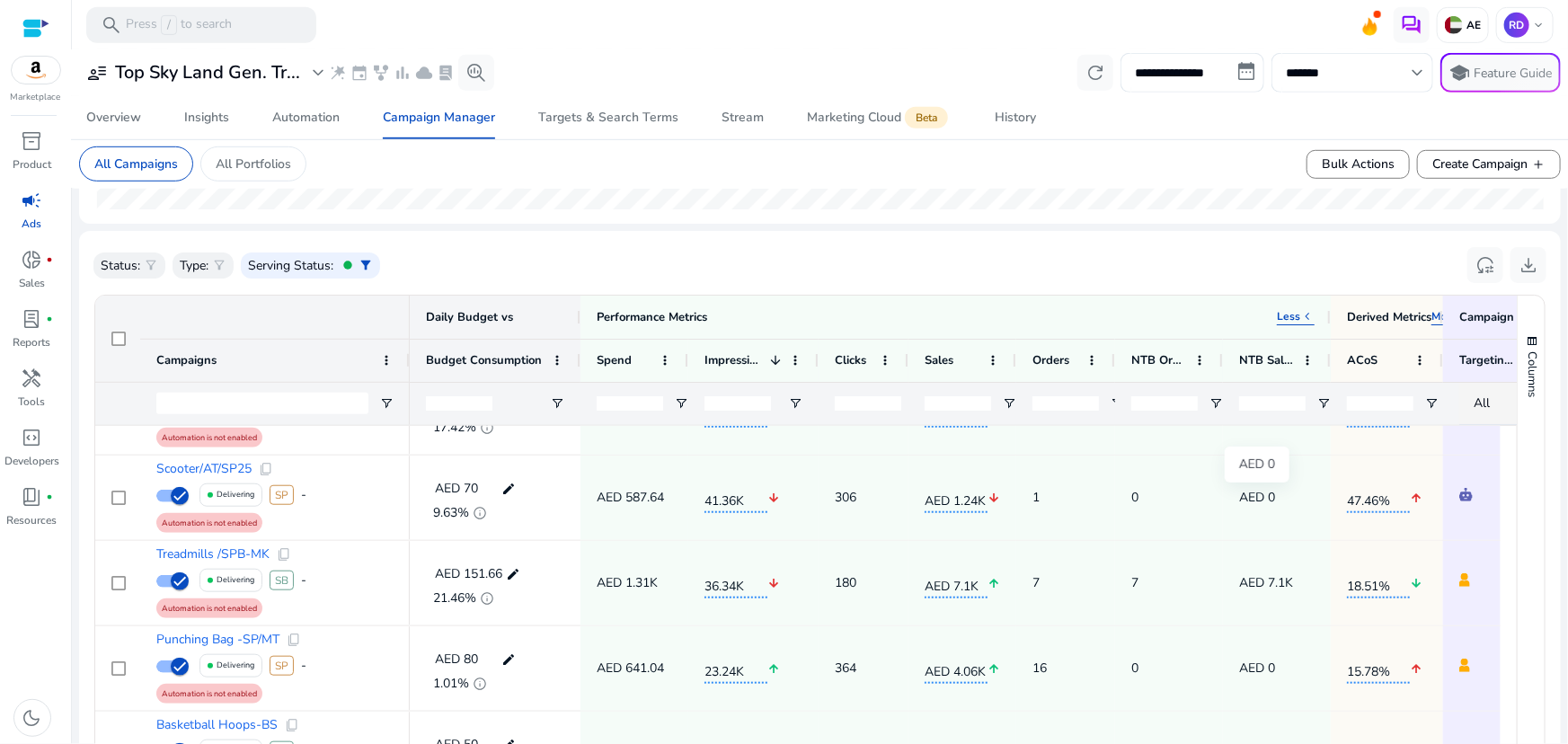
scroll to position [0, 0]
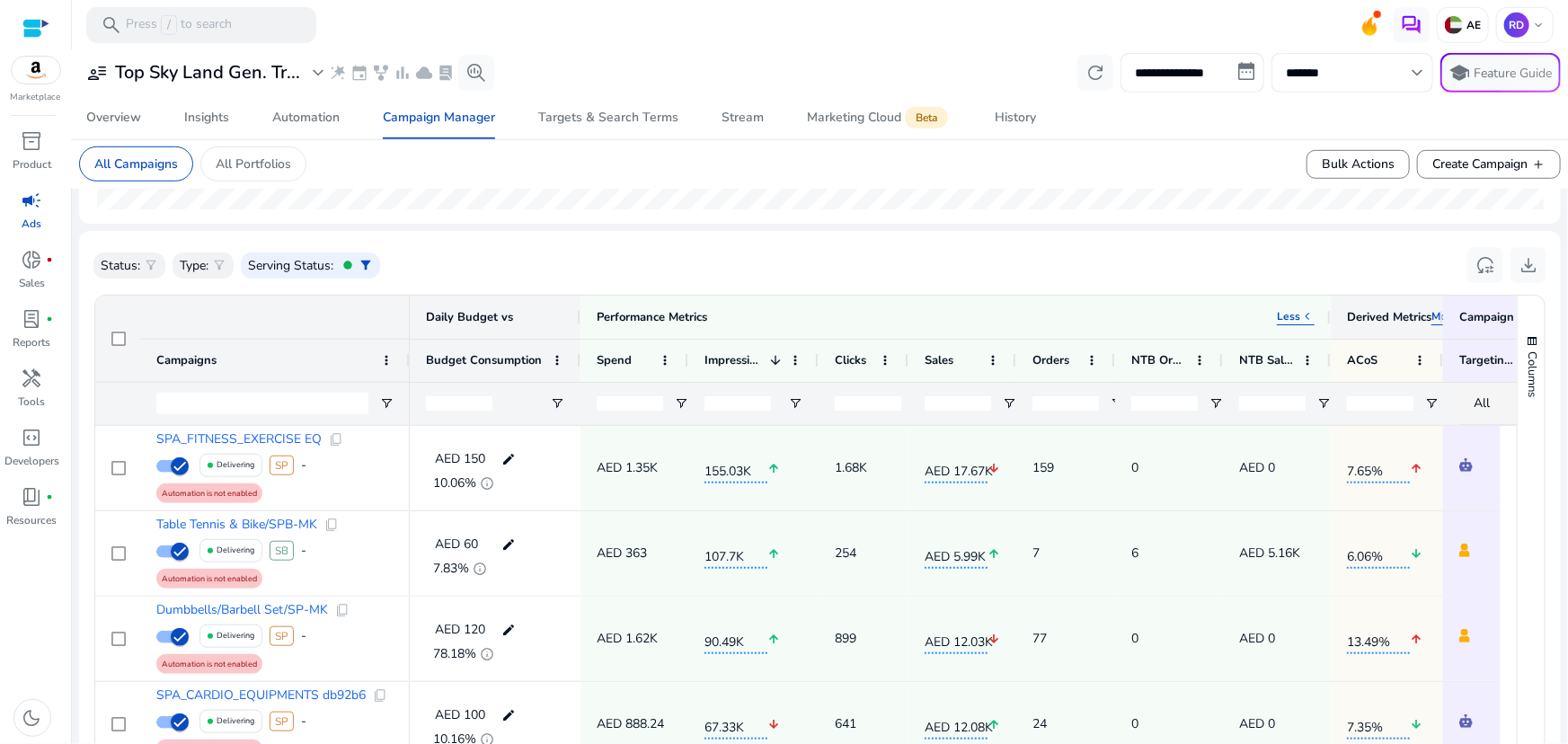
click at [1433, 312] on p "More" at bounding box center [1445, 316] width 26 height 15
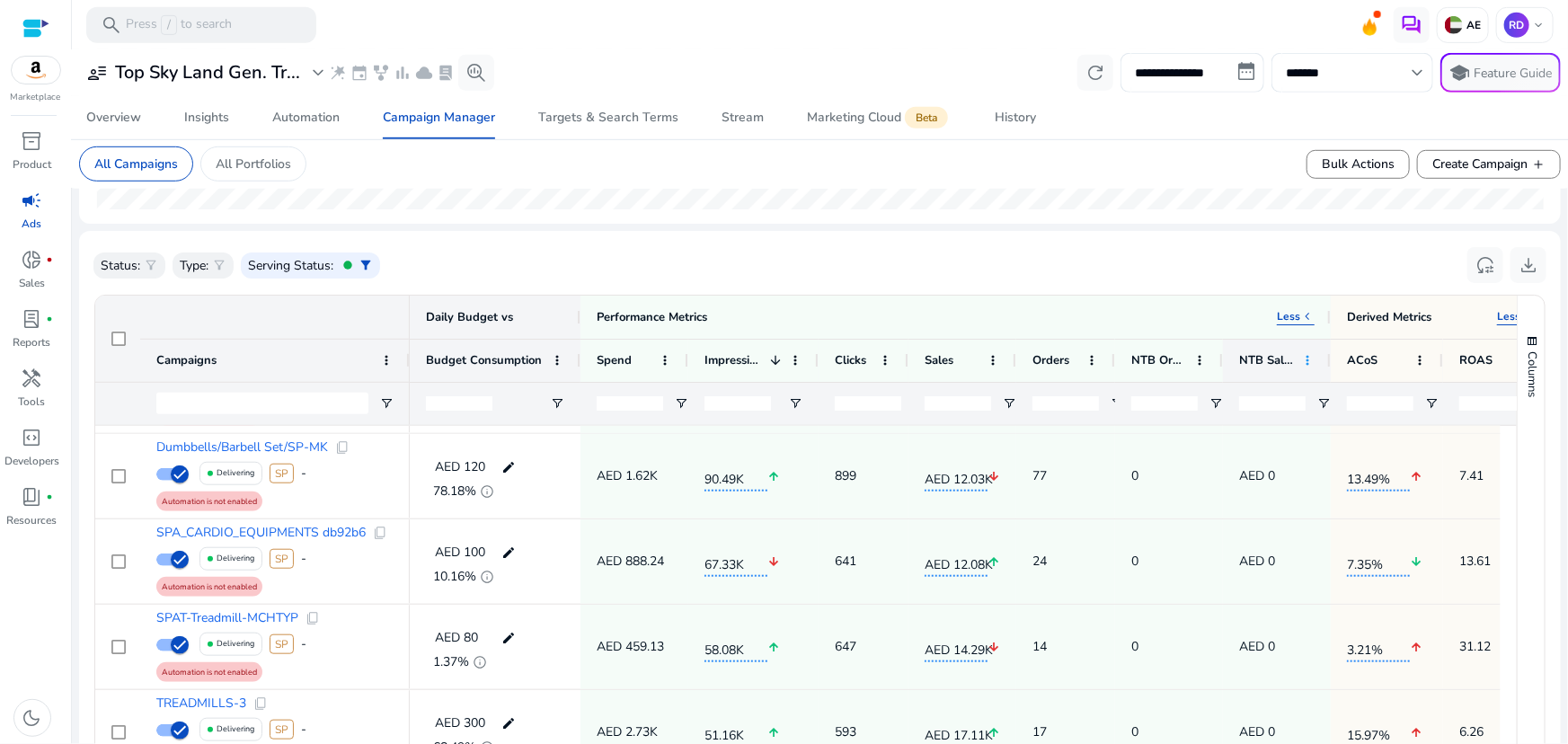
click at [1303, 354] on span at bounding box center [1308, 361] width 15 height 15
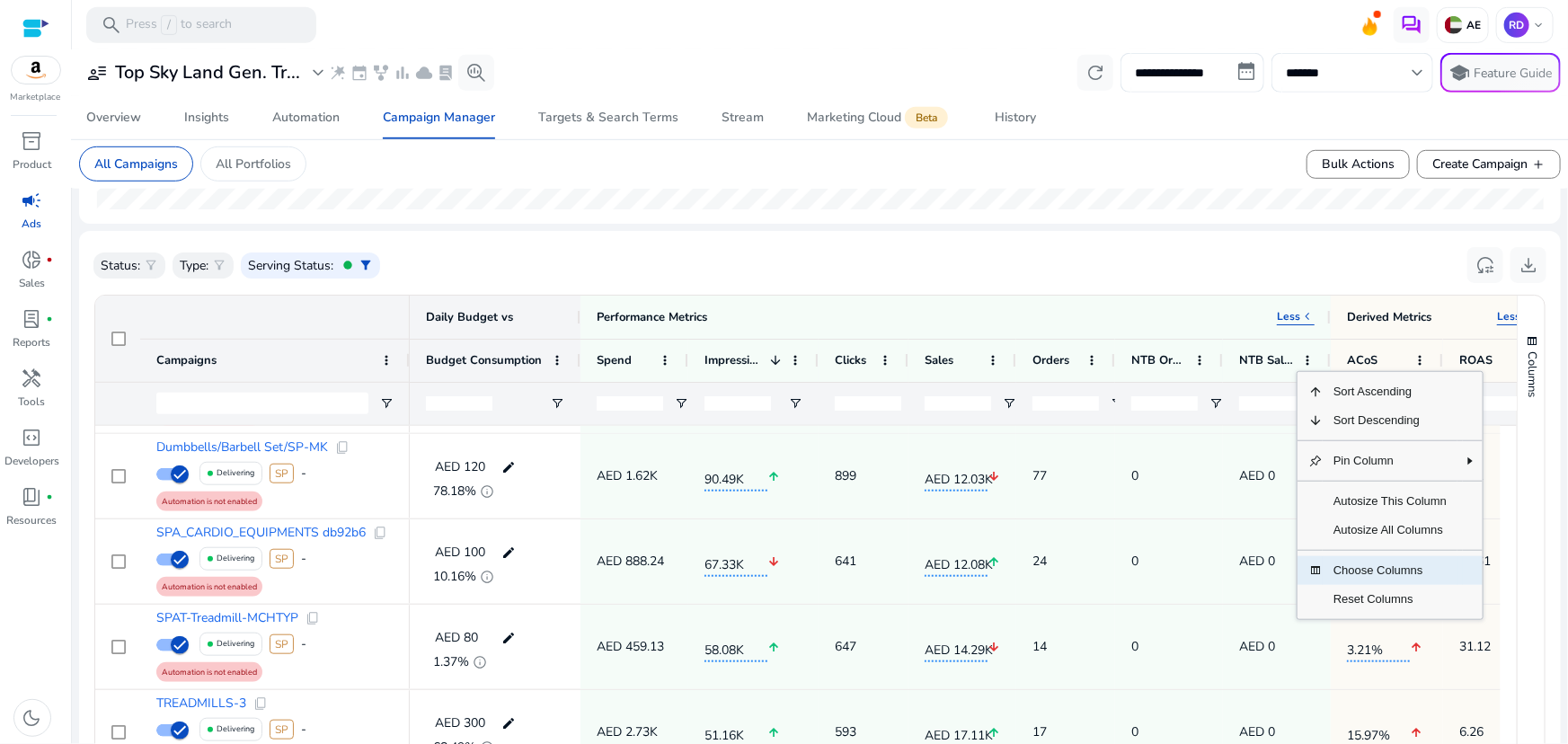
click at [1356, 573] on span "Choose Columns" at bounding box center [1391, 570] width 135 height 29
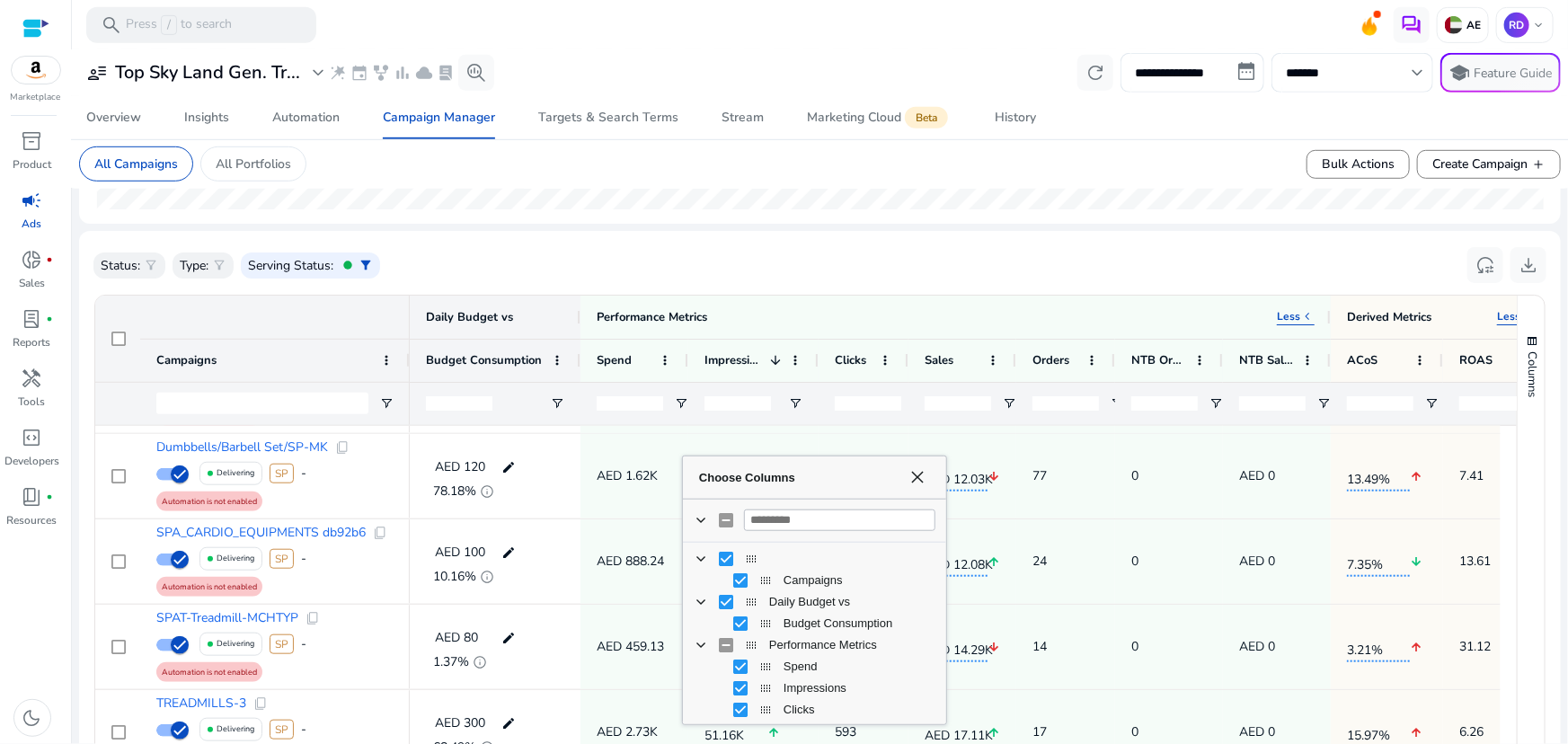
drag, startPoint x: 947, startPoint y: 575, endPoint x: 935, endPoint y: 594, distance: 22.5
click at [942, 594] on div "Choose Columns" at bounding box center [944, 589] width 5 height 258
drag, startPoint x: 935, startPoint y: 571, endPoint x: 941, endPoint y: 584, distance: 14.3
drag, startPoint x: 939, startPoint y: 570, endPoint x: 932, endPoint y: 577, distance: 9.9
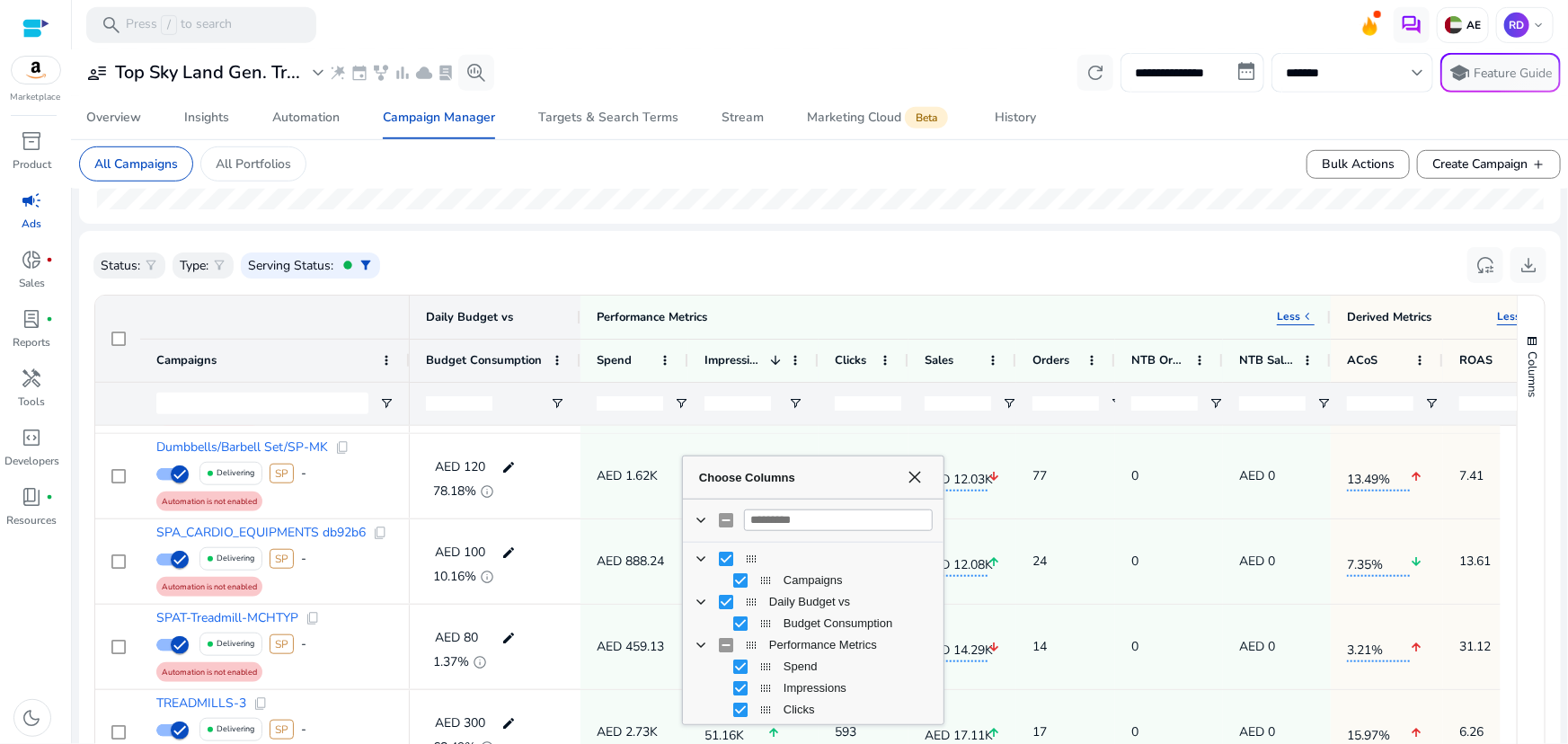
click at [939, 584] on div "Choose Columns" at bounding box center [941, 589] width 5 height 258
click at [805, 690] on span "NTB Orders" at bounding box center [855, 689] width 143 height 14
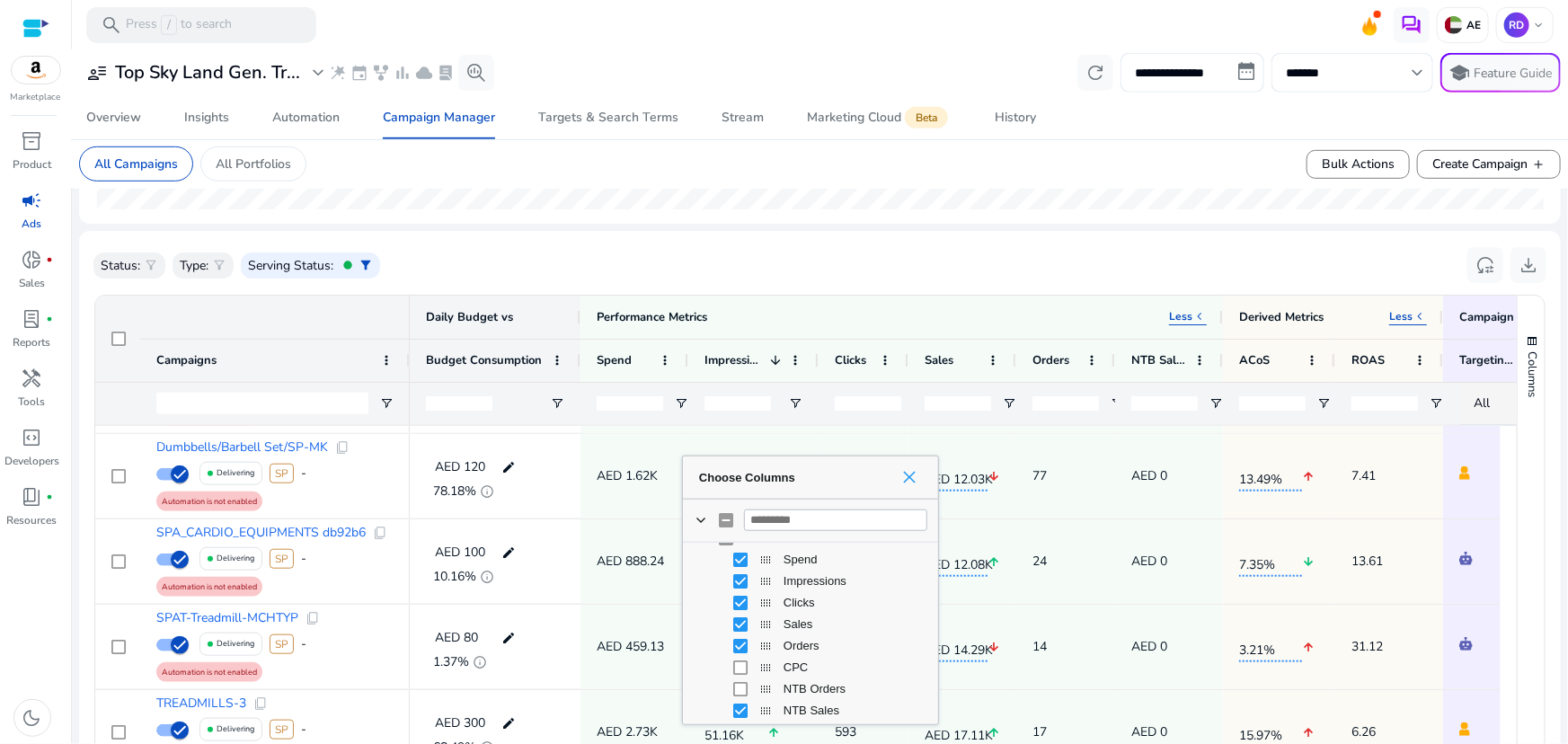
click at [911, 476] on span "Choose Columns" at bounding box center [910, 477] width 15 height 15
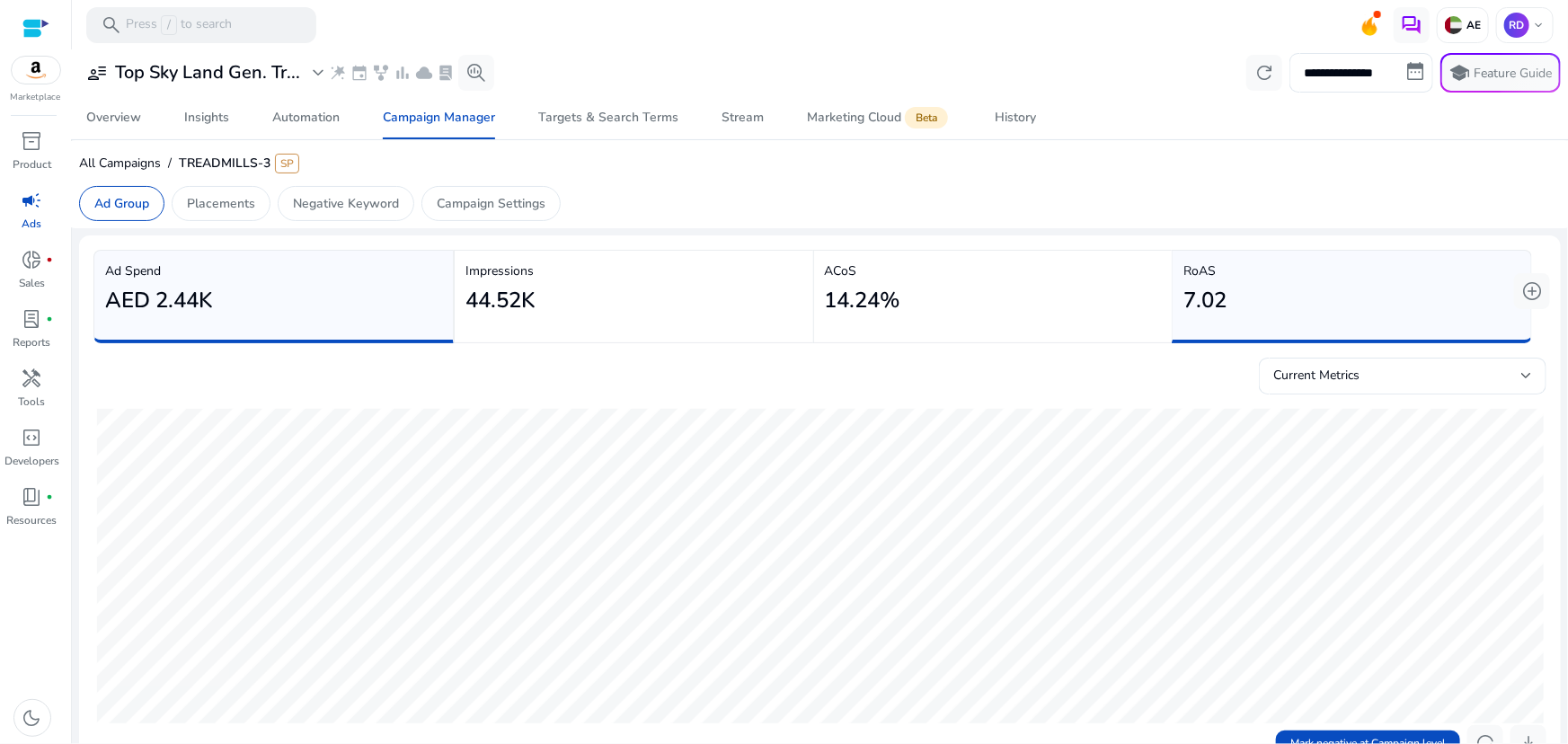
scroll to position [163, 0]
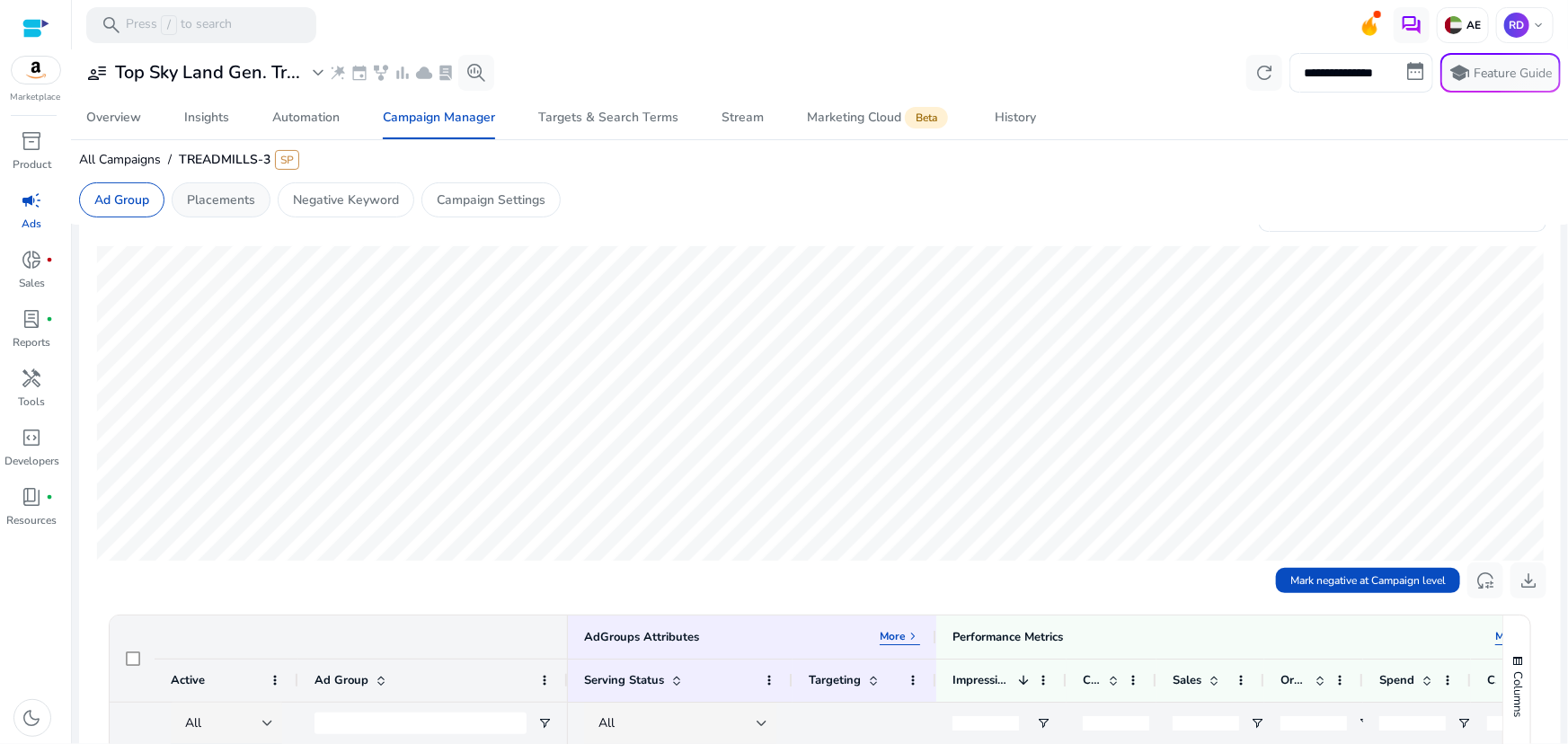
click at [221, 206] on p "Placements" at bounding box center [221, 200] width 68 height 19
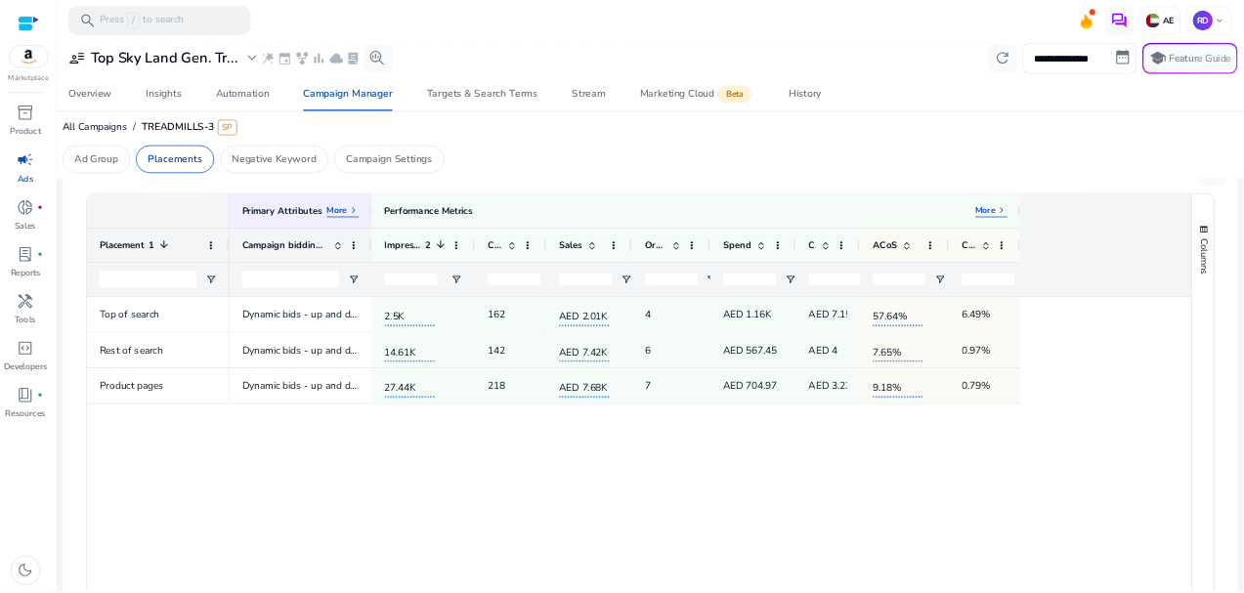
scroll to position [532, 0]
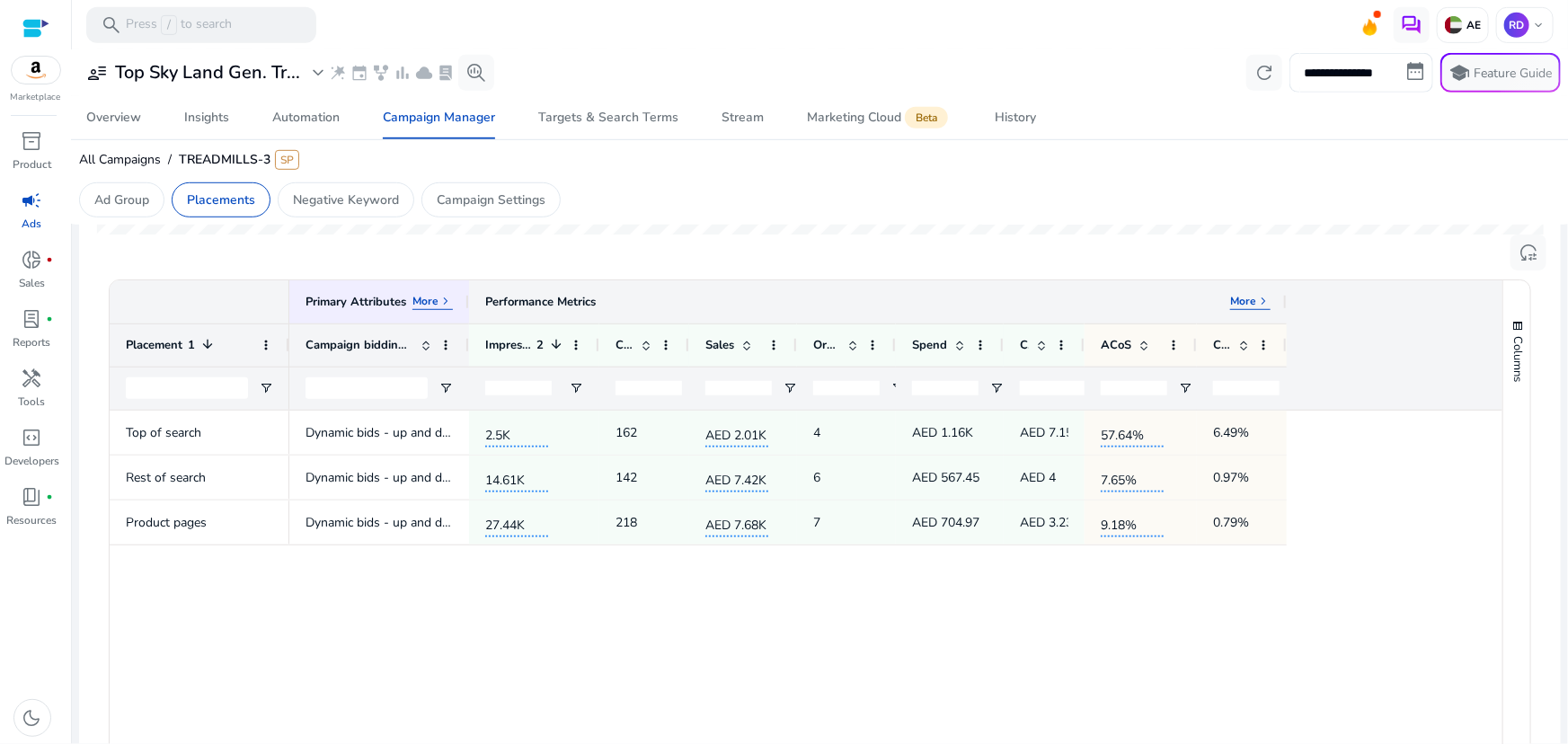
click at [1248, 300] on p "More" at bounding box center [1243, 302] width 26 height 15
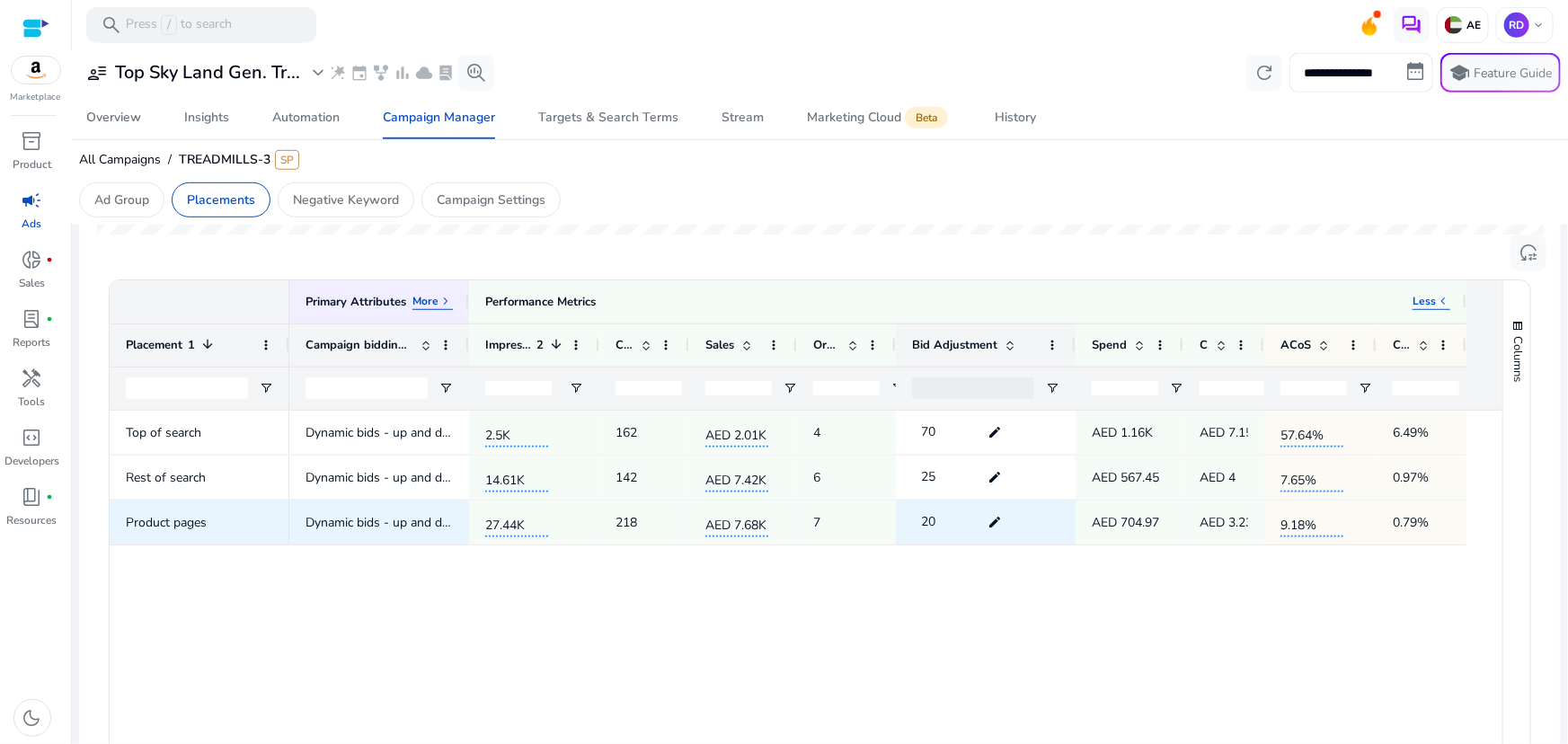
click at [997, 519] on mat-icon "edit" at bounding box center [994, 521] width 23 height 27
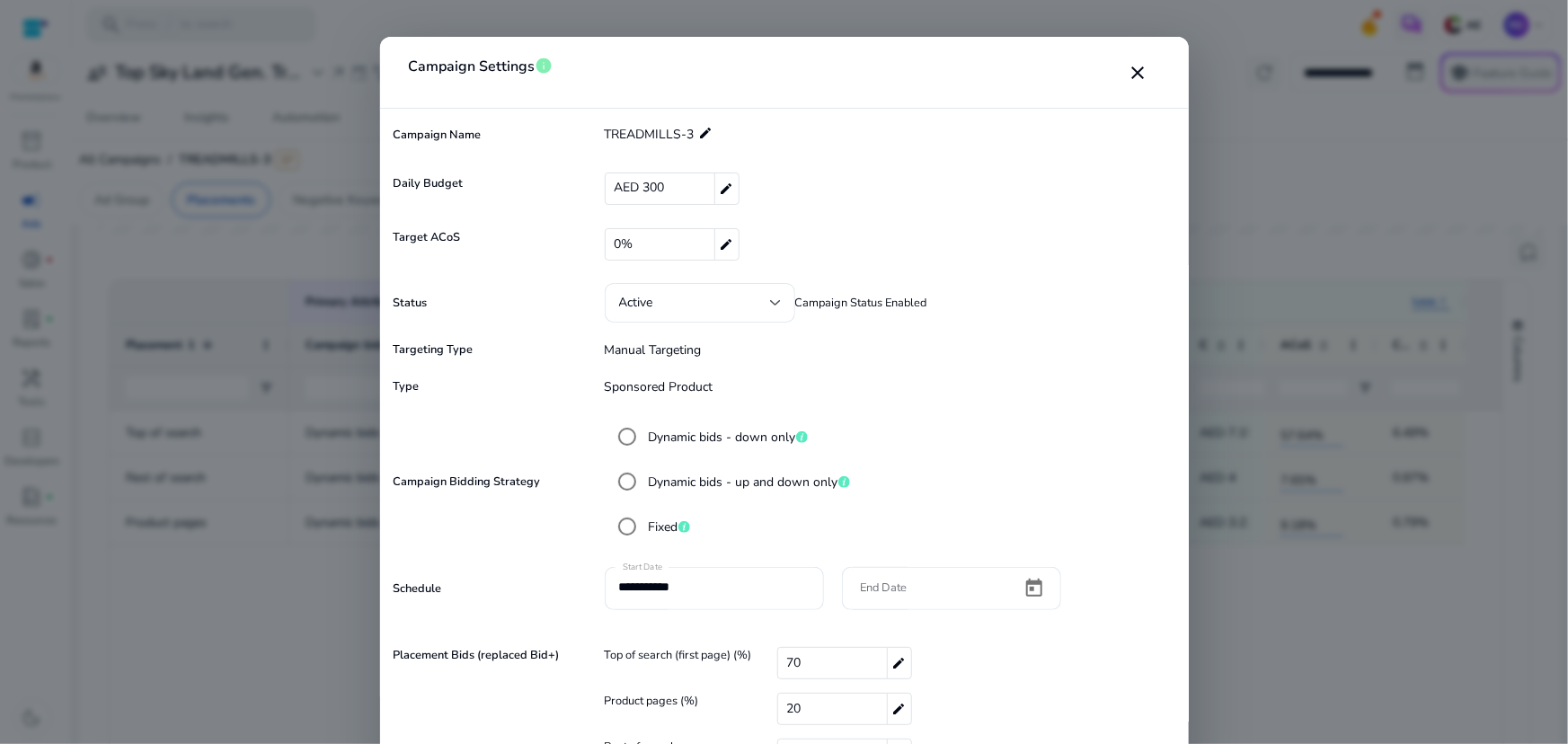
click at [939, 96] on mat-card-header "Campaign Settings info close" at bounding box center [784, 80] width 780 height 58
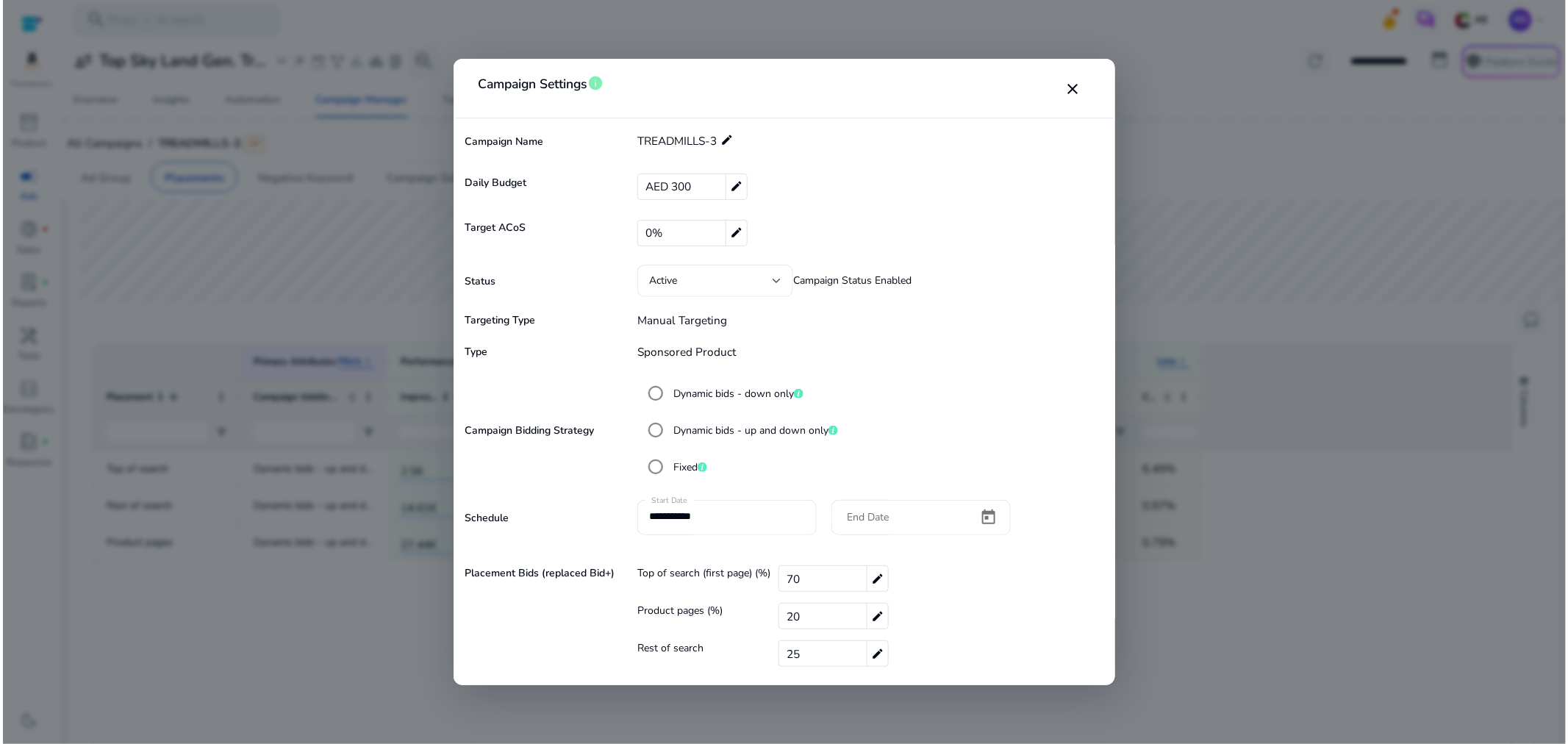
scroll to position [306, 0]
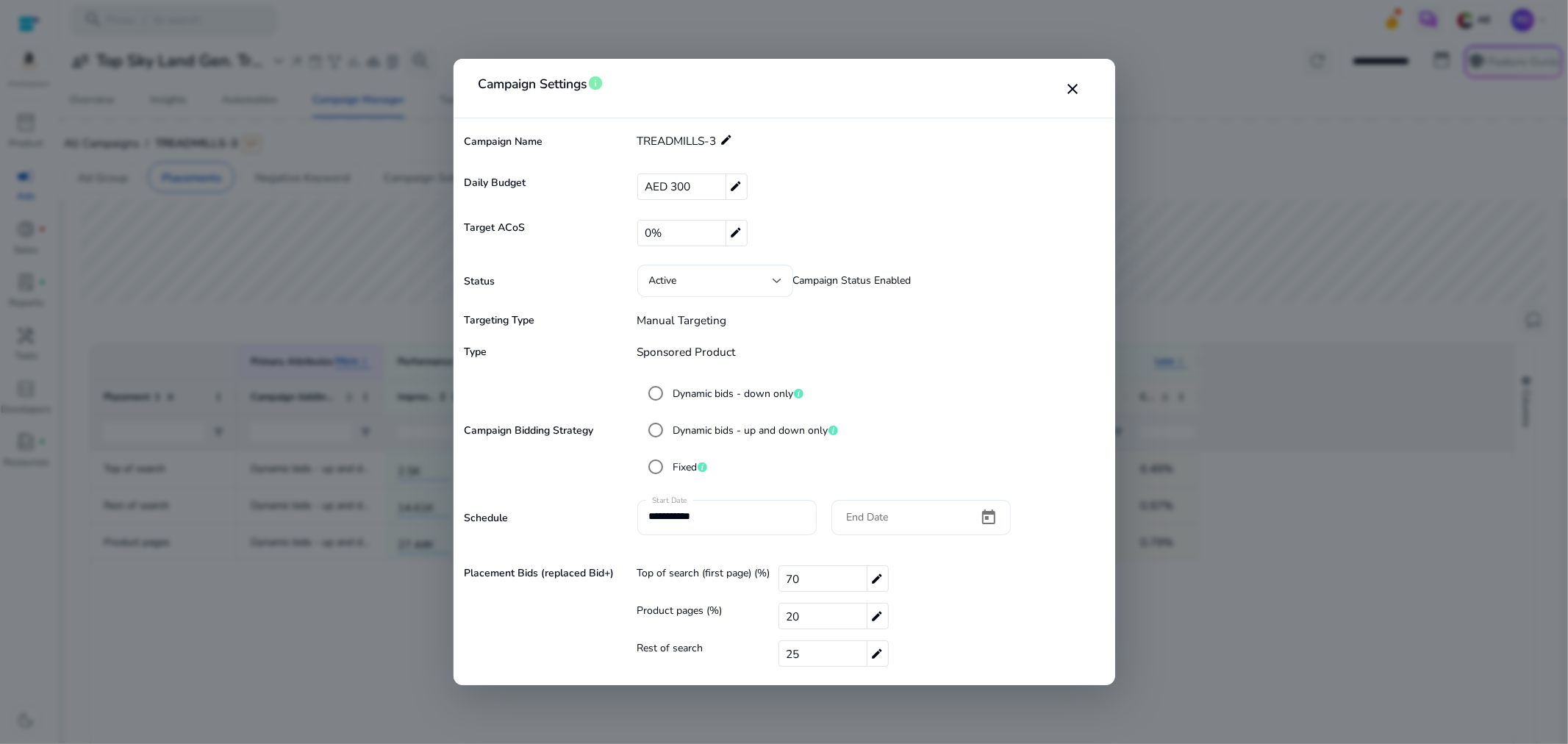
click at [823, 608] on div "25 edit" at bounding box center [833, 653] width 111 height 26
click at [760, 608] on div "Rest of search ** check close" at bounding box center [872, 655] width 470 height 29
type input "**"
click at [887, 608] on mat-icon "check" at bounding box center [895, 653] width 17 height 22
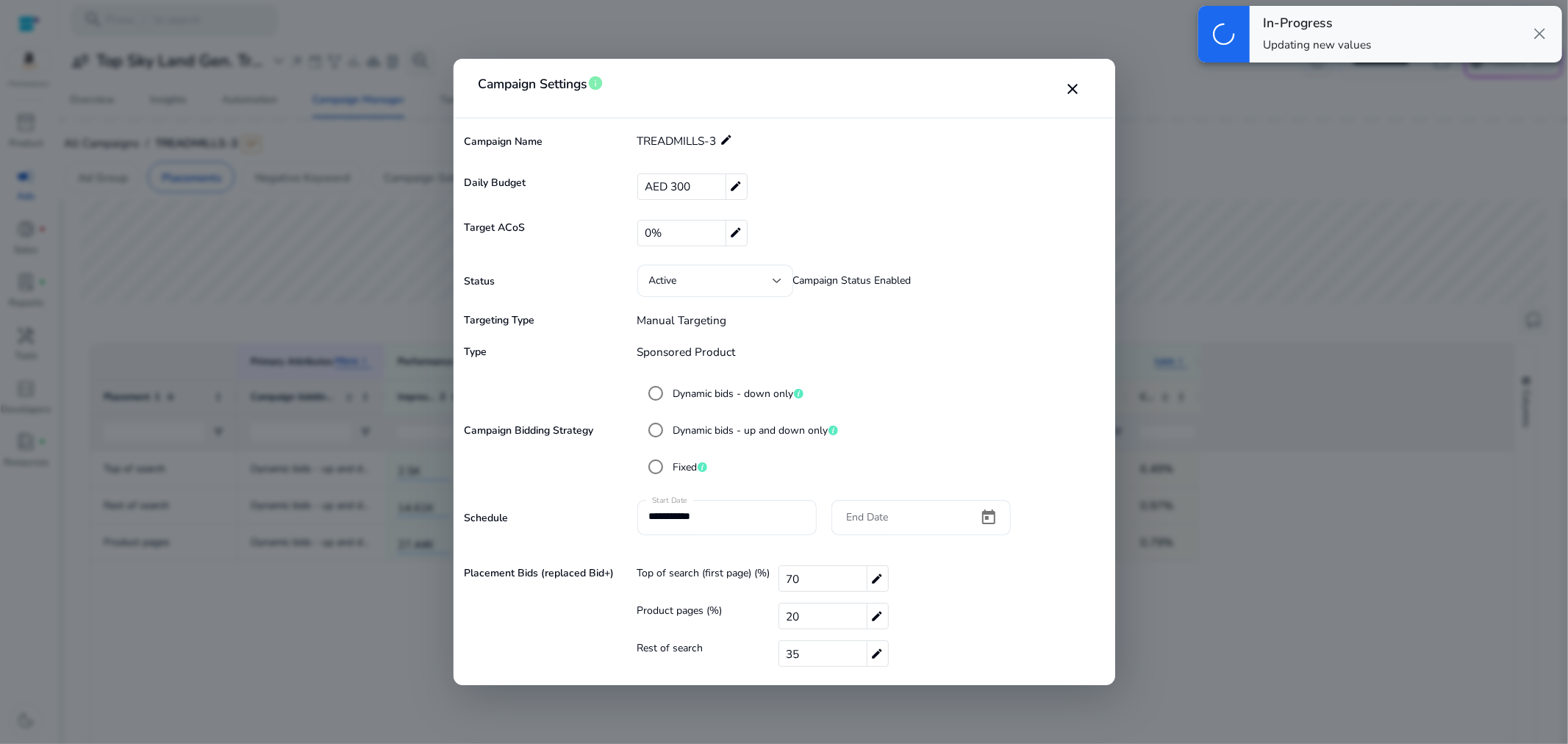
click at [821, 575] on div "70 edit" at bounding box center [833, 578] width 111 height 26
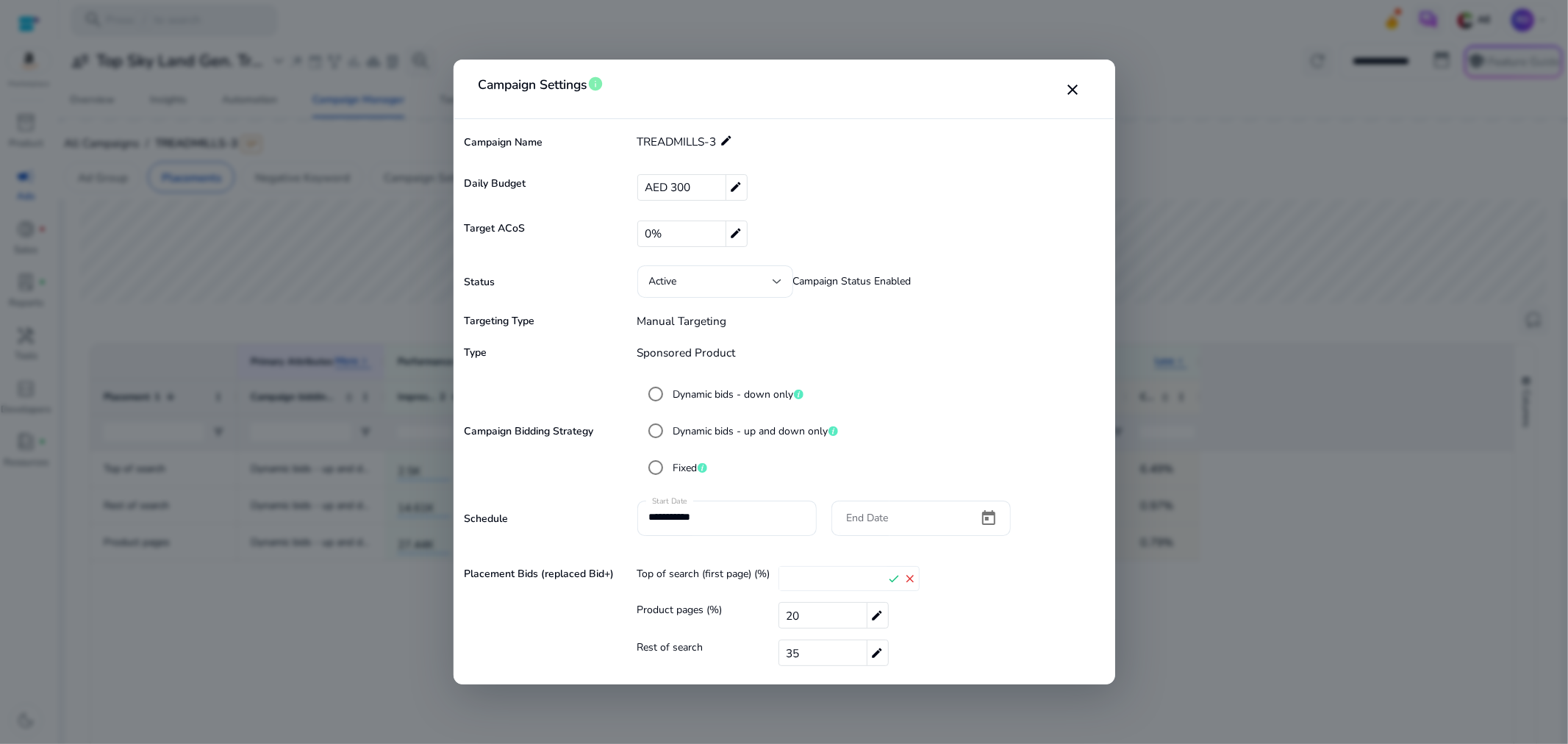
click at [821, 575] on input "**" at bounding box center [833, 578] width 108 height 23
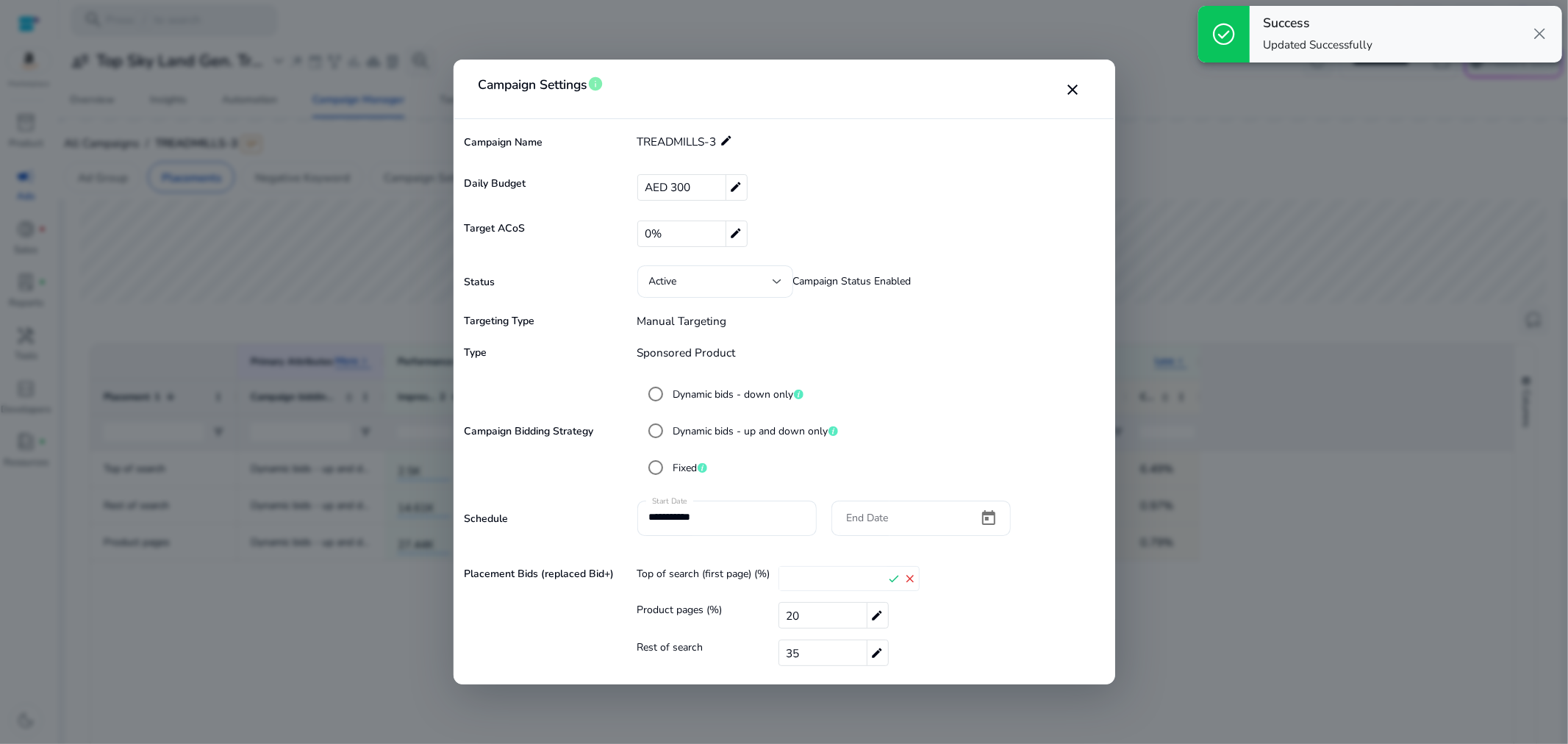
drag, startPoint x: 822, startPoint y: 575, endPoint x: 732, endPoint y: 573, distance: 90.0
click at [732, 573] on div "Top of search (first page) (%) ** check close" at bounding box center [872, 581] width 470 height 29
type input "**"
click at [890, 579] on mat-icon "check" at bounding box center [895, 578] width 17 height 22
click at [813, 608] on div "20 edit" at bounding box center [833, 615] width 111 height 26
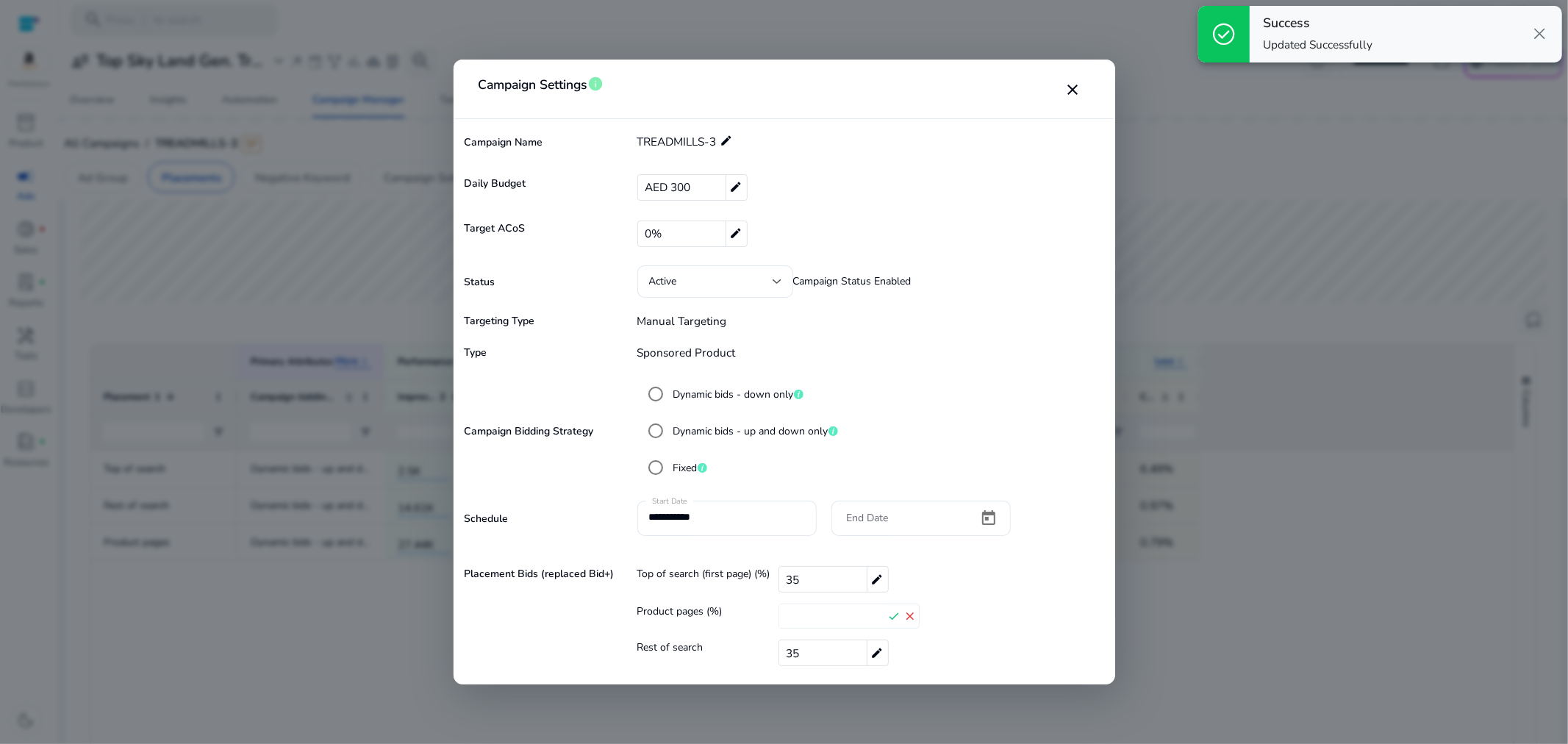
drag, startPoint x: 809, startPoint y: 614, endPoint x: 735, endPoint y: 606, distance: 74.4
click at [735, 606] on div "Product pages (%) ** check close" at bounding box center [872, 618] width 470 height 29
type input "**"
click at [892, 608] on mat-icon "check" at bounding box center [895, 615] width 17 height 22
click at [1070, 87] on mat-icon "close" at bounding box center [1072, 89] width 17 height 17
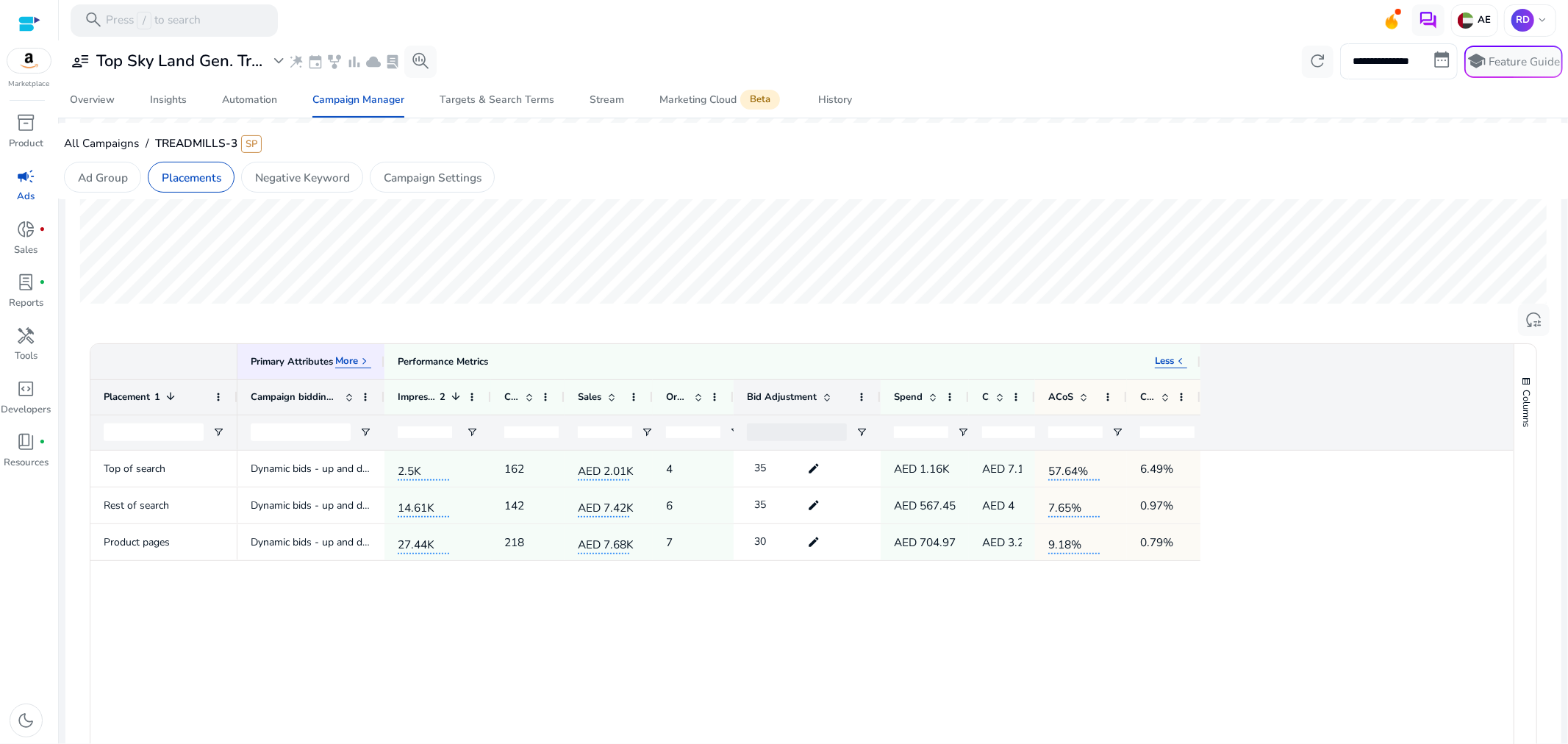
click at [1166, 608] on div "Dynamic bids - up and down 2.5K 162 AED 2.01K 4 35 edit AED 1.16K AED 7.15 57.6…" at bounding box center [875, 621] width 1276 height 340
click at [432, 363] on div "Performance Metrics" at bounding box center [443, 362] width 90 height 14
click at [350, 355] on p "More" at bounding box center [347, 362] width 23 height 14
click at [355, 361] on p "Less" at bounding box center [348, 362] width 19 height 14
click at [355, 361] on p "More" at bounding box center [347, 362] width 23 height 14
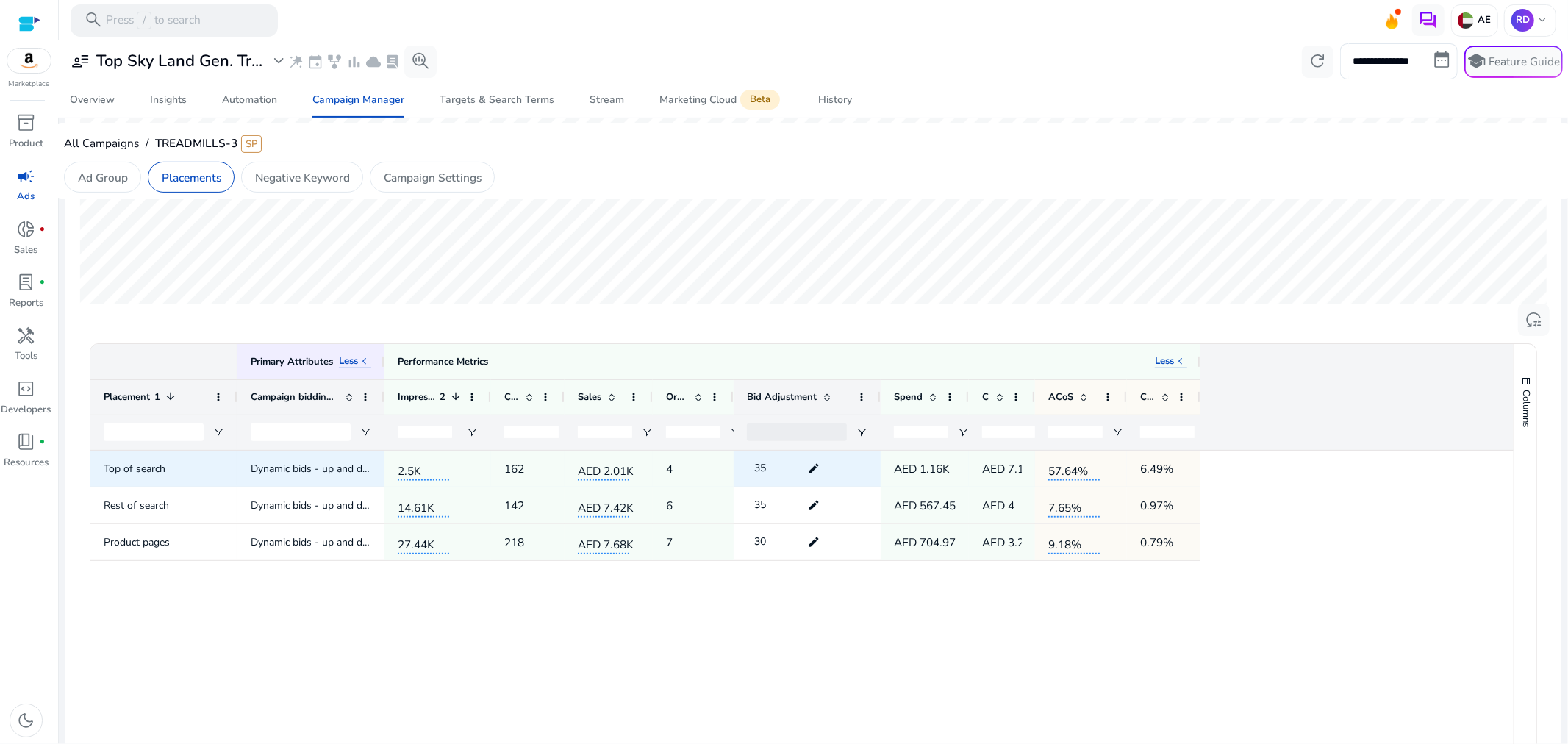
click at [1075, 472] on span "57.64%" at bounding box center [1074, 468] width 51 height 25
click at [1038, 607] on div "Dynamic bids - up and down 2.5K 162 AED 2.01K 4 35 edit AED 1.16K AED 7.15 57.6…" at bounding box center [875, 621] width 1276 height 340
click at [97, 185] on p "Ad Group" at bounding box center [103, 178] width 50 height 17
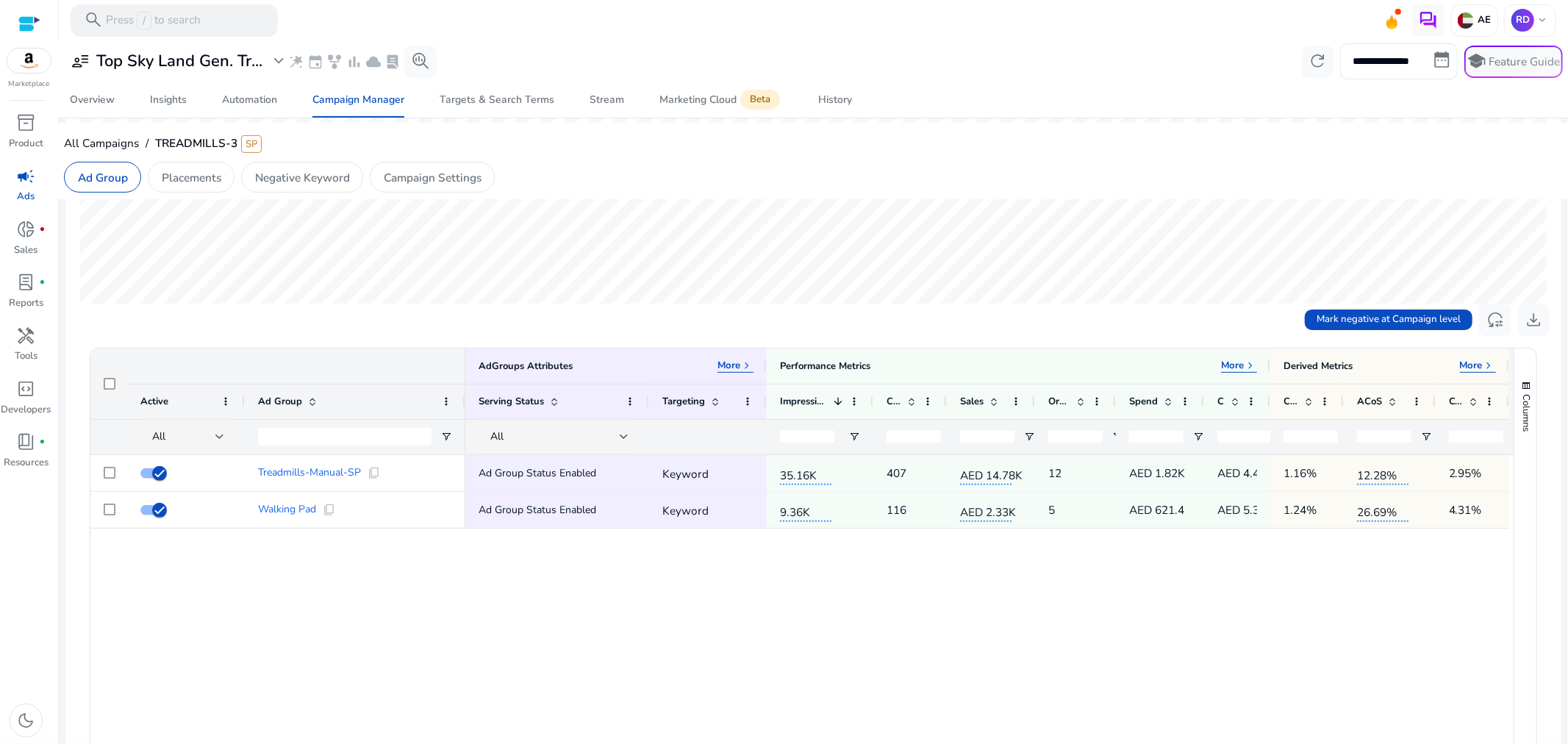
click at [422, 594] on div "Treadmills-Manual-SP content_copy Walking Pad content_copy Ad Group Status Enab…" at bounding box center [802, 686] width 1423 height 463
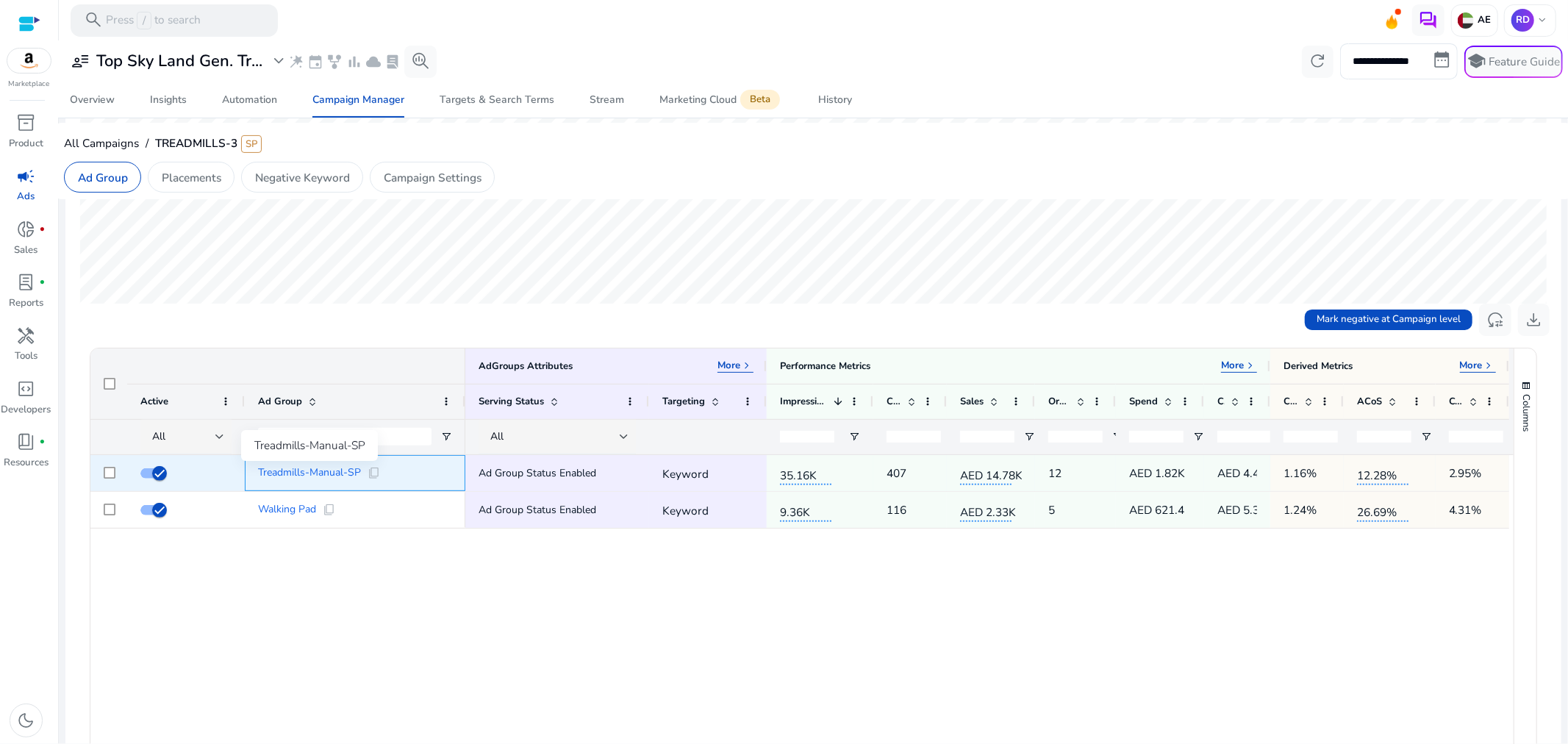
click at [308, 474] on span "Treadmills-Manual-SP" at bounding box center [309, 473] width 103 height 11
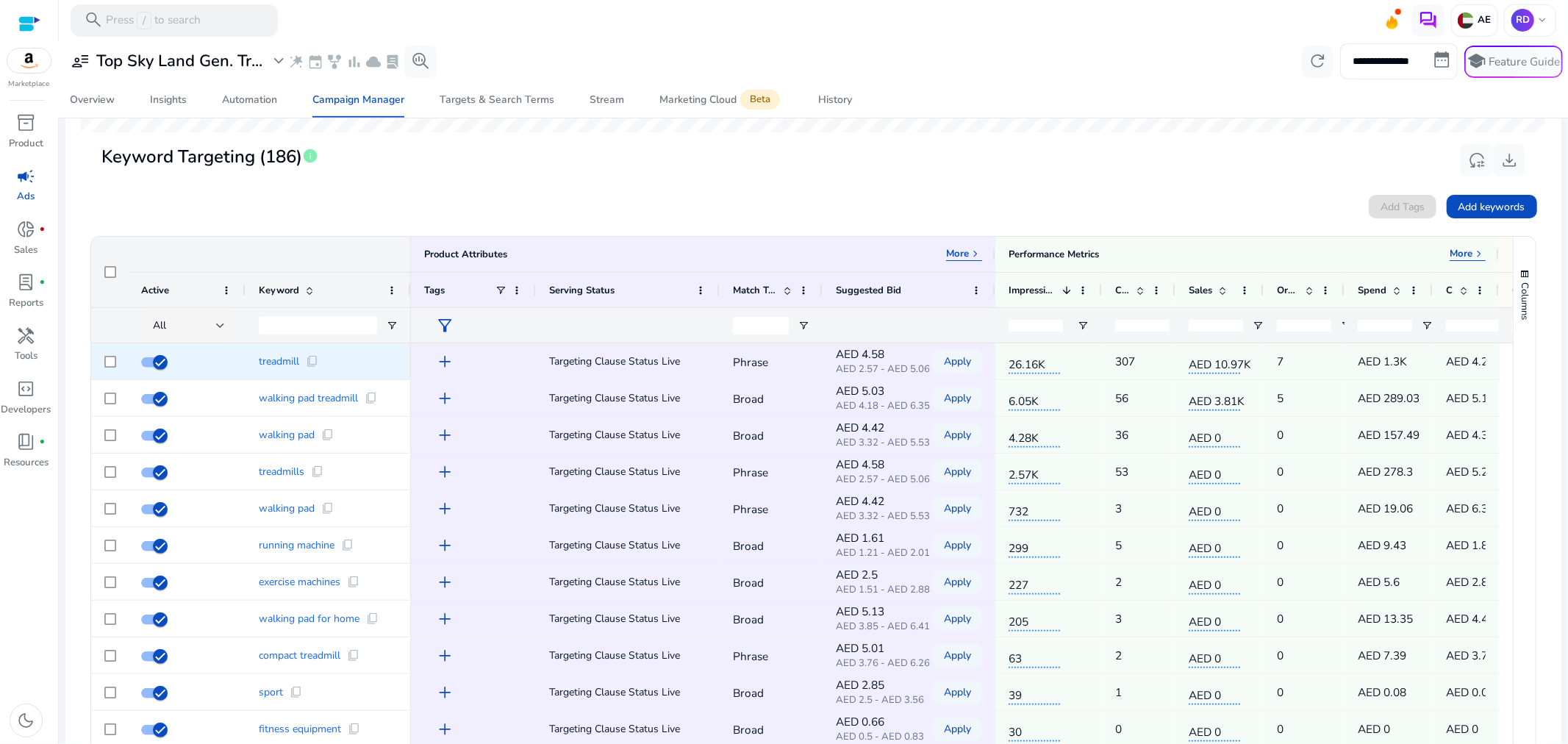
scroll to position [454, 0]
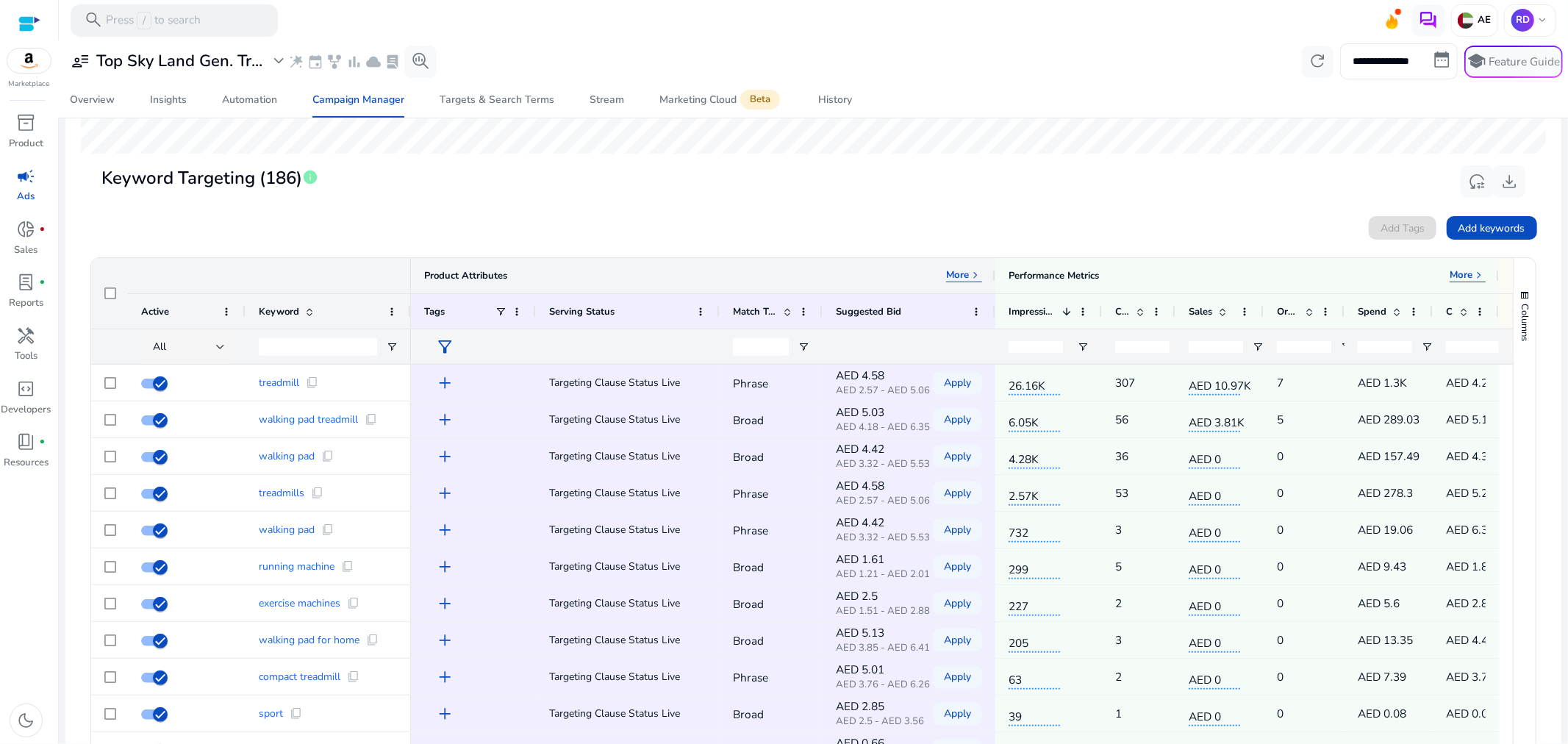
click at [961, 269] on p "More" at bounding box center [957, 276] width 23 height 14
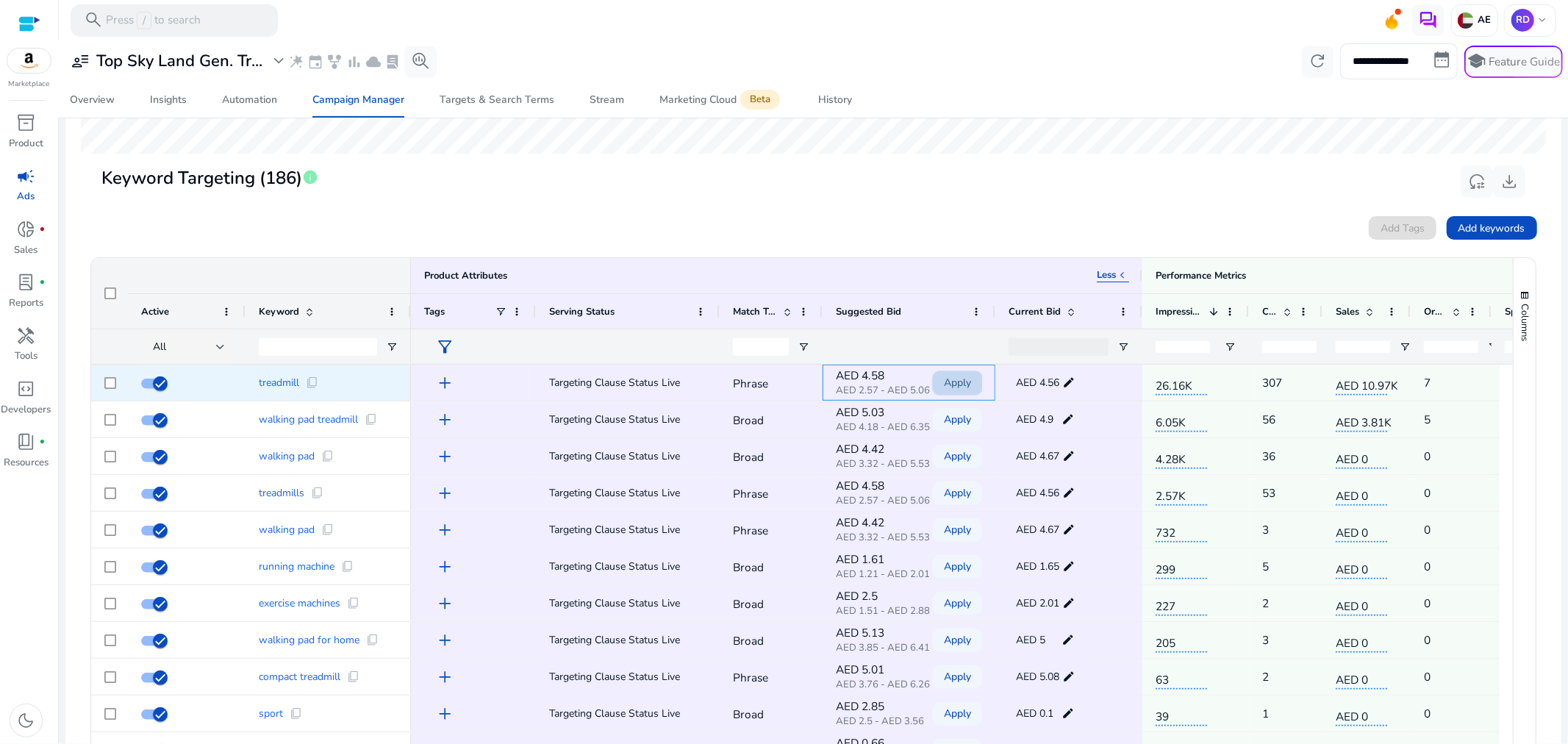
click at [952, 390] on span "Apply" at bounding box center [957, 383] width 27 height 30
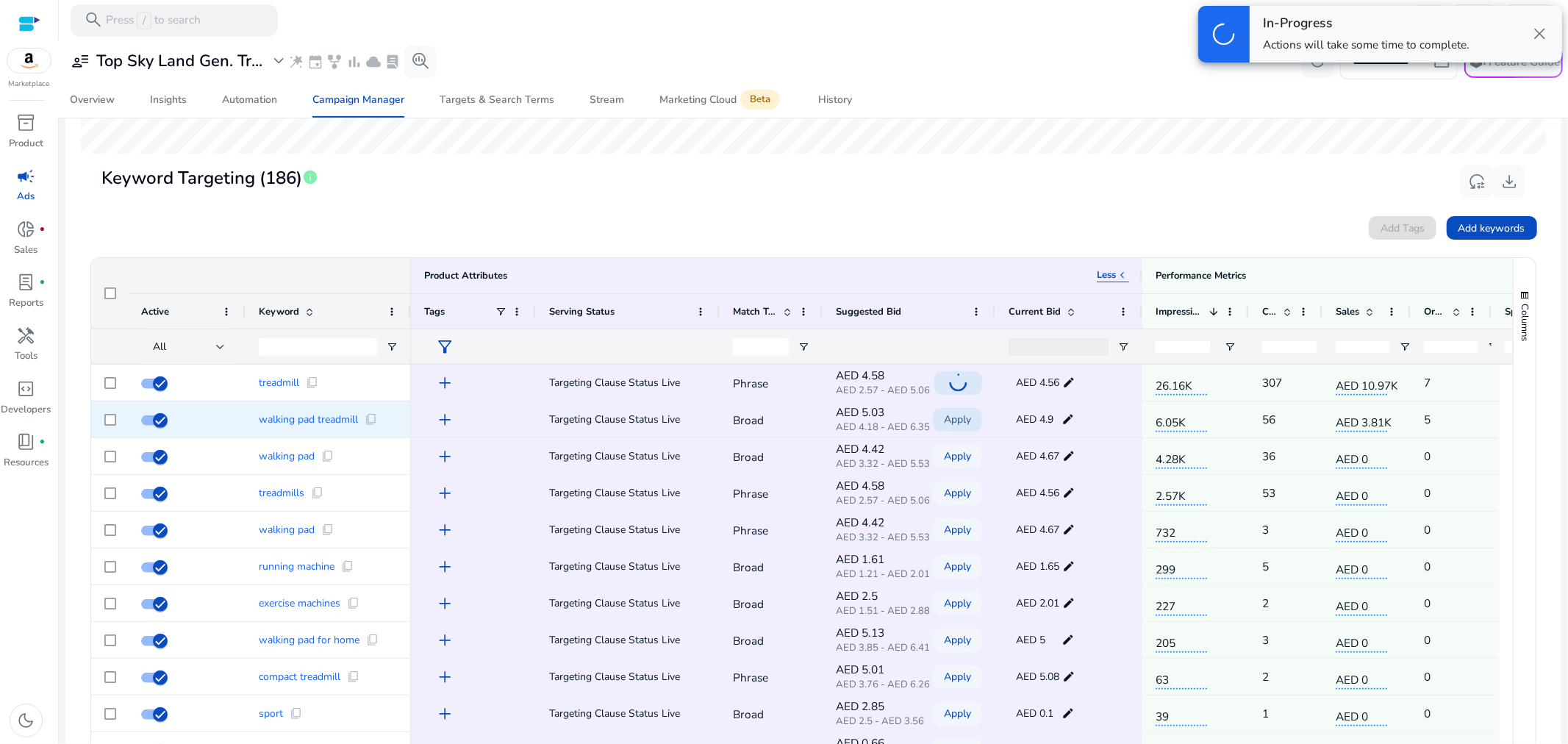
click at [961, 416] on span "Apply" at bounding box center [957, 420] width 27 height 30
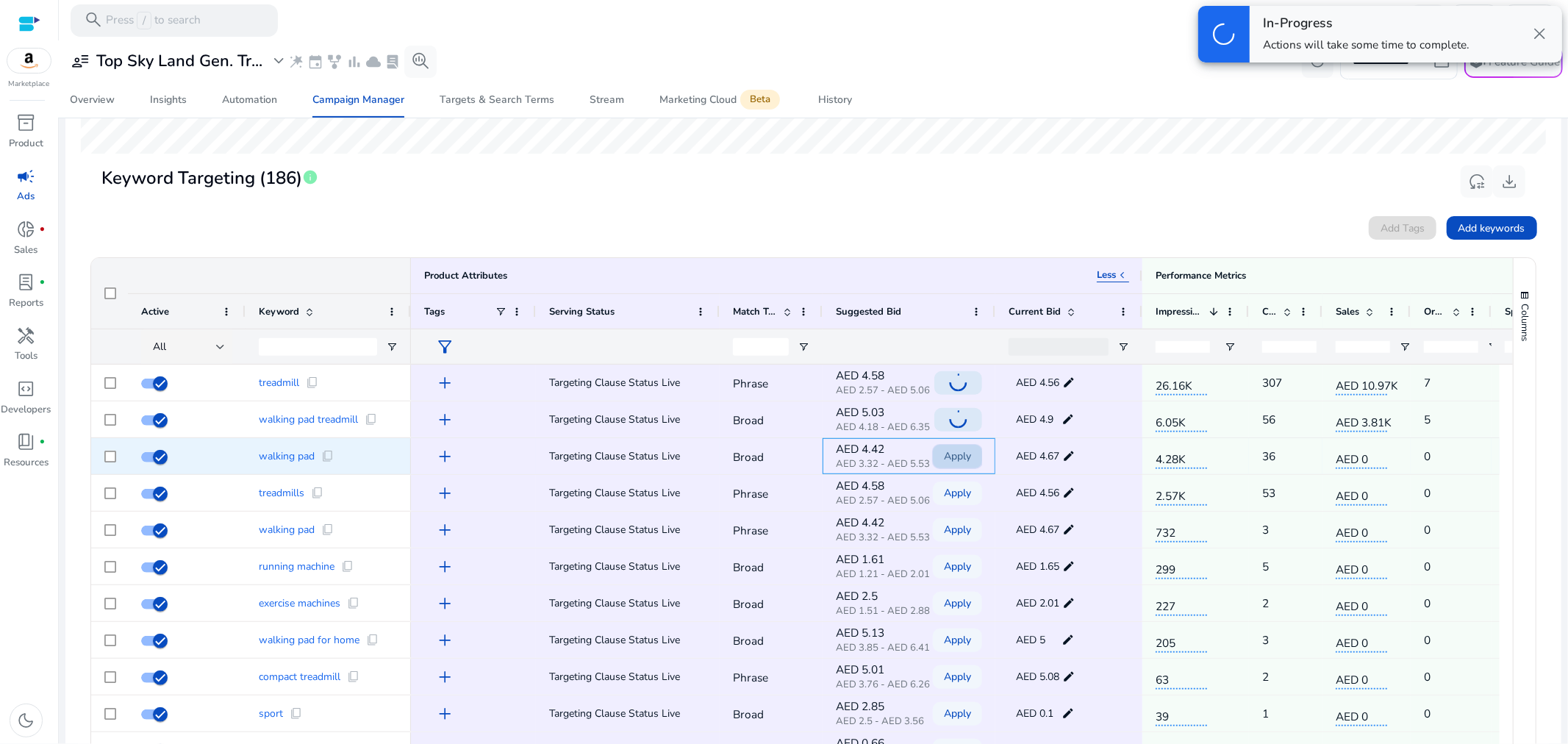
click at [957, 459] on span "Apply" at bounding box center [957, 456] width 27 height 30
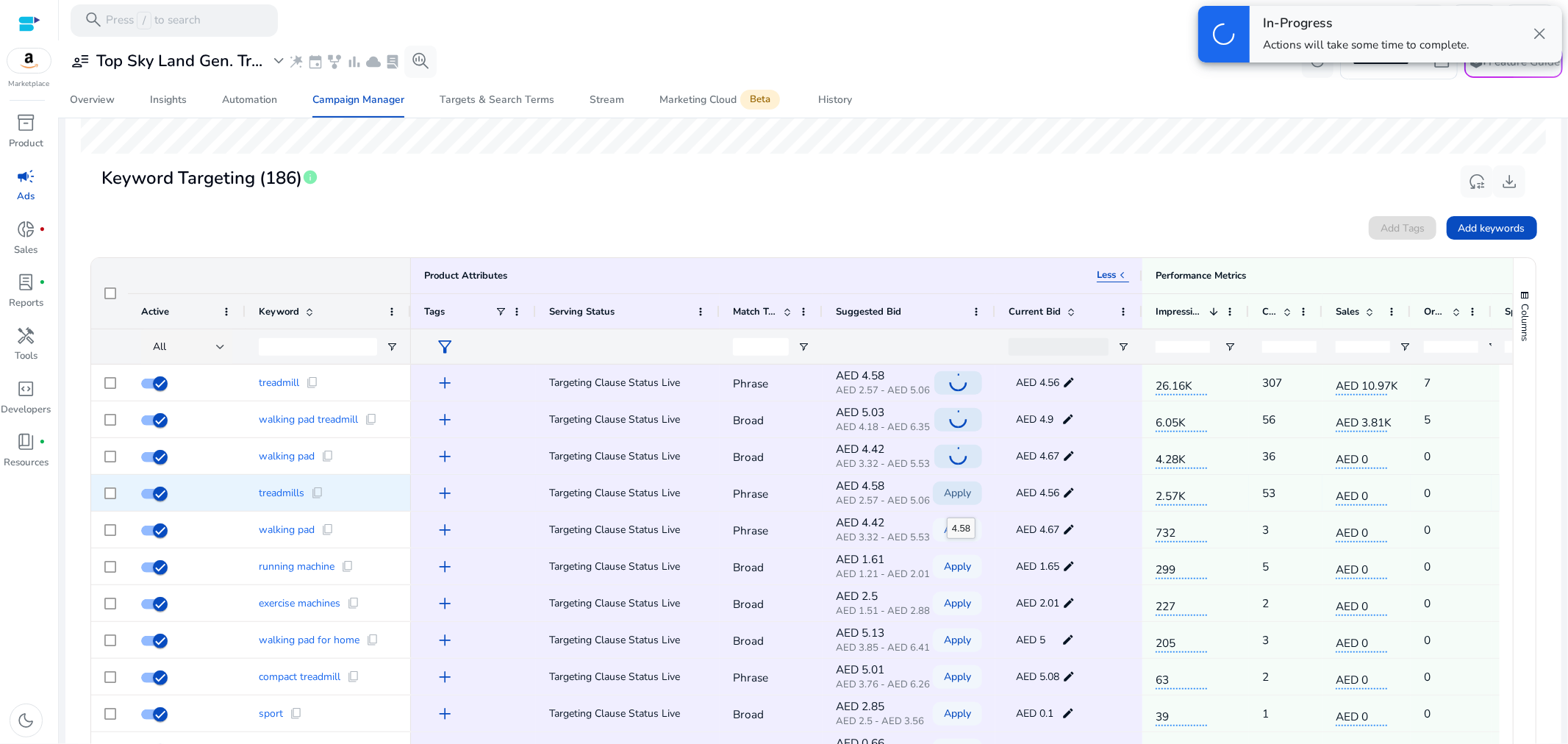
click at [954, 497] on span "Apply" at bounding box center [957, 493] width 27 height 30
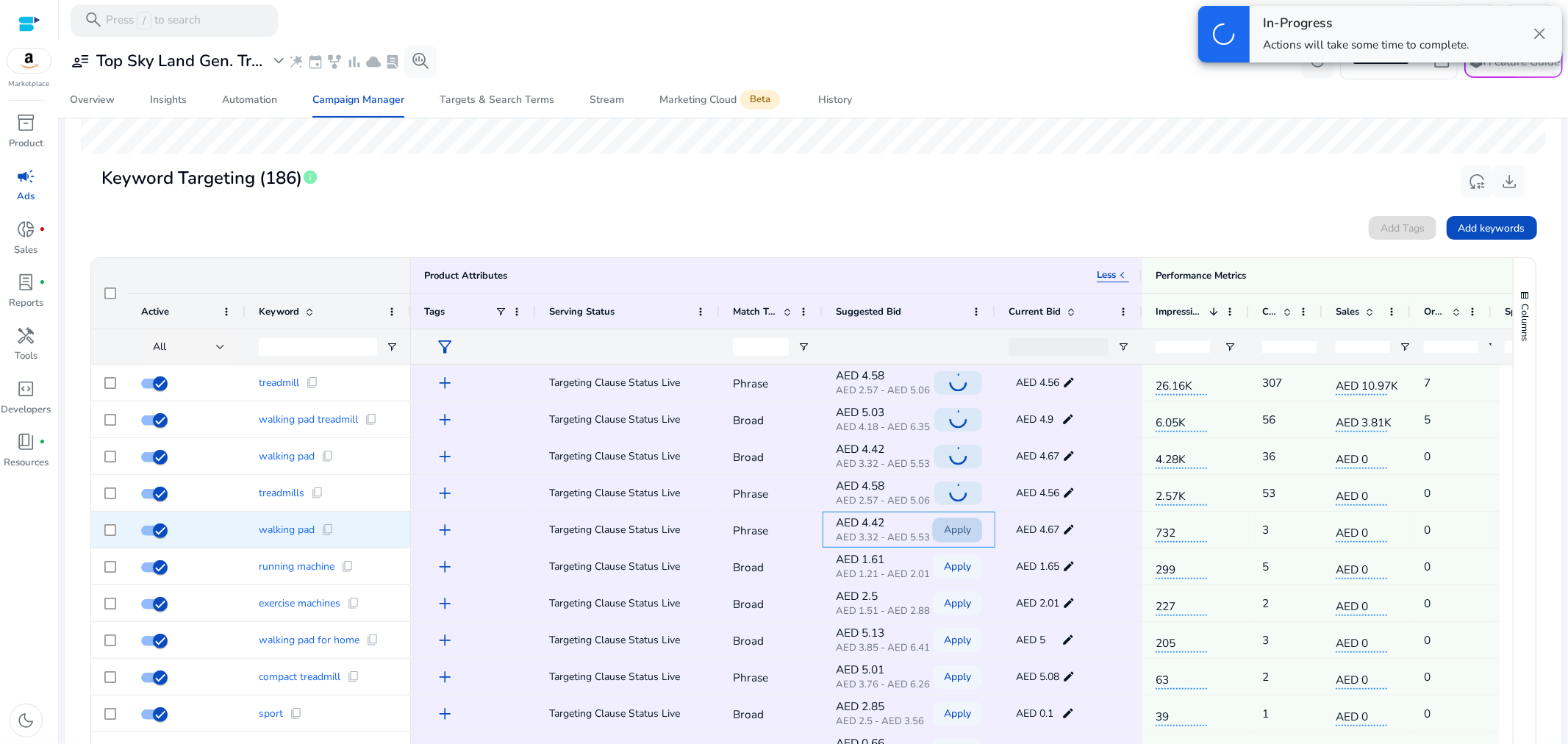
click at [954, 528] on span "Apply" at bounding box center [957, 530] width 27 height 30
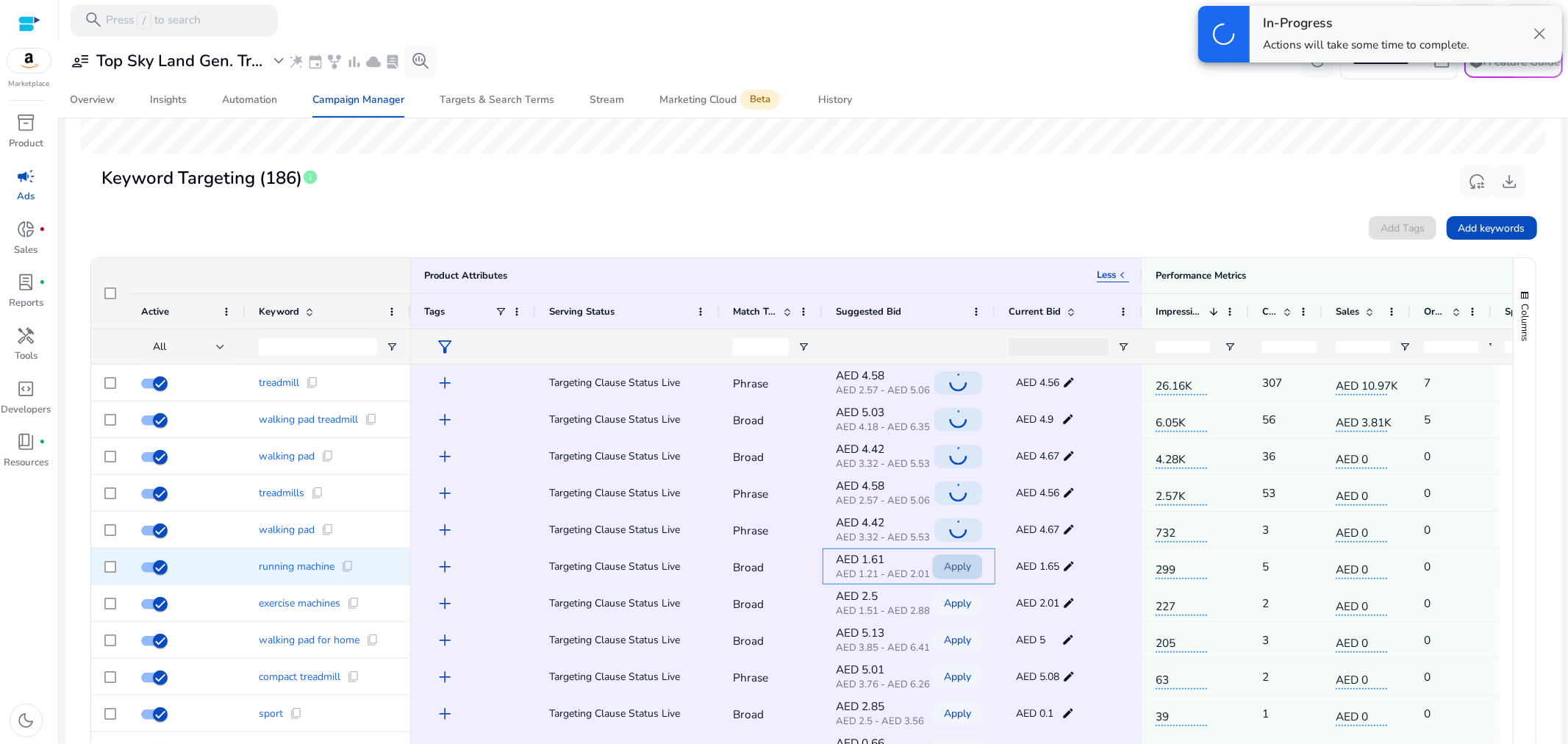
click at [951, 560] on span "Apply" at bounding box center [957, 566] width 27 height 30
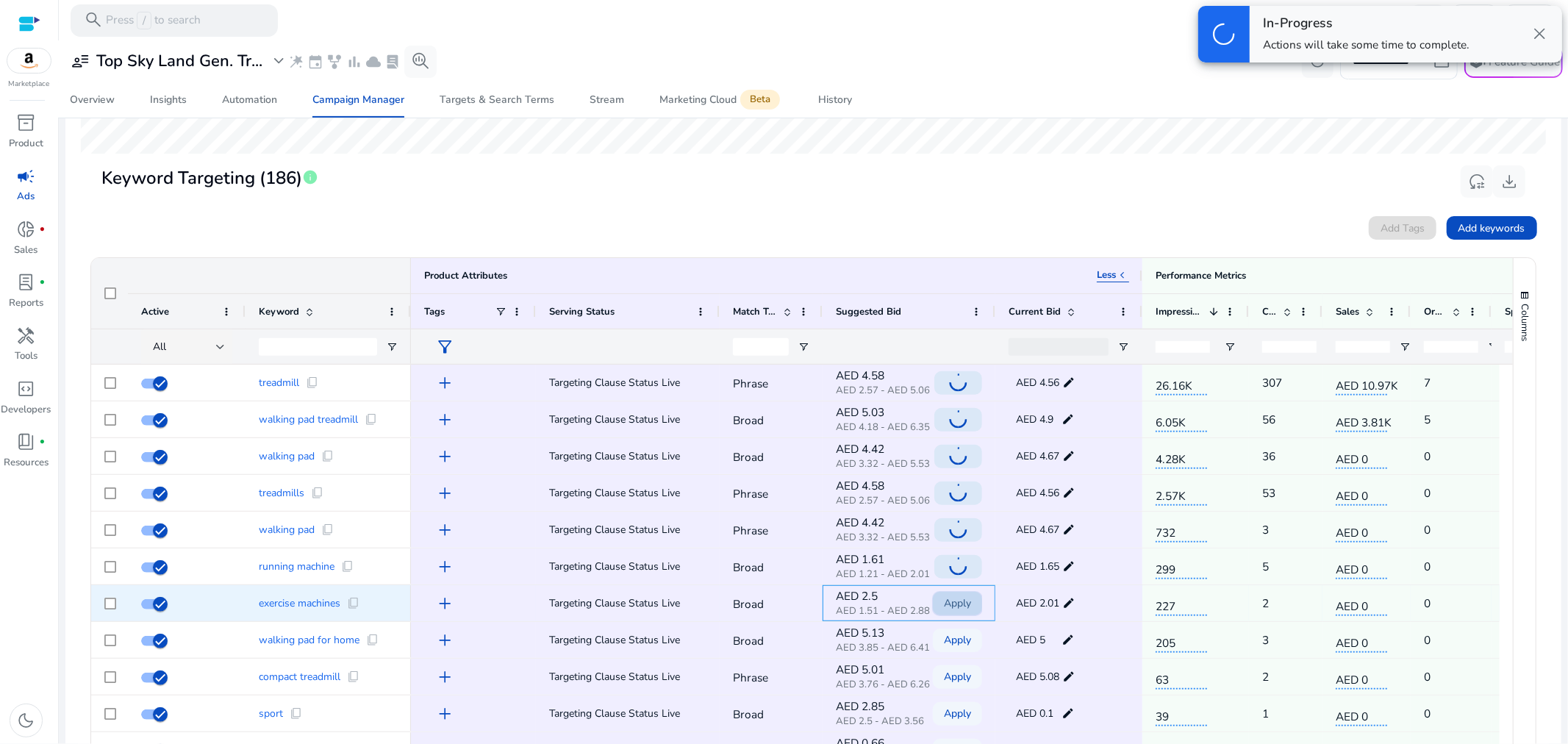
click at [960, 601] on span "Apply" at bounding box center [957, 603] width 27 height 30
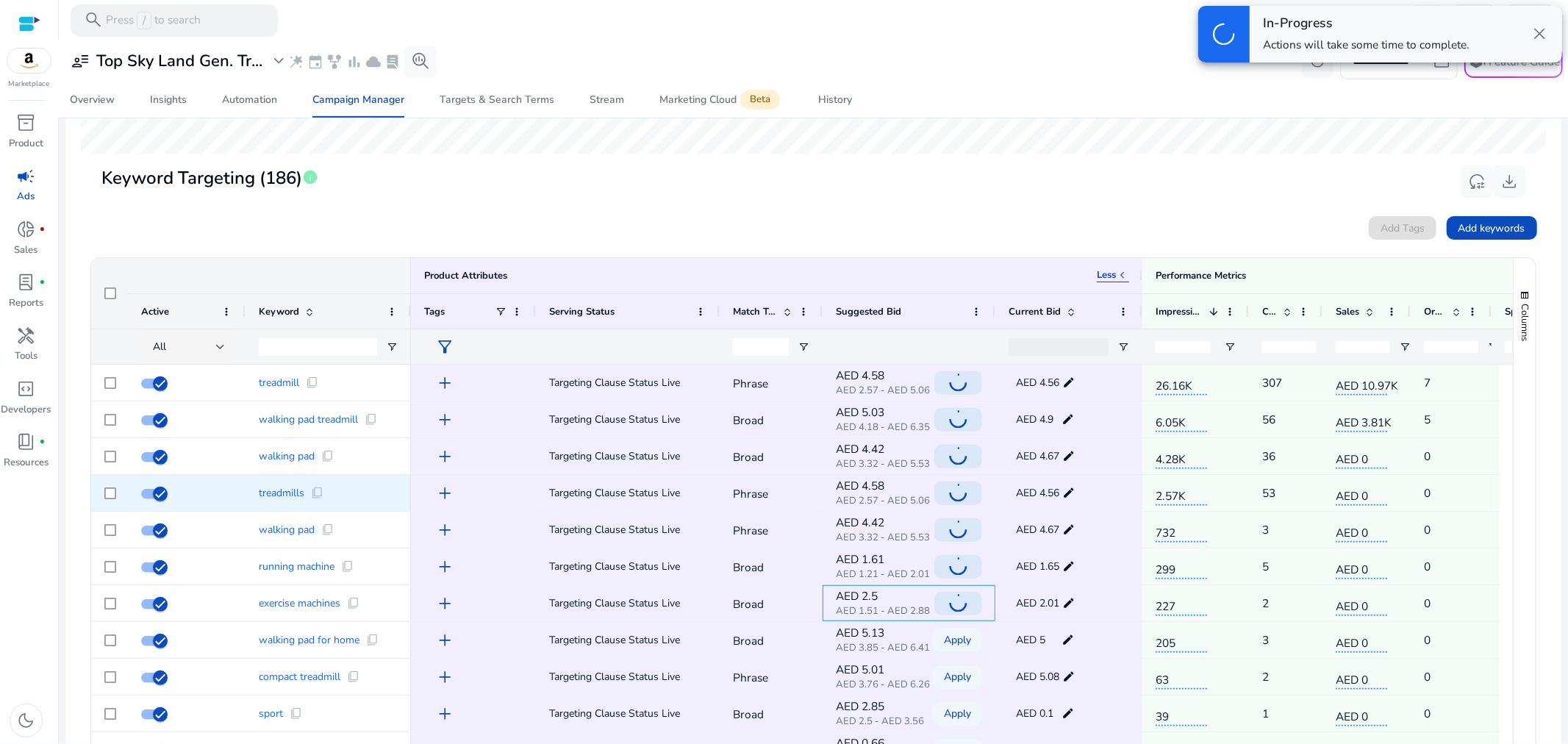
scroll to position [163, 0]
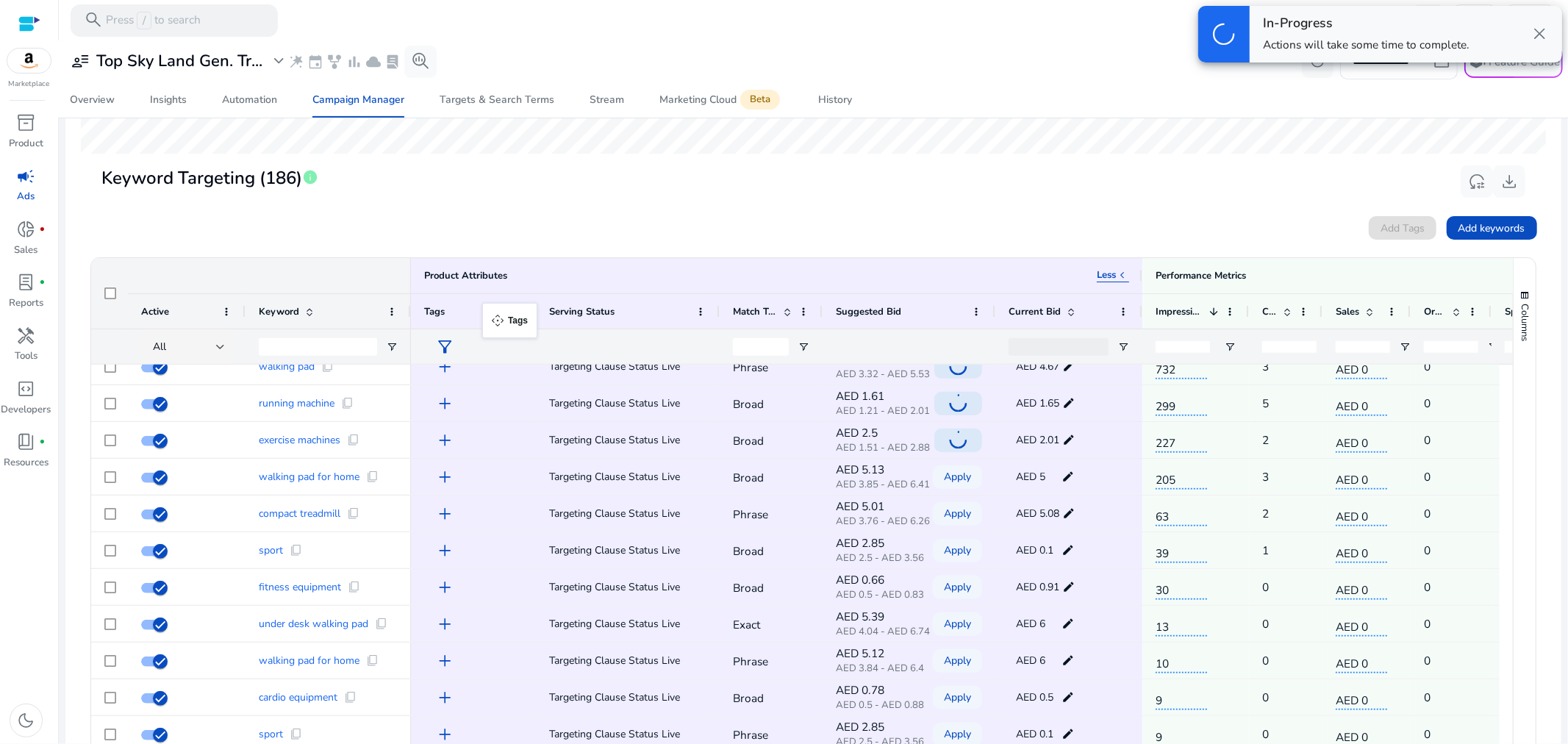
drag, startPoint x: 520, startPoint y: 311, endPoint x: 490, endPoint y: 311, distance: 30.0
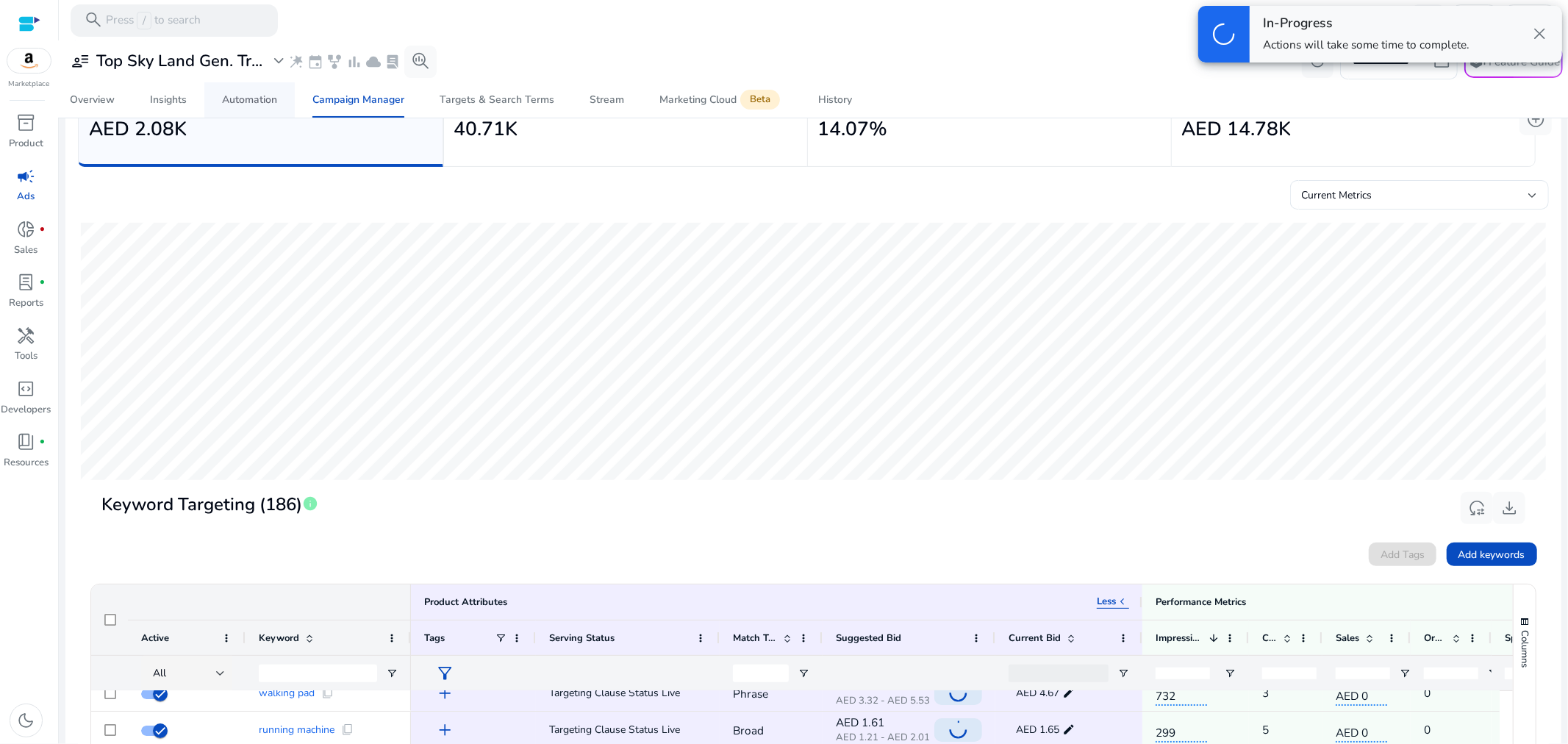
click at [250, 105] on div "Automation" at bounding box center [249, 100] width 55 height 11
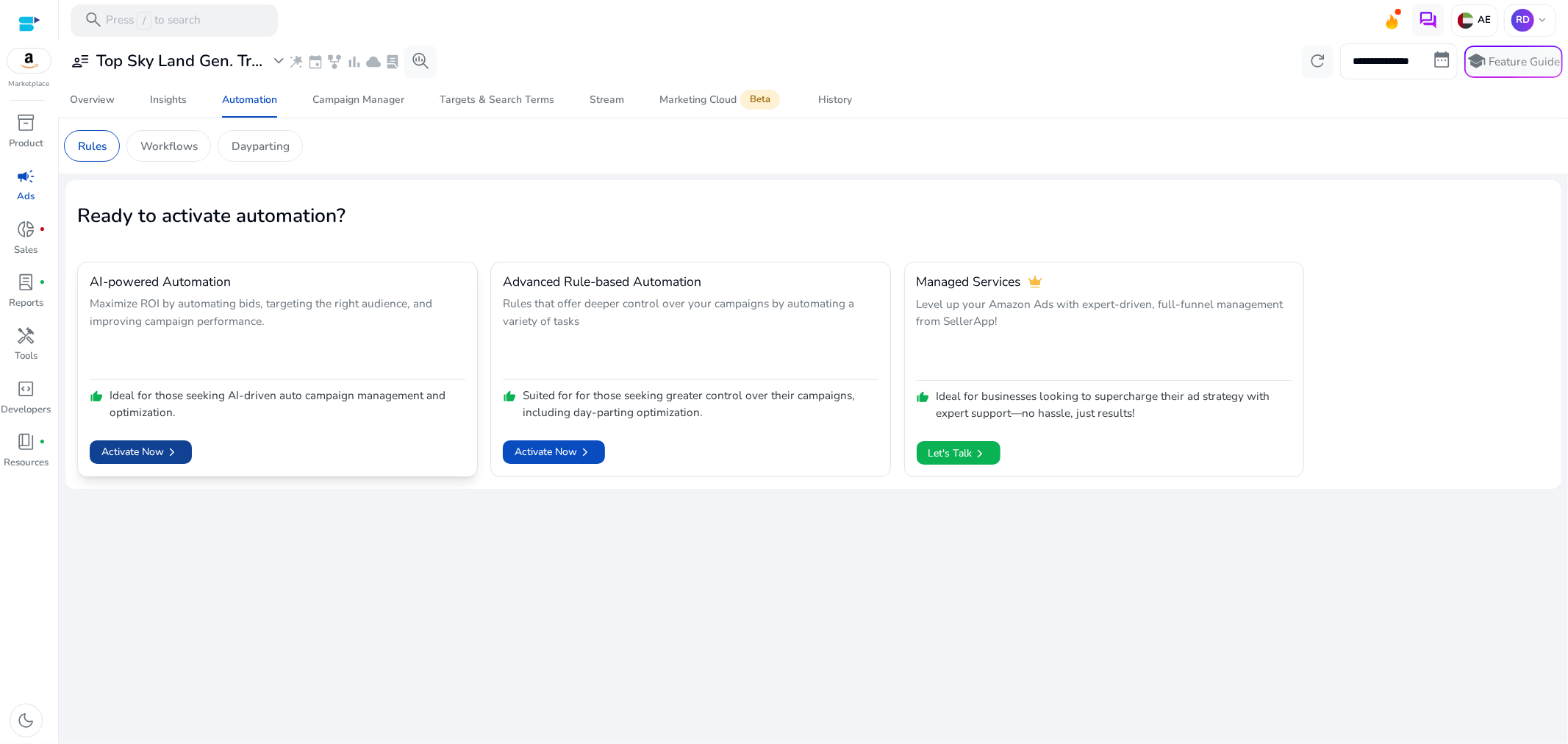
click at [147, 449] on span "Activate Now chevron_right" at bounding box center [141, 452] width 79 height 17
